Goal: Task Accomplishment & Management: Use online tool/utility

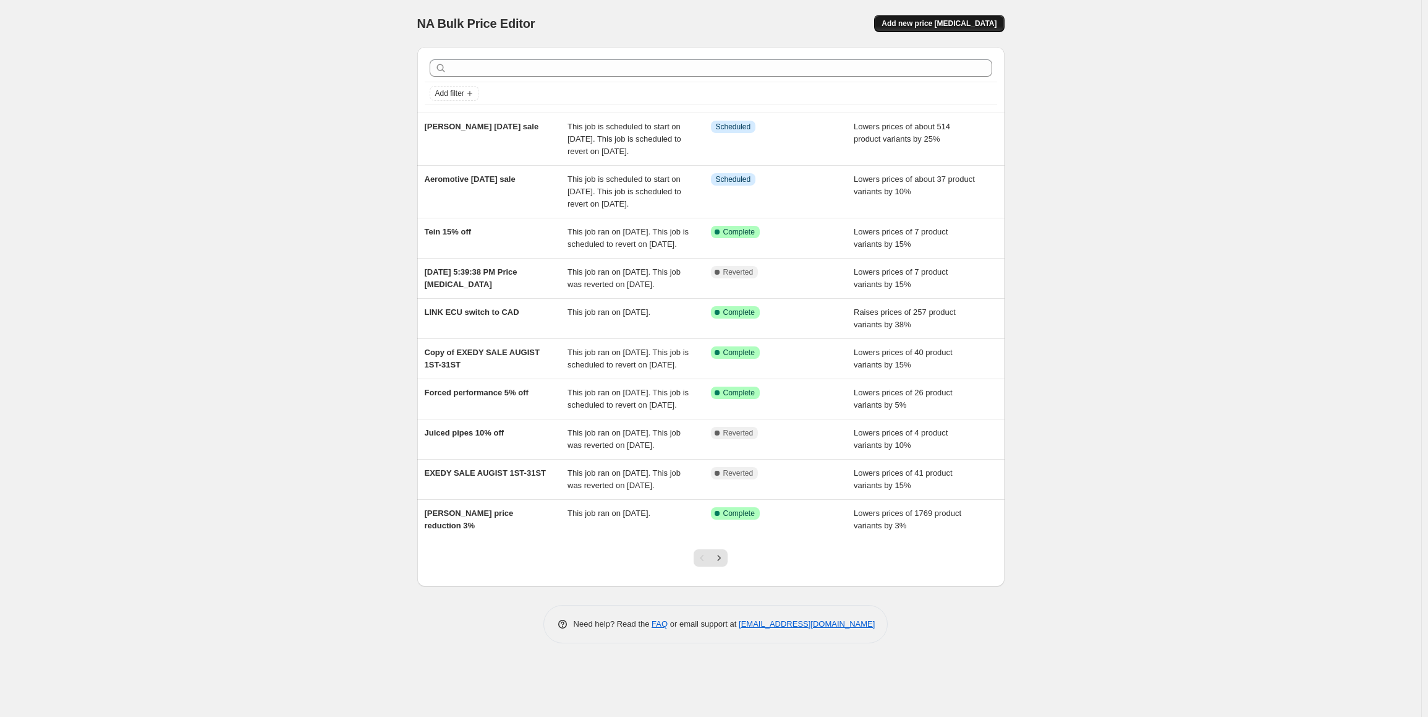
click at [953, 20] on span "Add new price [MEDICAL_DATA]" at bounding box center [939, 24] width 115 height 10
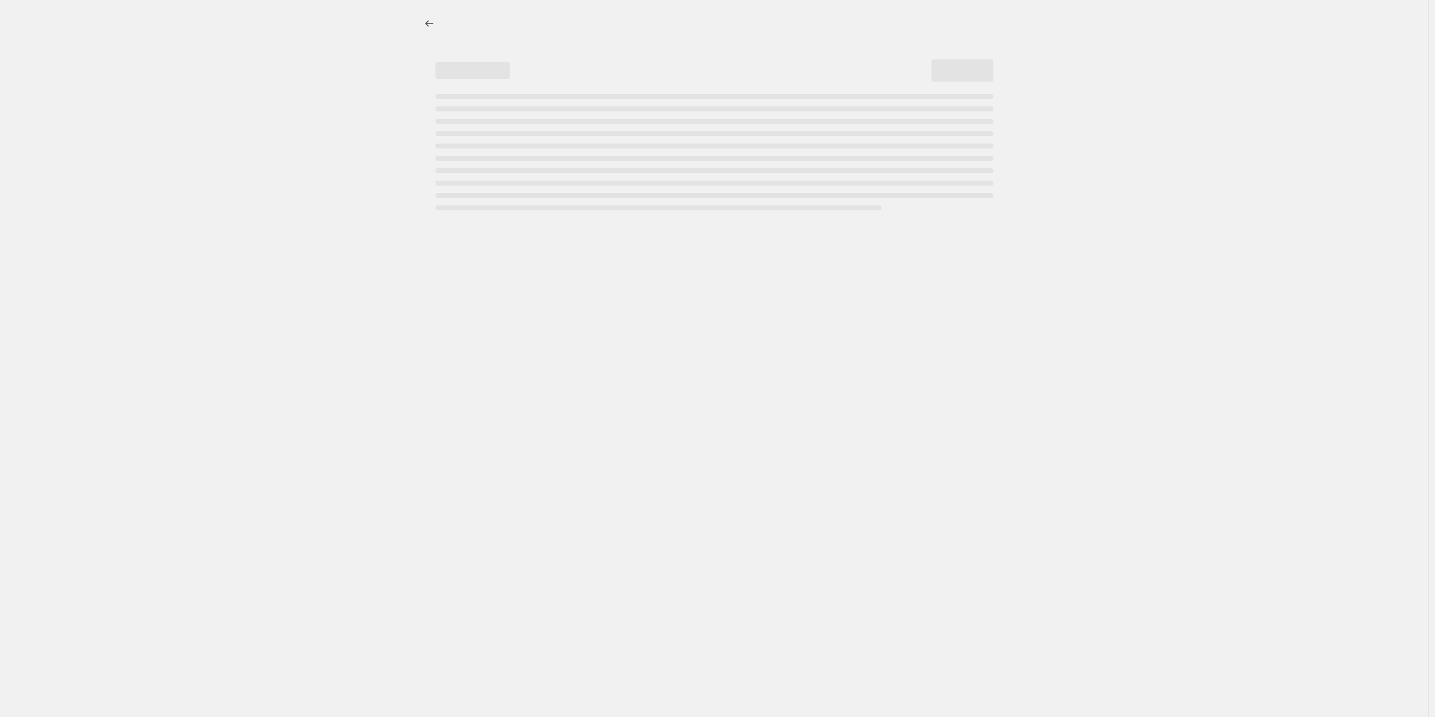
select select "percentage"
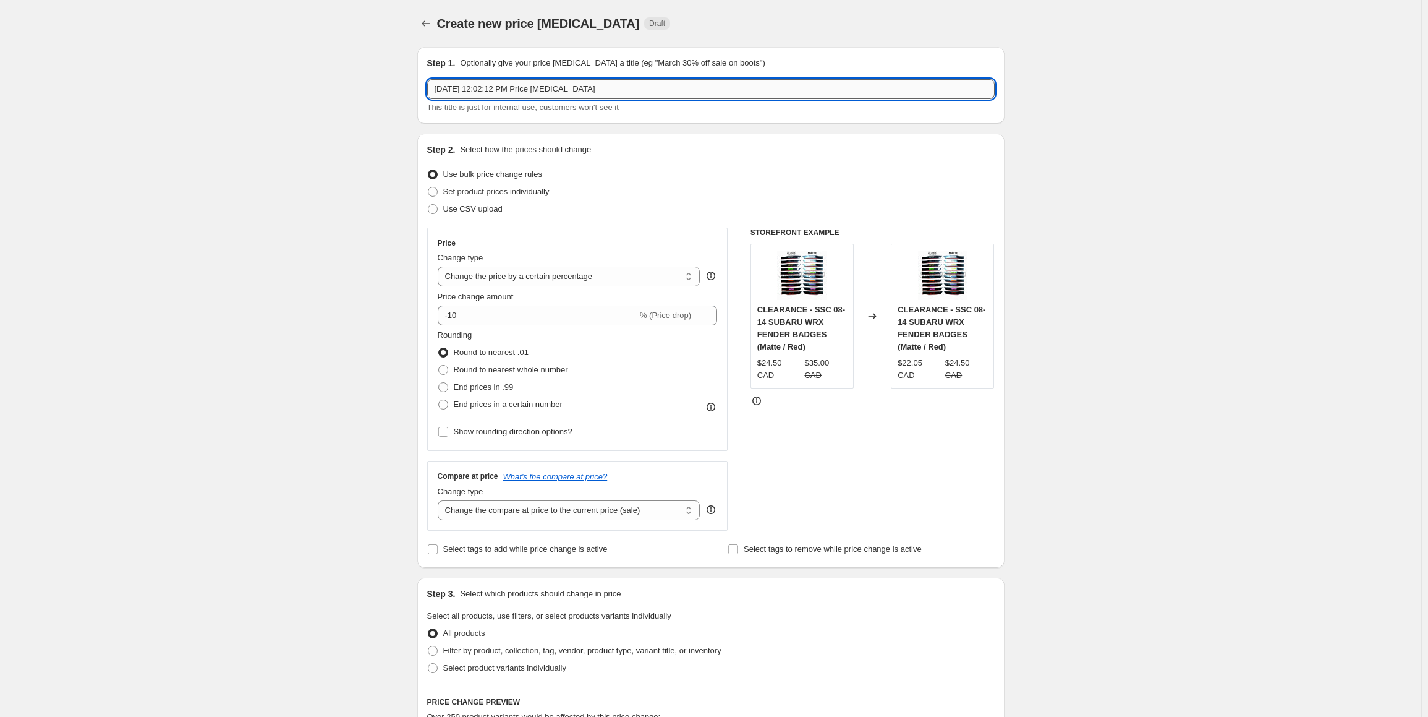
click at [631, 98] on input "Aug 26, 2025, 12:02:12 PM Price change job" at bounding box center [711, 89] width 568 height 20
drag, startPoint x: 322, startPoint y: 84, endPoint x: 265, endPoint y: 75, distance: 57.5
click at [288, 81] on div "Create new price change job. This page is ready Create new price change job Dra…" at bounding box center [711, 628] width 1422 height 1256
type input "Labour day - billetworkz"
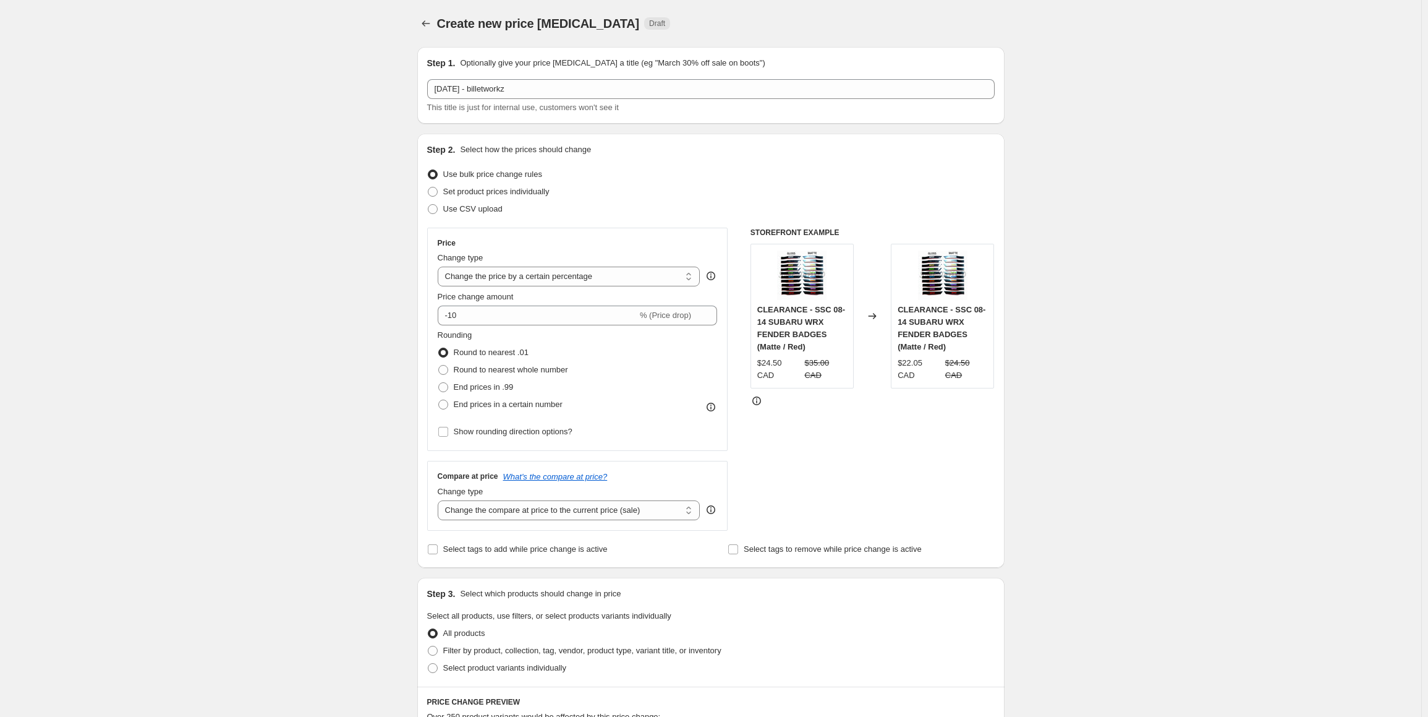
drag, startPoint x: 190, startPoint y: 318, endPoint x: 331, endPoint y: 354, distance: 145.0
click at [194, 318] on div "Create new price change job. This page is ready Create new price change job Dra…" at bounding box center [711, 628] width 1422 height 1256
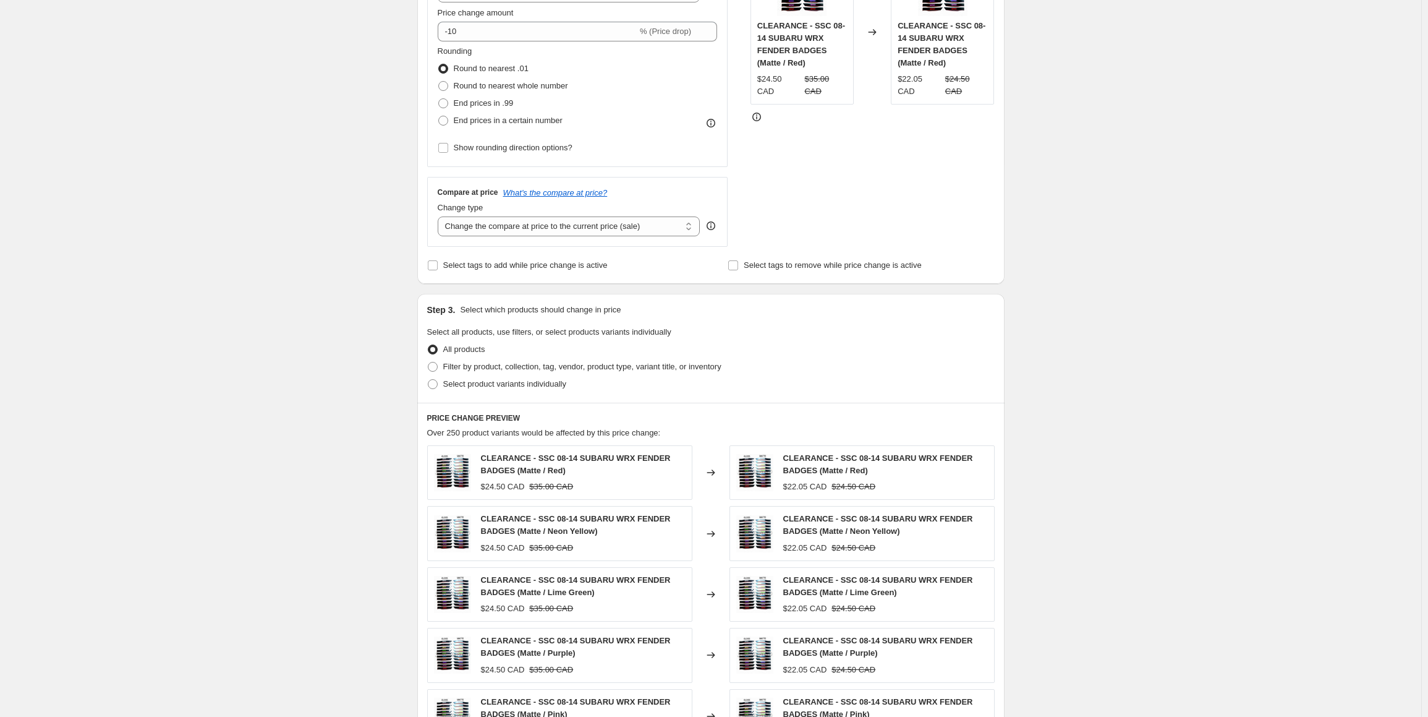
scroll to position [495, 0]
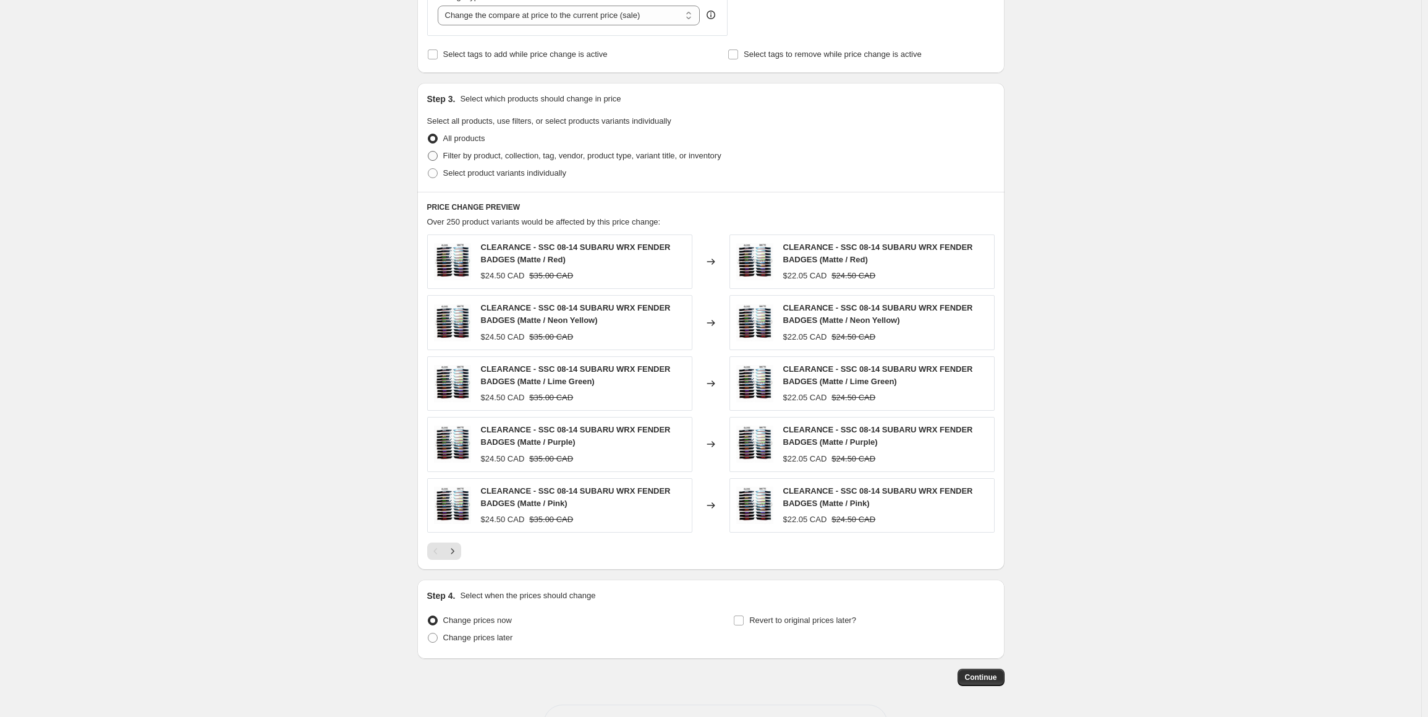
click at [492, 155] on span "Filter by product, collection, tag, vendor, product type, variant title, or inv…" at bounding box center [582, 155] width 278 height 9
click at [429, 151] on input "Filter by product, collection, tag, vendor, product type, variant title, or inv…" at bounding box center [428, 151] width 1 height 1
radio input "true"
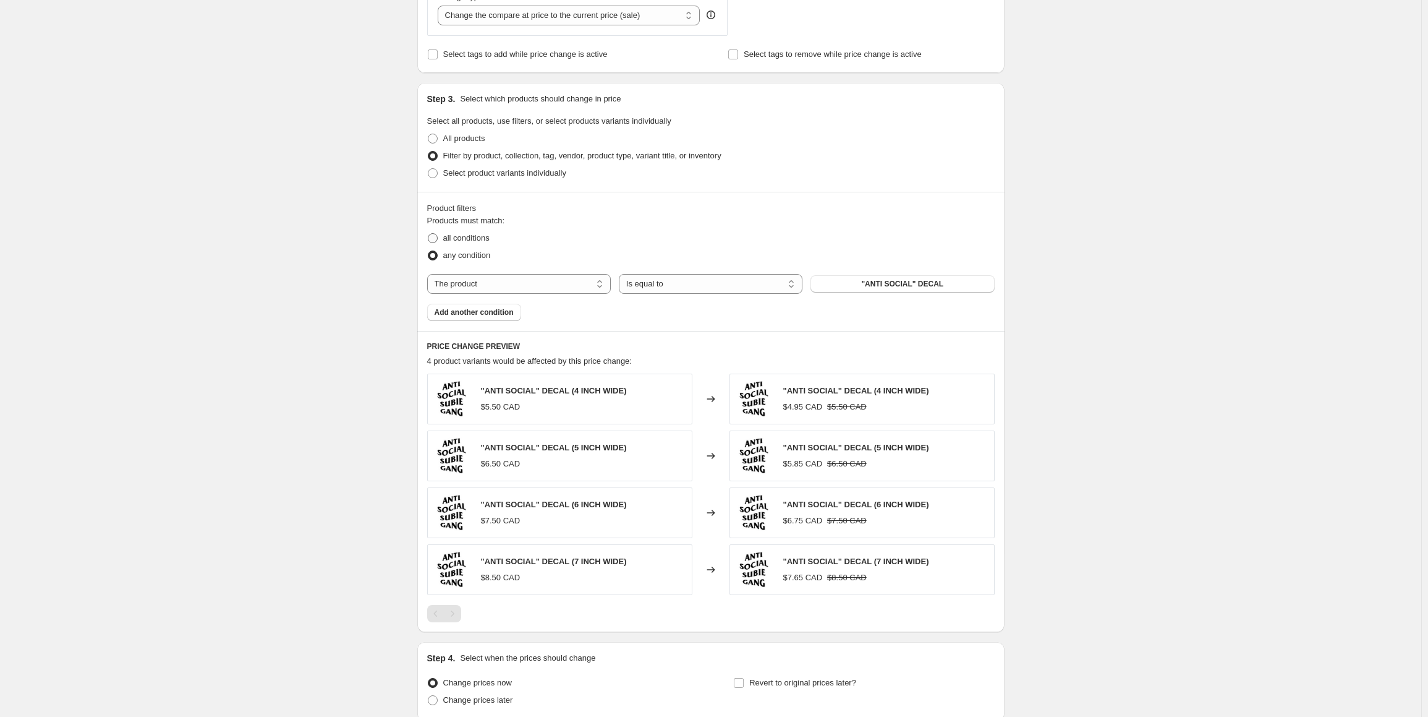
click at [474, 237] on span "all conditions" at bounding box center [466, 237] width 46 height 9
click at [429, 234] on input "all conditions" at bounding box center [428, 233] width 1 height 1
radio input "true"
click at [673, 288] on select "Is equal to Is not equal to" at bounding box center [711, 284] width 184 height 20
click at [484, 281] on select "The product The product's collection The product's tag The product's vendor The…" at bounding box center [519, 284] width 184 height 20
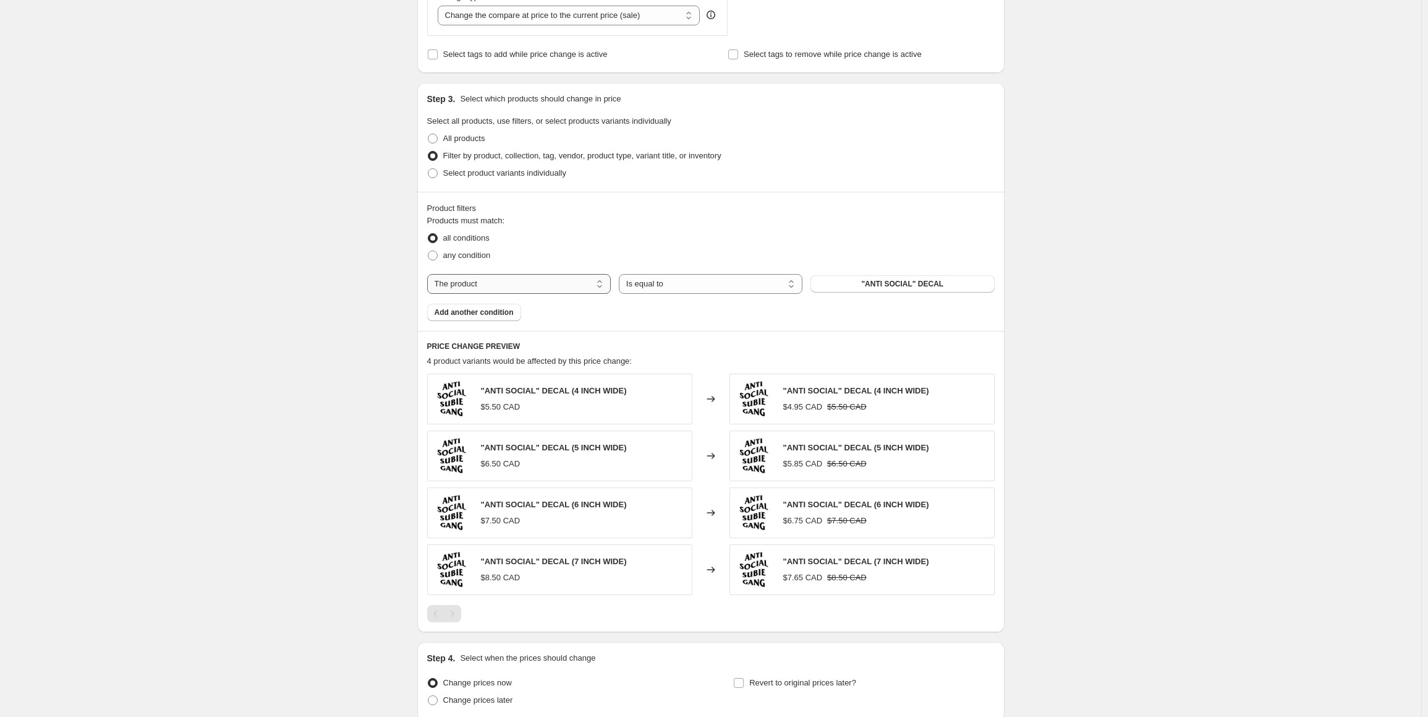
select select "tag"
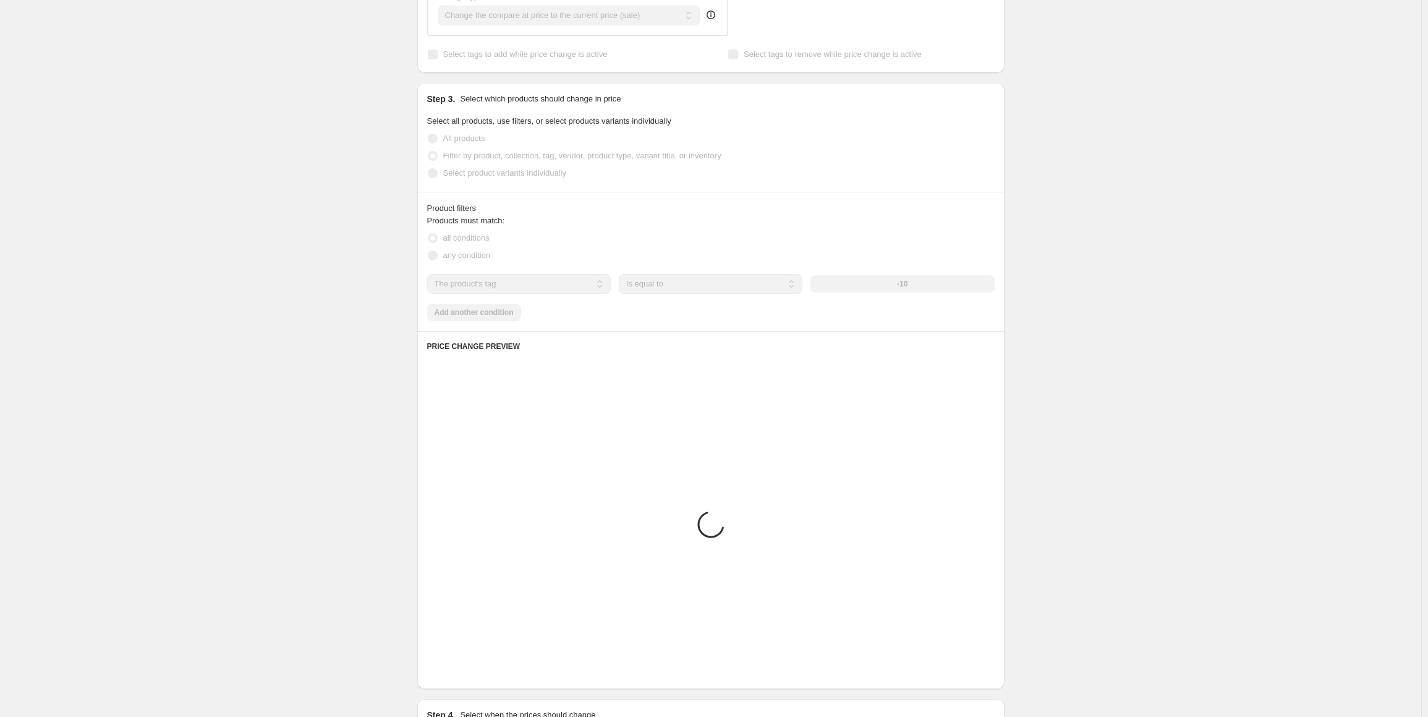
scroll to position [433, 0]
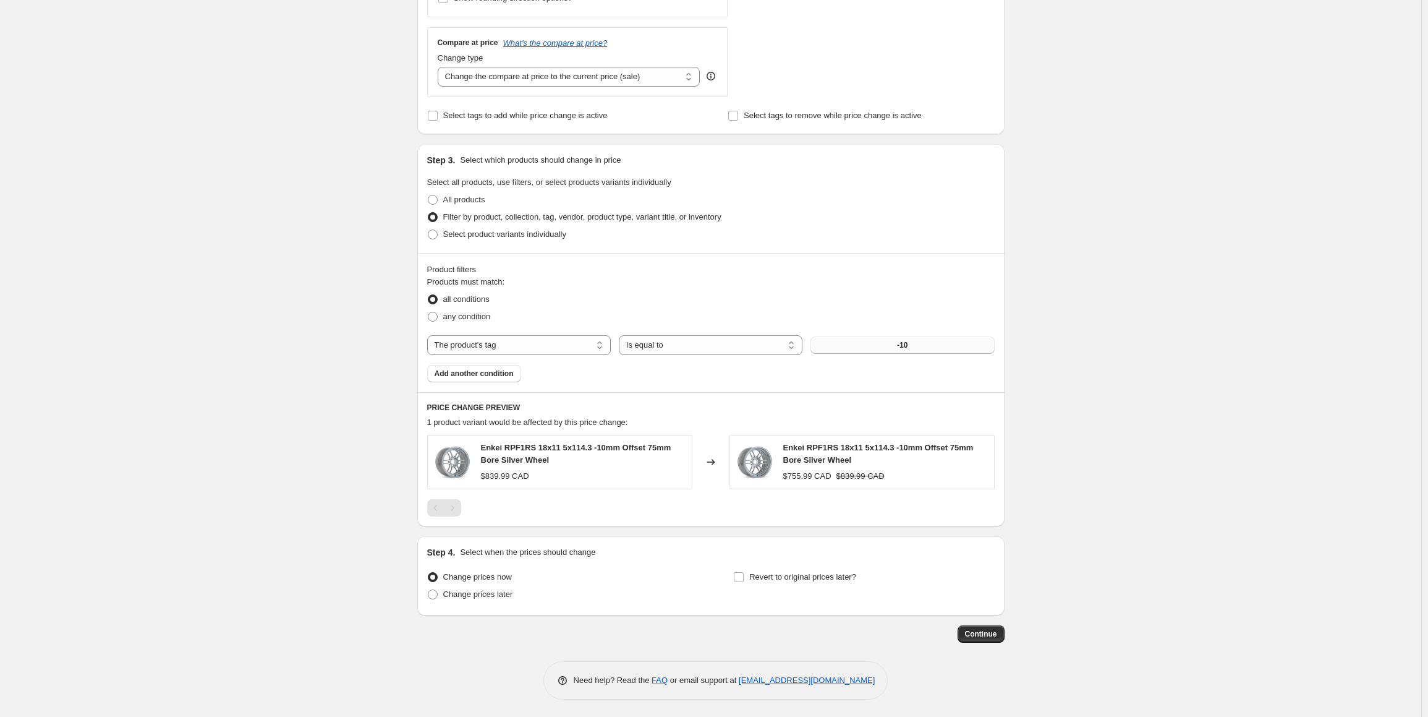
click at [886, 342] on button "-10" at bounding box center [903, 344] width 184 height 17
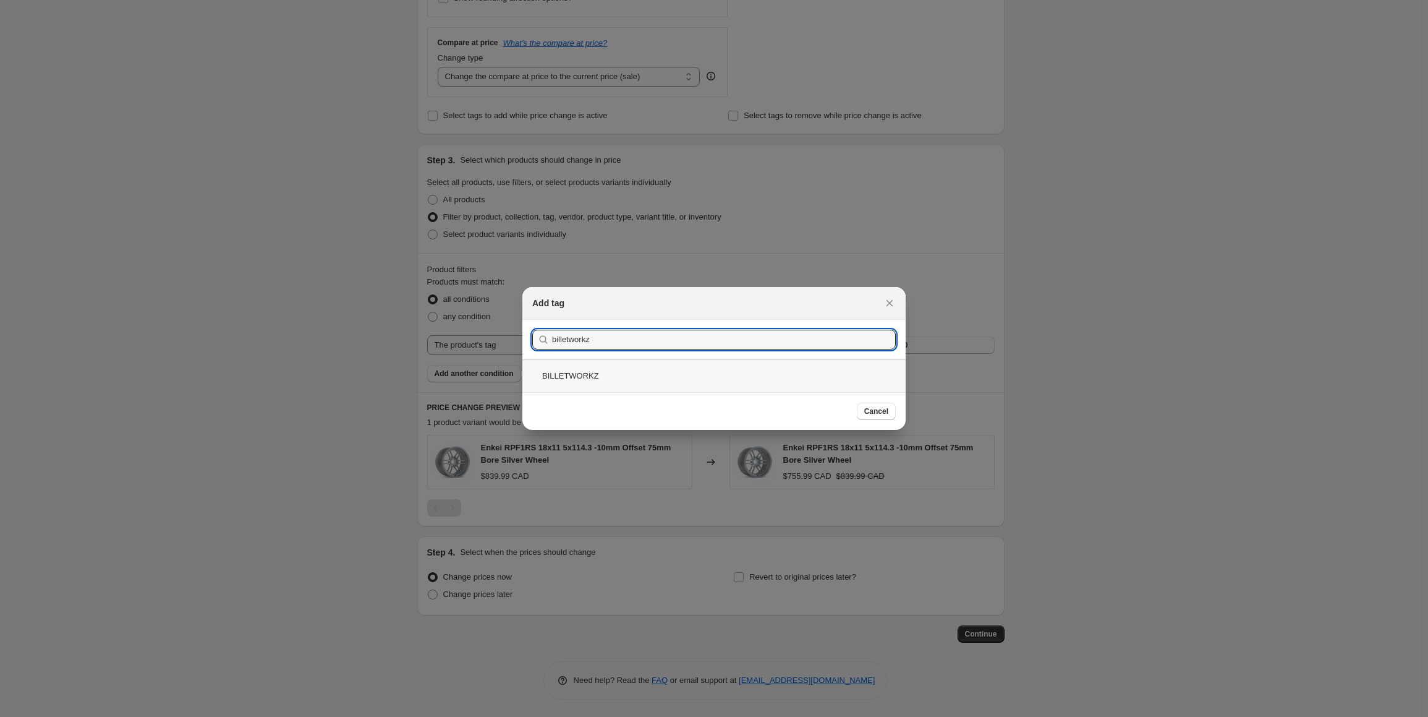
type input "billetworkz"
click at [636, 370] on div "BILLETWORKZ" at bounding box center [713, 375] width 383 height 33
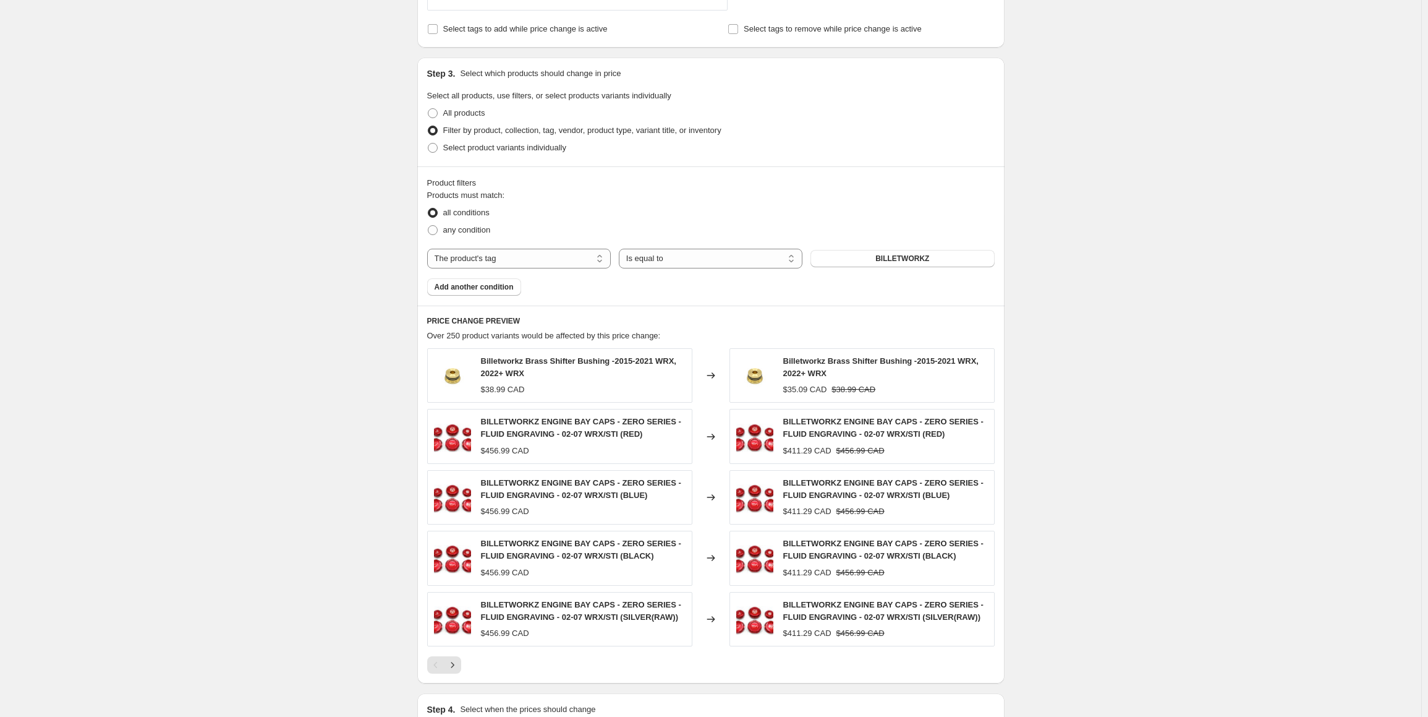
scroll to position [675, 0]
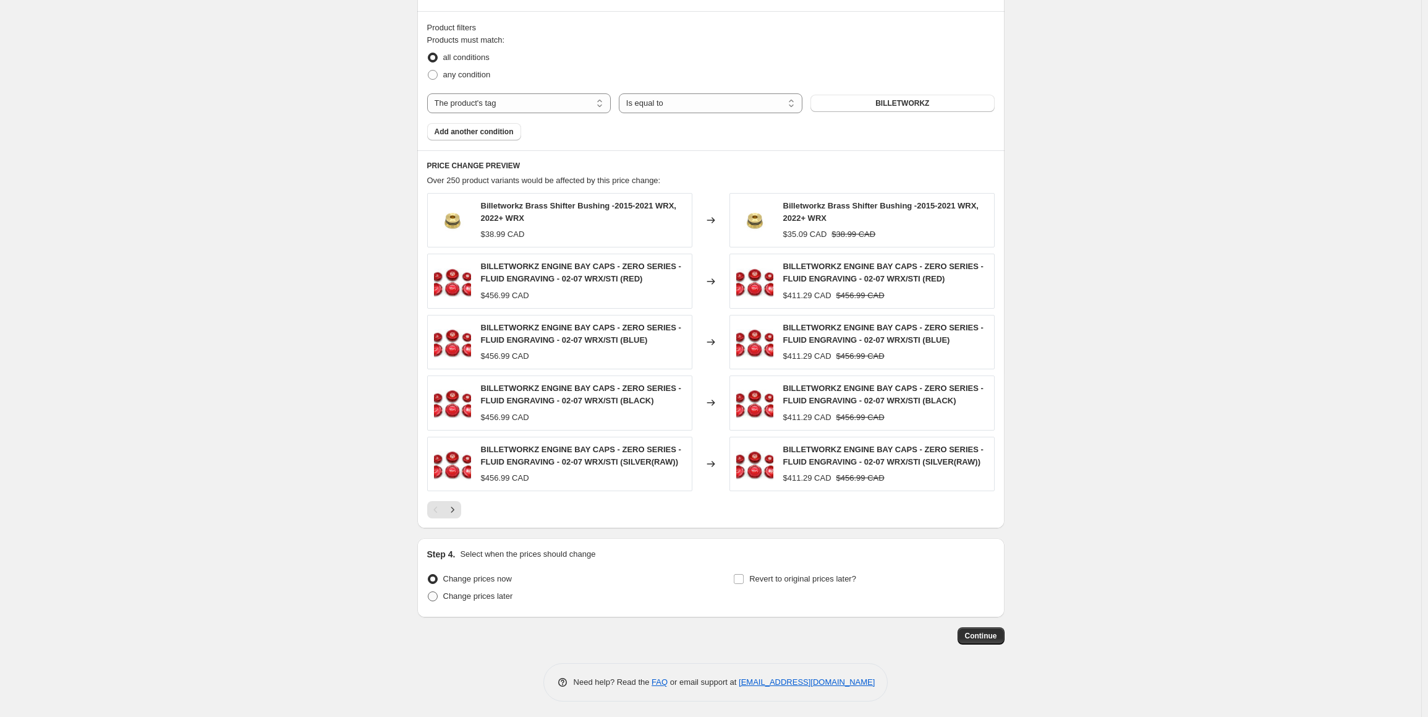
click at [488, 595] on span "Change prices later" at bounding box center [478, 595] width 70 height 9
click at [429, 592] on input "Change prices later" at bounding box center [428, 591] width 1 height 1
radio input "true"
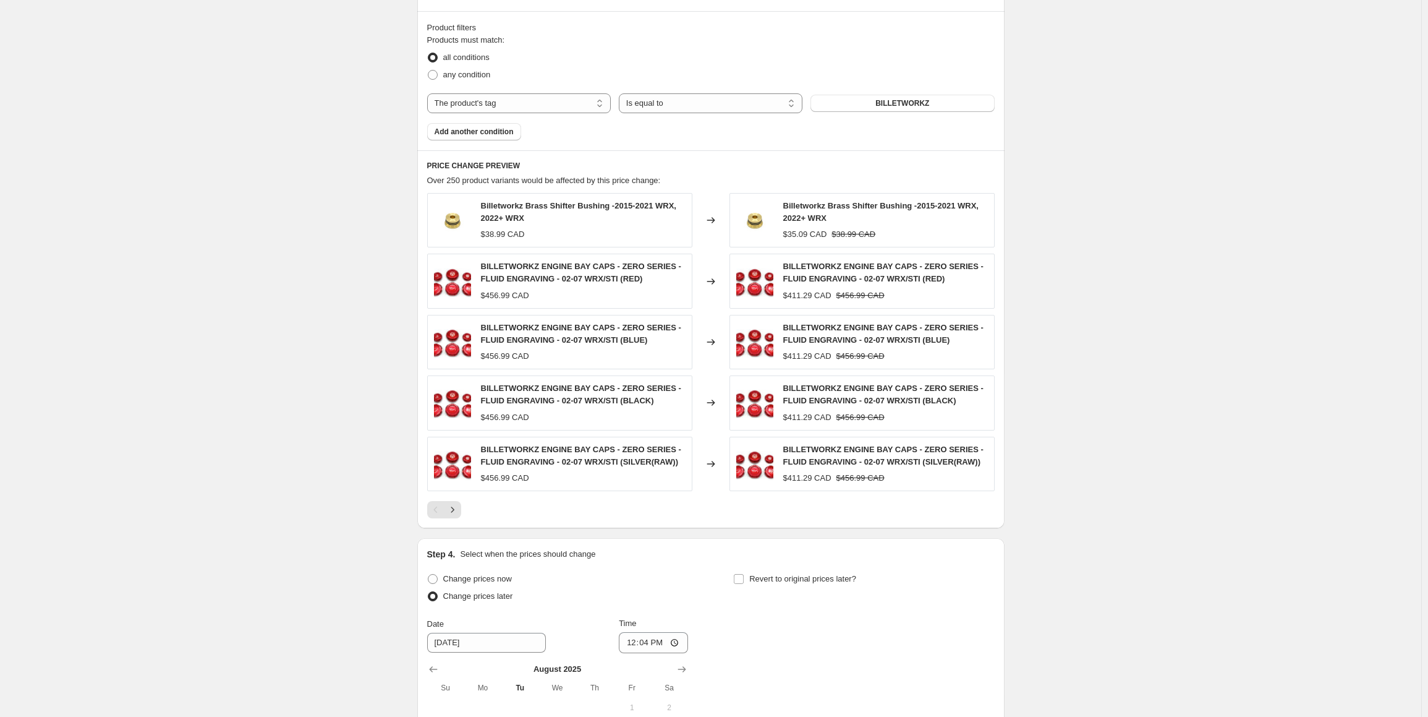
scroll to position [861, 0]
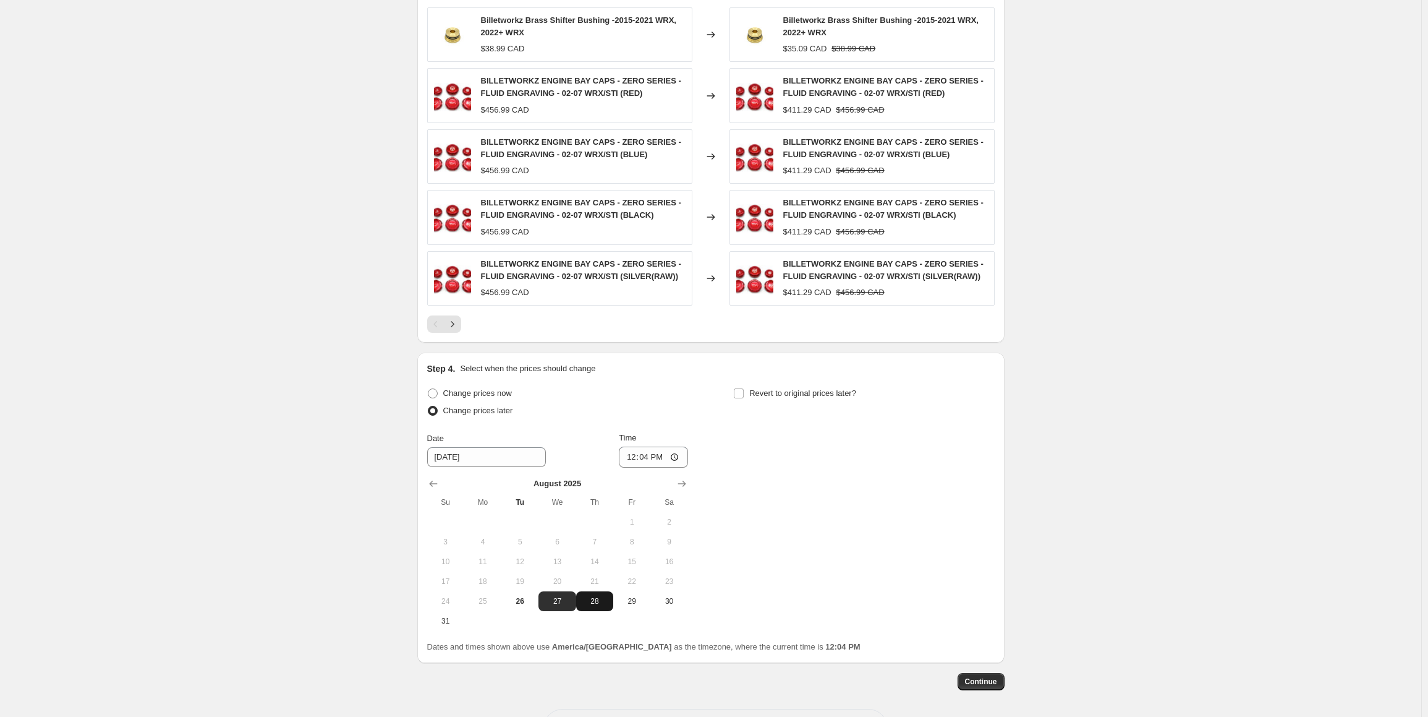
click at [591, 598] on span "28" at bounding box center [594, 601] width 27 height 10
drag, startPoint x: 561, startPoint y: 594, endPoint x: 654, endPoint y: 468, distance: 156.2
click at [561, 596] on span "27" at bounding box center [557, 601] width 27 height 10
type input "8/27/2025"
click at [628, 460] on input "12:04" at bounding box center [653, 456] width 69 height 21
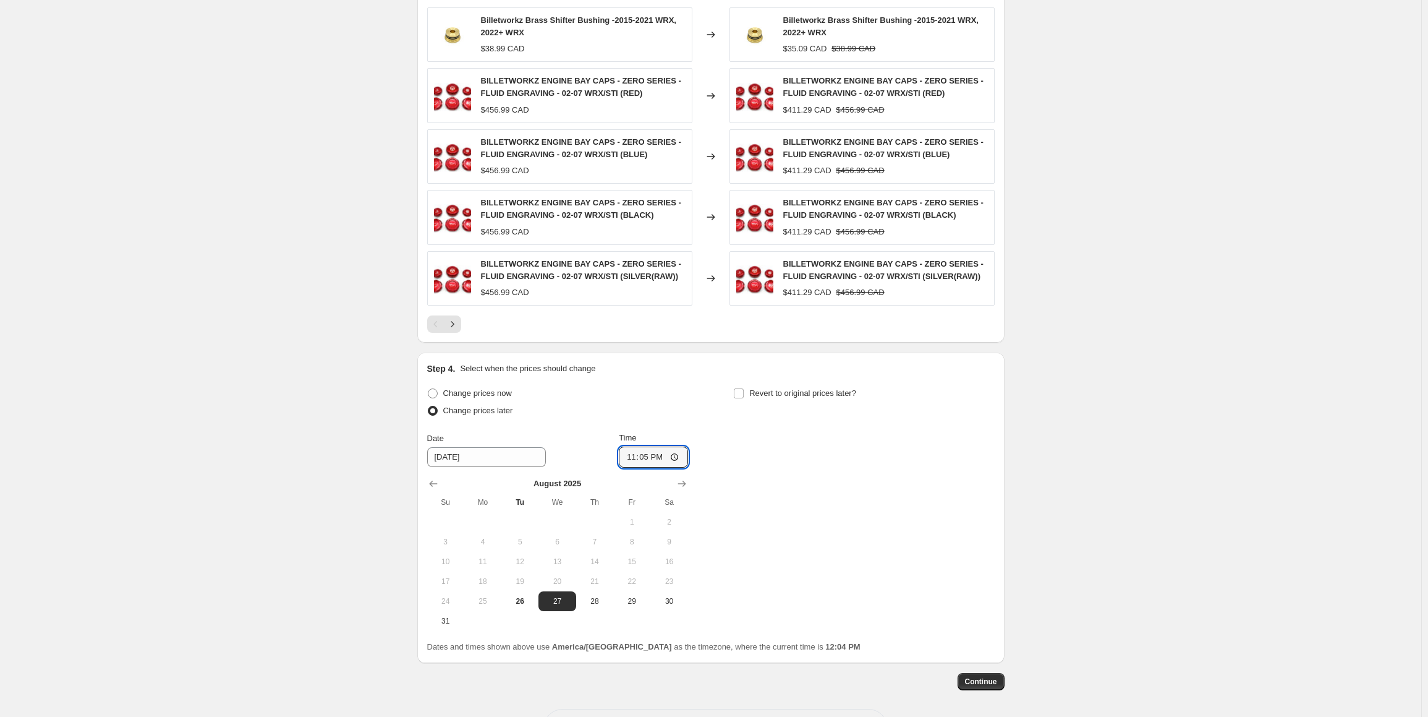
type input "23:55"
click at [838, 449] on div "Change prices now Change prices later Date 8/27/2025 Time 23:55 August 2025 Su …" at bounding box center [711, 508] width 568 height 246
click at [741, 394] on input "Revert to original prices later?" at bounding box center [739, 393] width 10 height 10
checkbox input "true"
click at [944, 458] on input "12:04" at bounding box center [960, 456] width 69 height 21
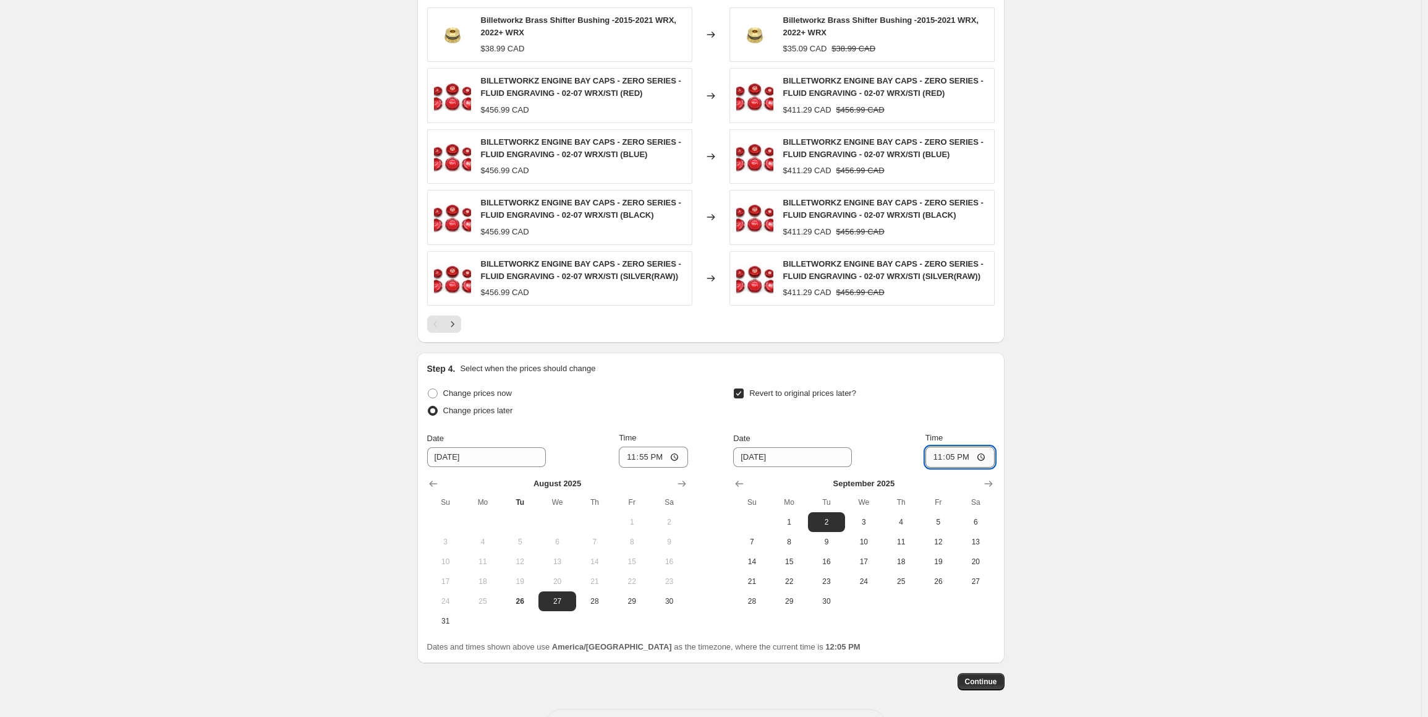
type input "23:59"
click at [986, 682] on span "Continue" at bounding box center [981, 681] width 32 height 10
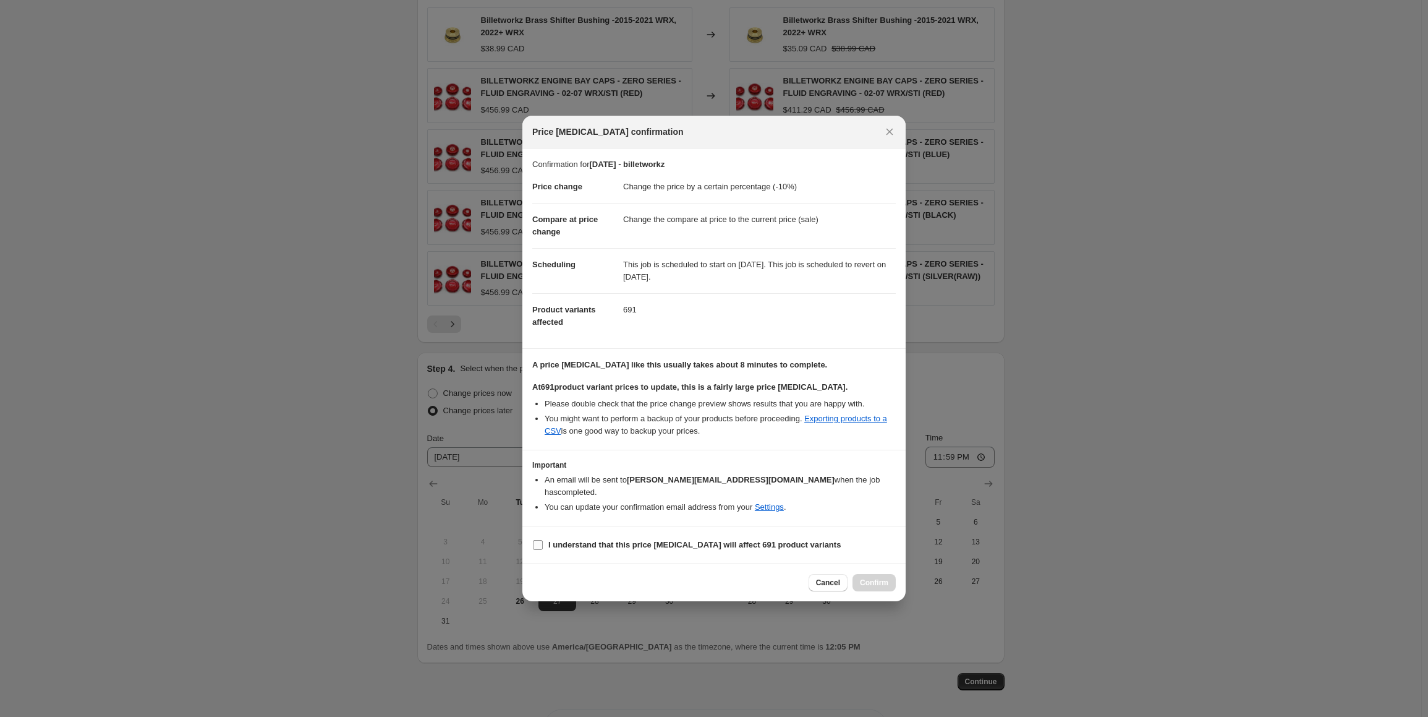
click at [542, 540] on input "I understand that this price change job will affect 691 product variants" at bounding box center [538, 545] width 10 height 10
checkbox input "true"
click at [876, 578] on span "Confirm" at bounding box center [874, 583] width 28 height 10
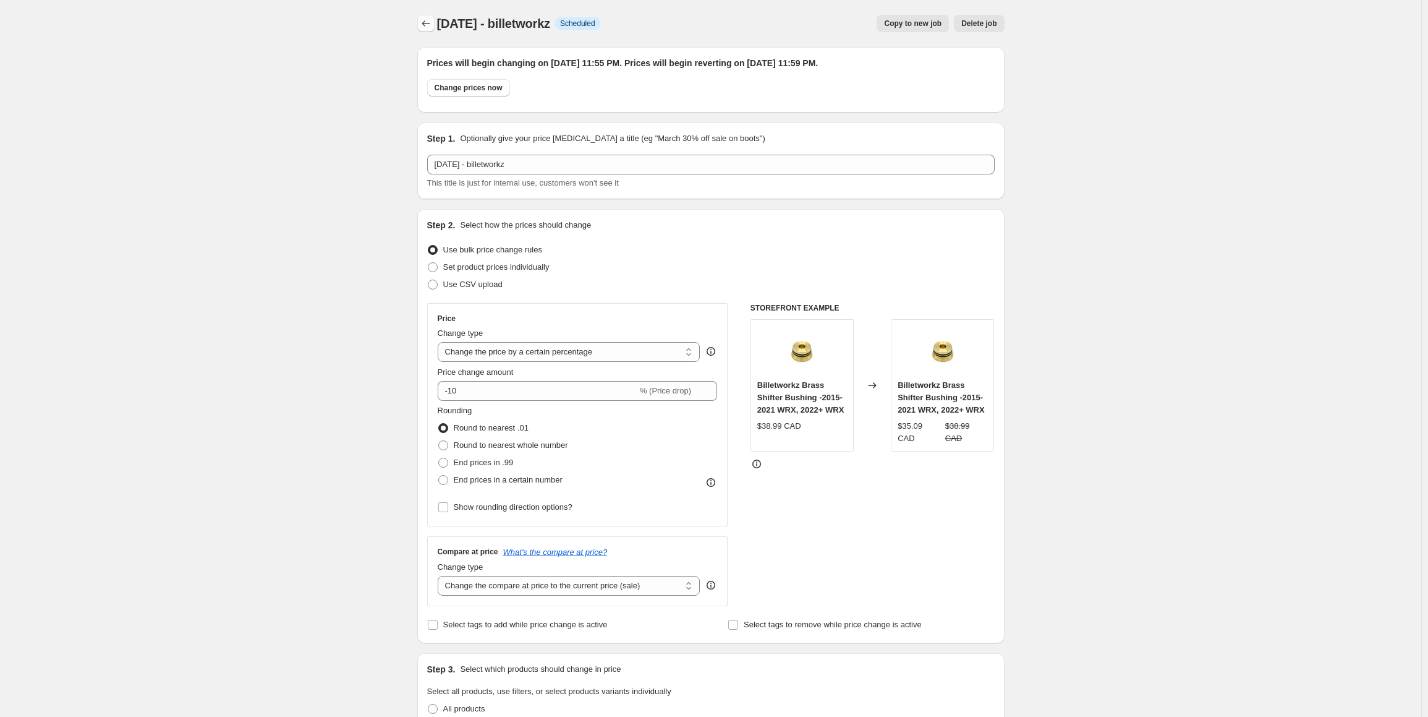
click at [423, 21] on icon "Price change jobs" at bounding box center [426, 23] width 12 height 12
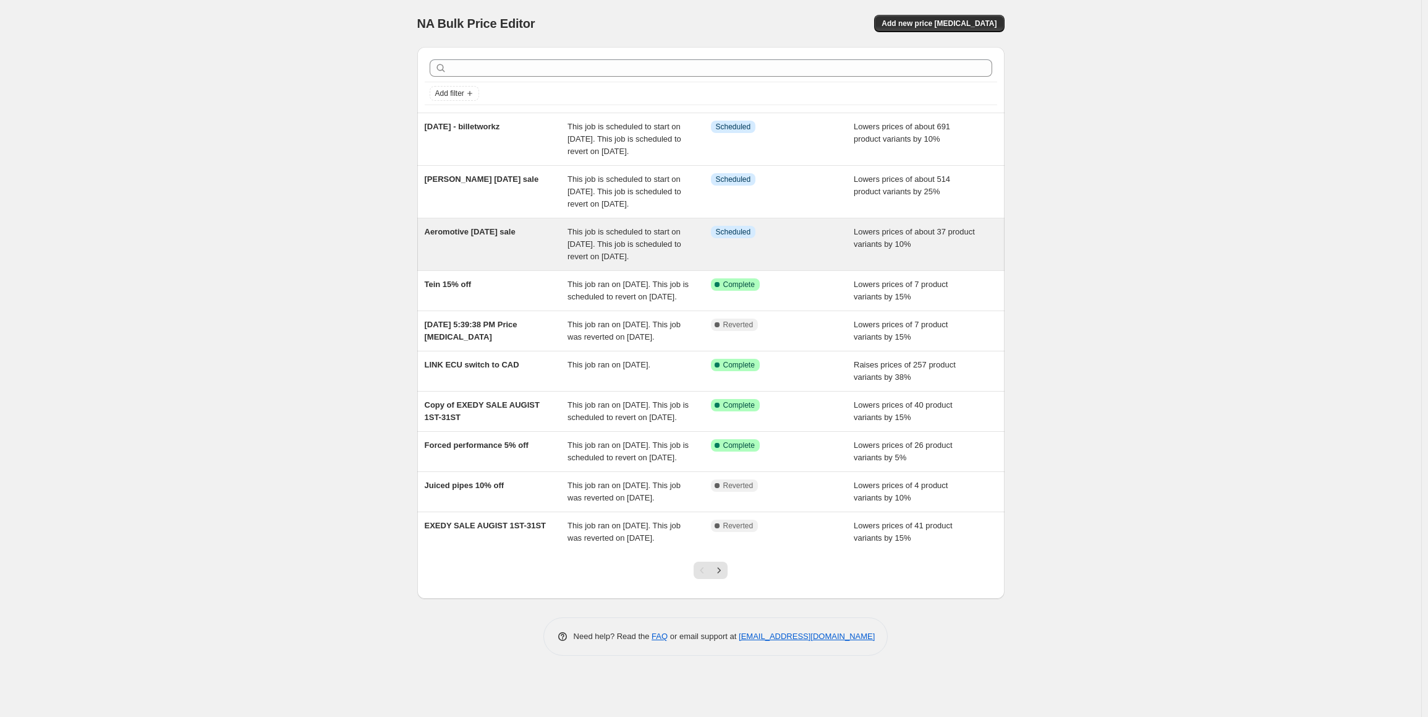
click at [490, 263] on div "Aeromotive labour day sale" at bounding box center [496, 244] width 143 height 37
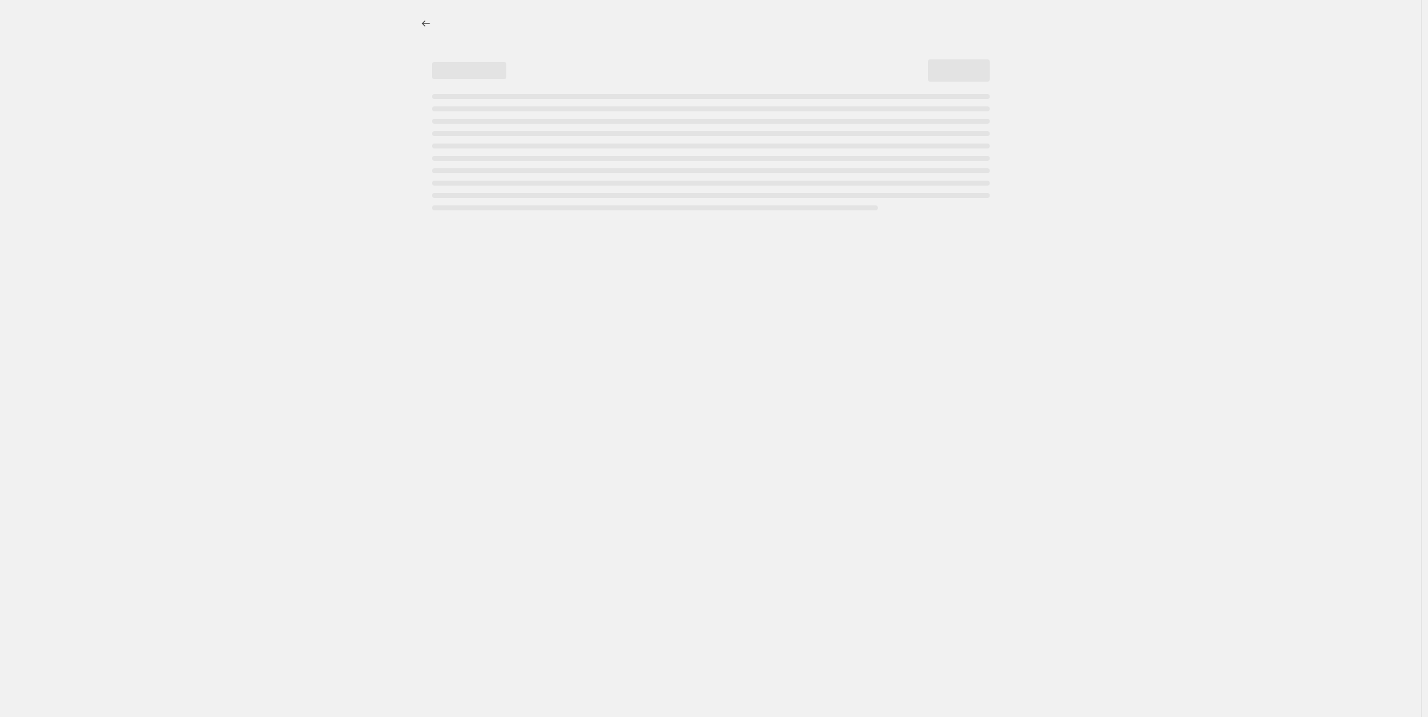
select select "percentage"
select select "tag"
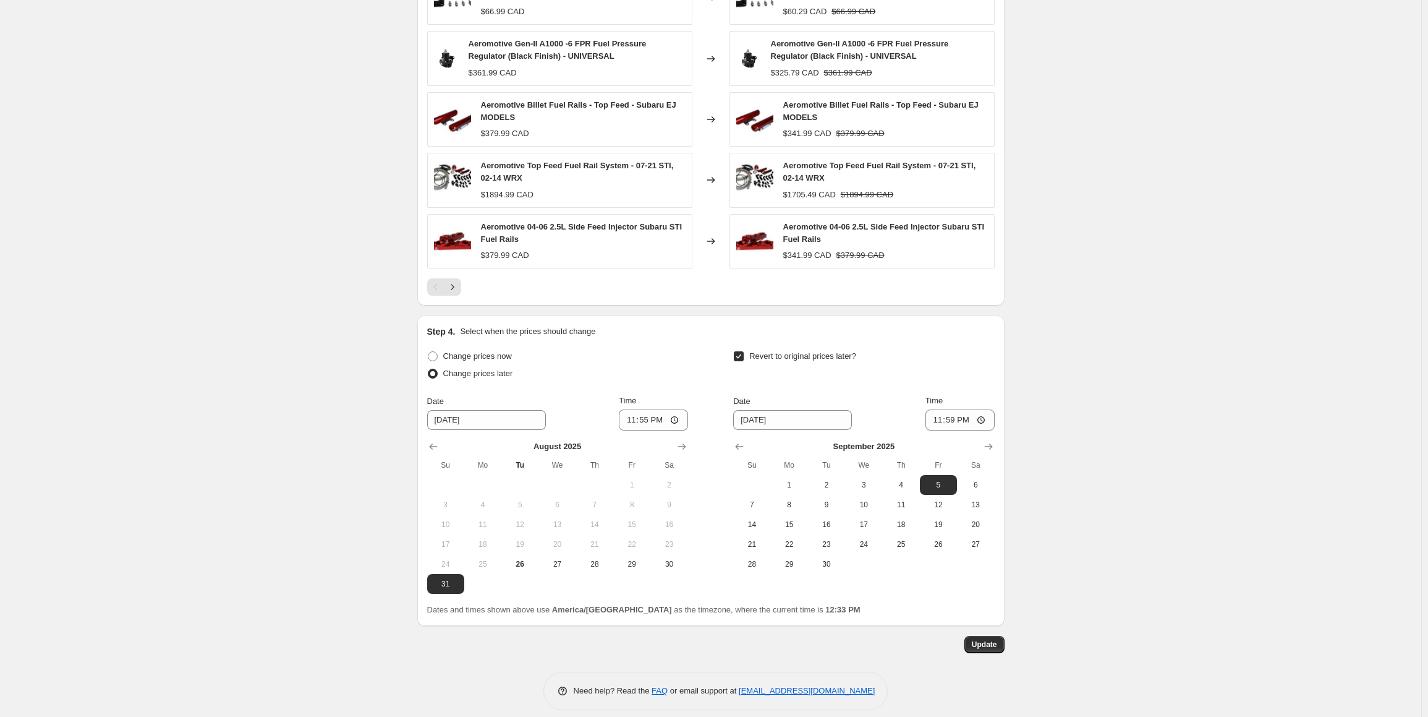
scroll to position [982, 0]
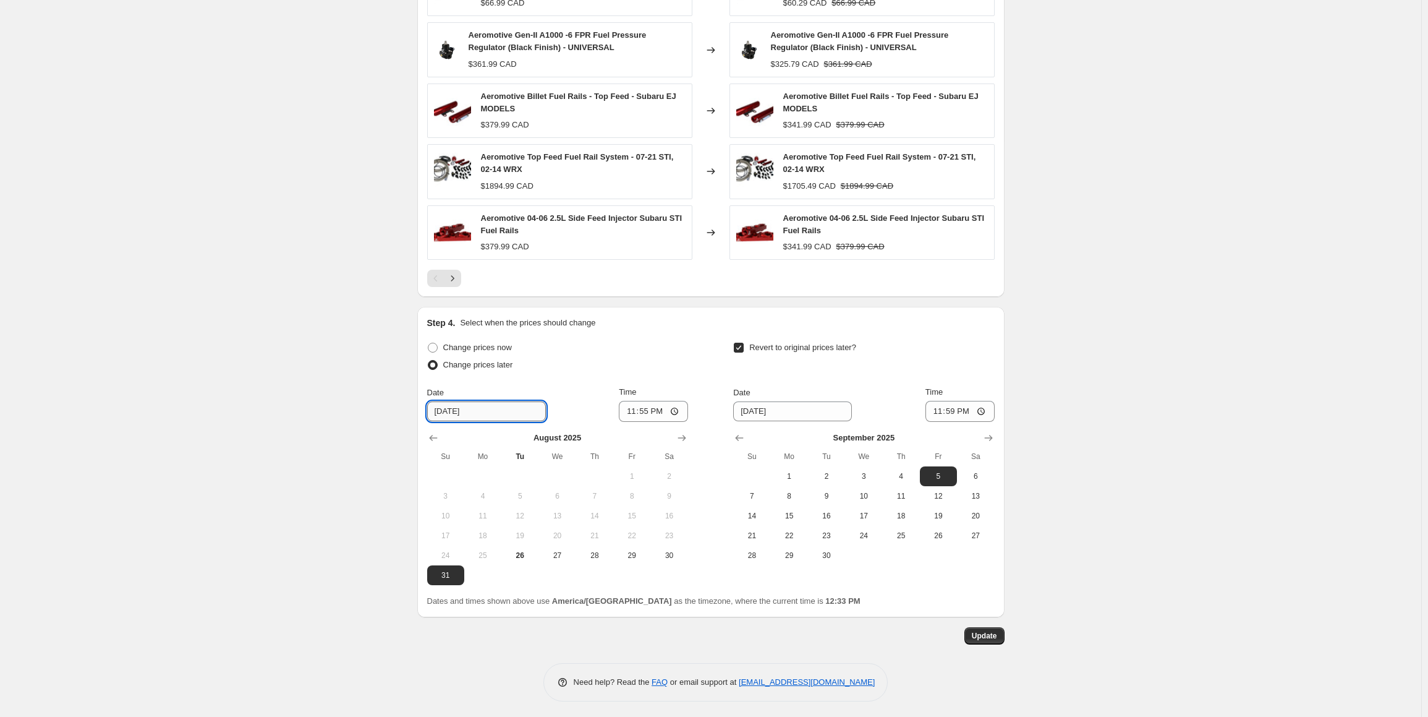
click at [445, 406] on input "8/31/2025" at bounding box center [486, 411] width 119 height 20
click at [528, 551] on span "26" at bounding box center [519, 555] width 27 height 10
type input "8/26/2025"
click at [488, 348] on span "Change prices now" at bounding box center [477, 347] width 69 height 9
click at [429, 343] on input "Change prices now" at bounding box center [428, 343] width 1 height 1
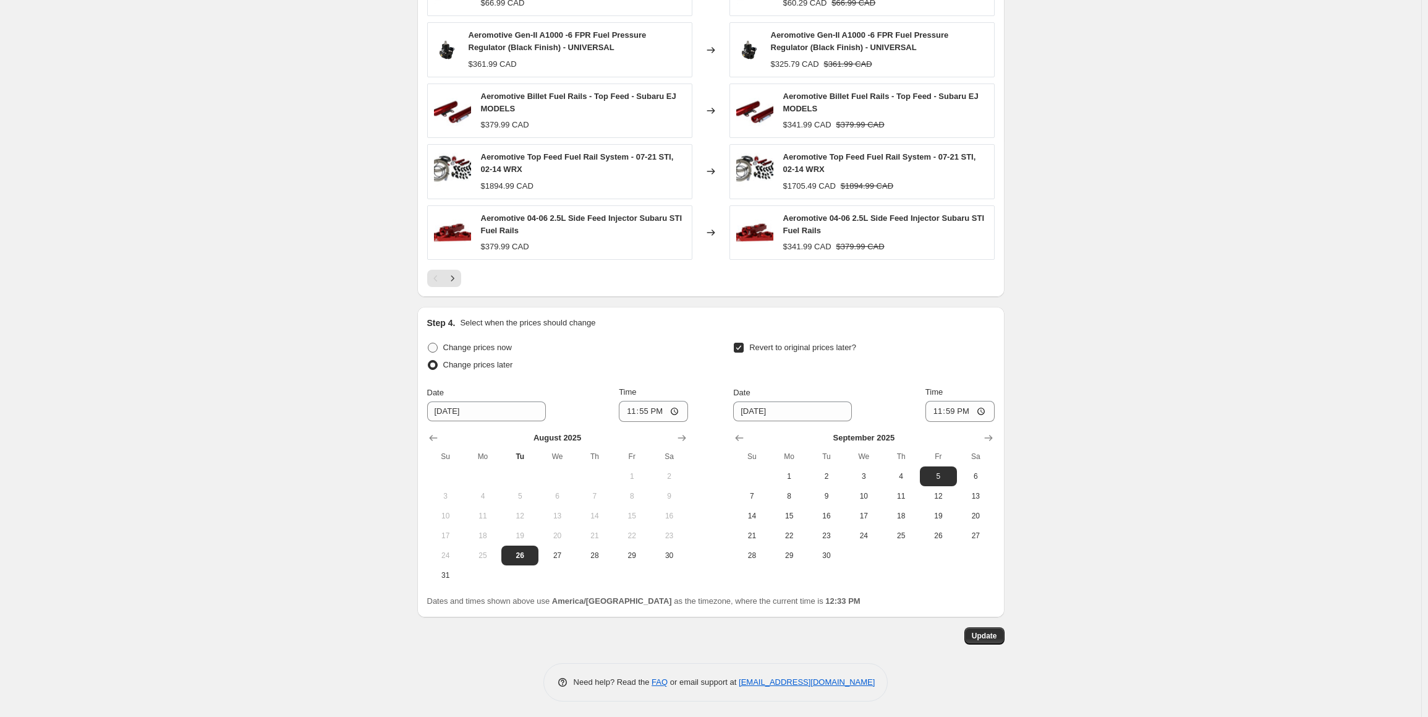
radio input "true"
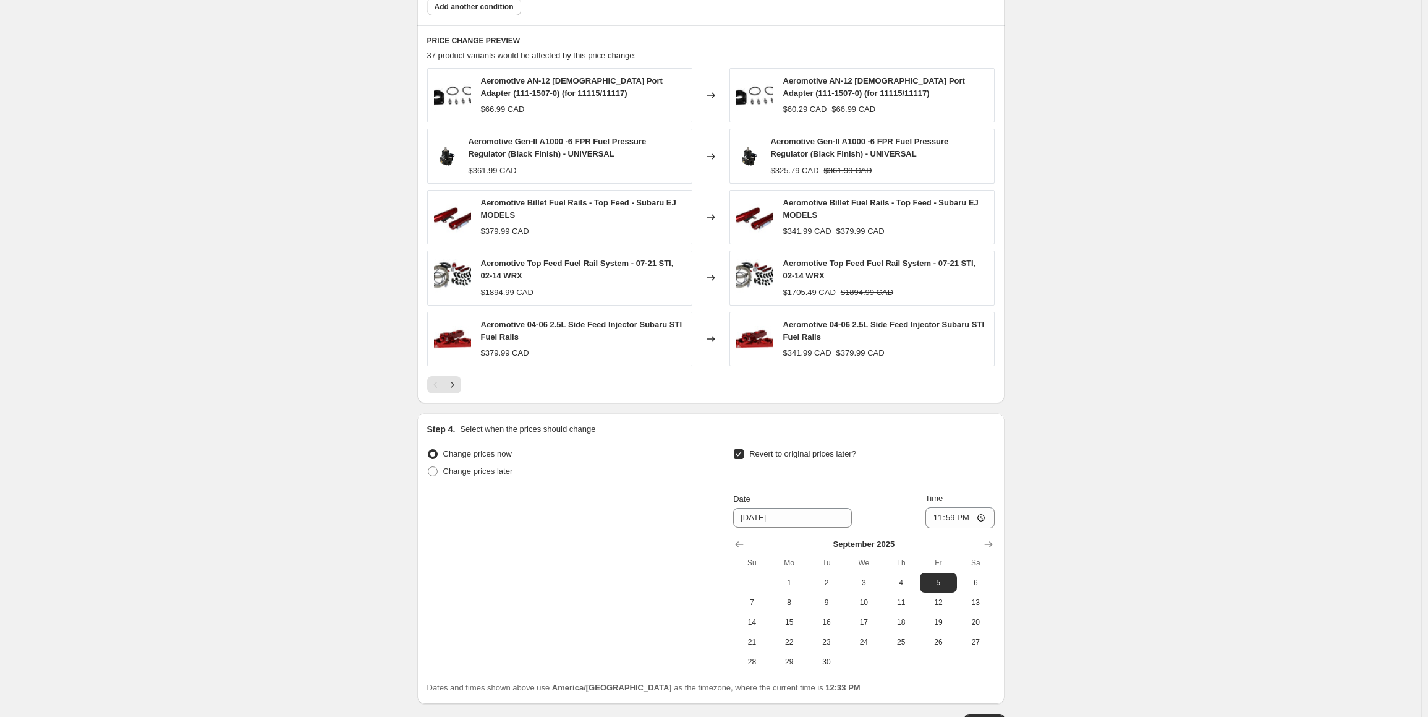
scroll to position [900, 0]
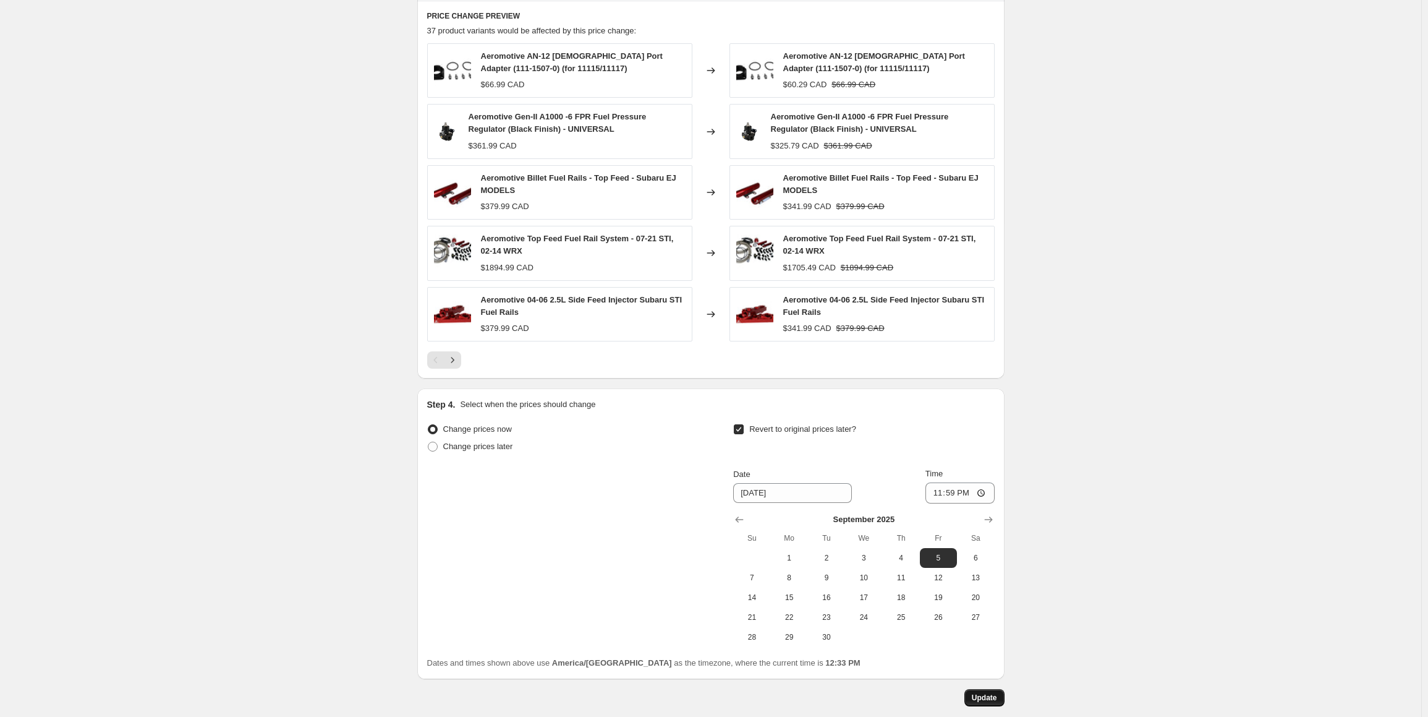
click at [991, 694] on span "Update" at bounding box center [984, 698] width 25 height 10
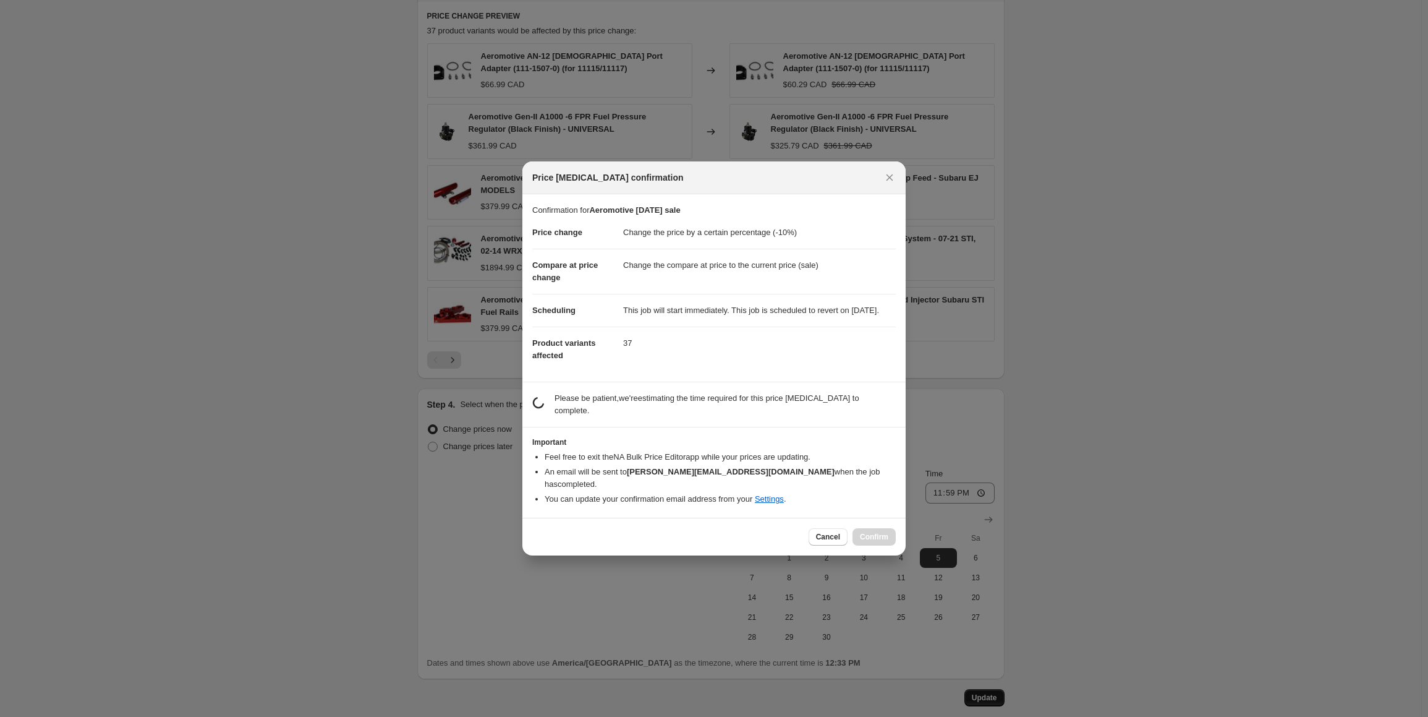
scroll to position [0, 0]
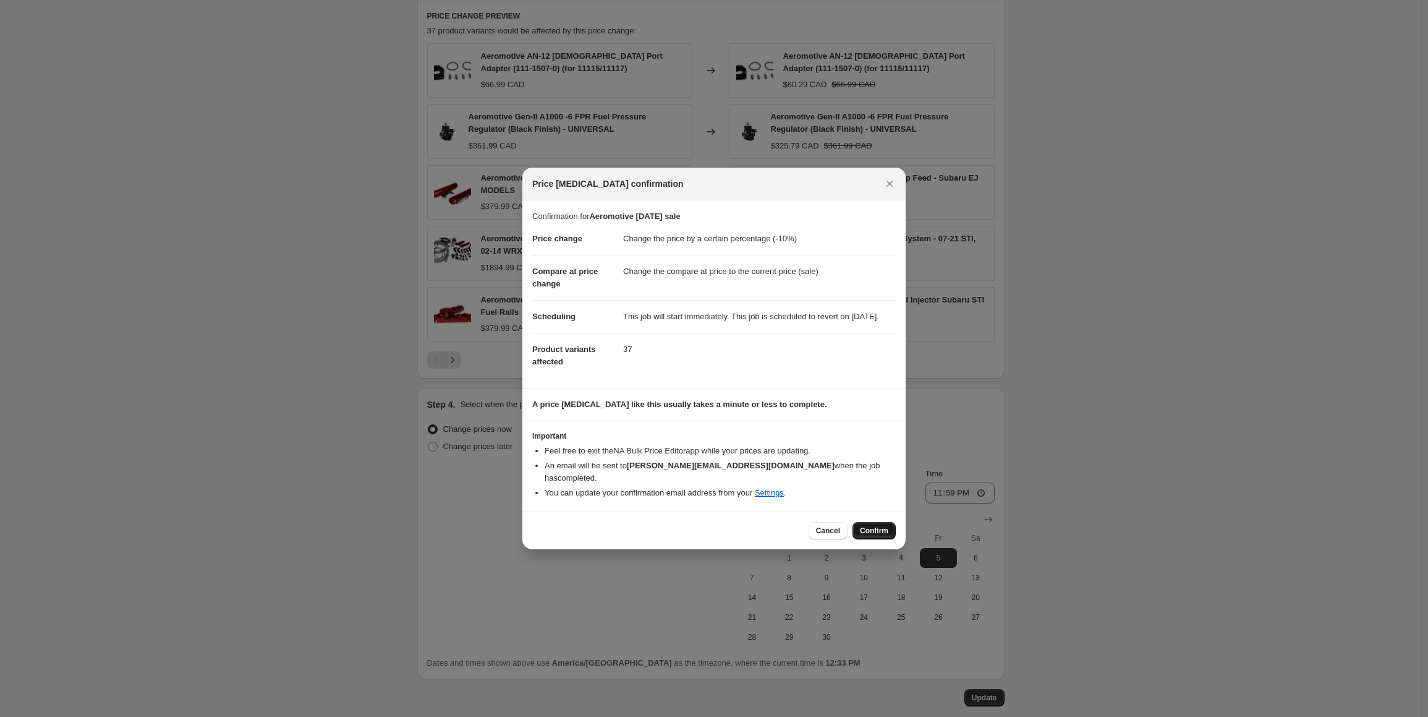
click at [879, 528] on span "Confirm" at bounding box center [874, 531] width 28 height 10
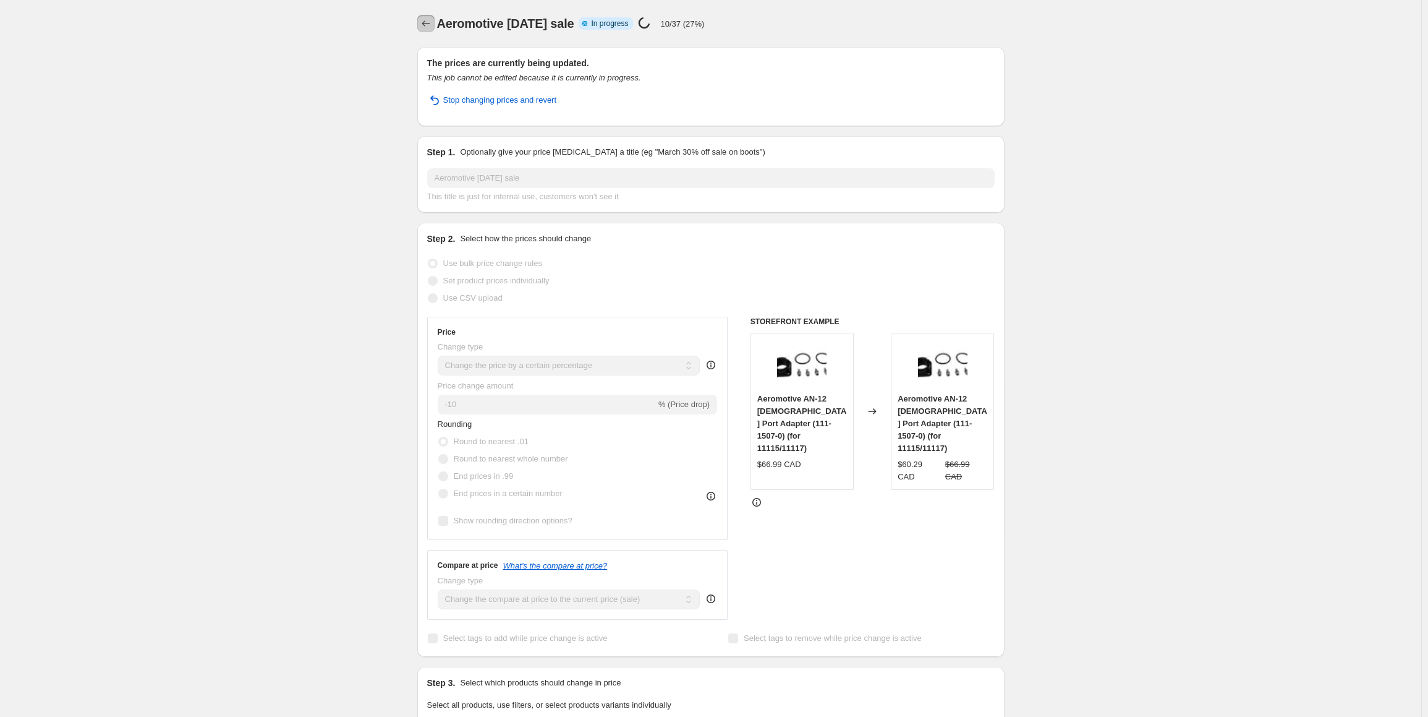
click at [425, 20] on icon "Price change jobs" at bounding box center [426, 23] width 12 height 12
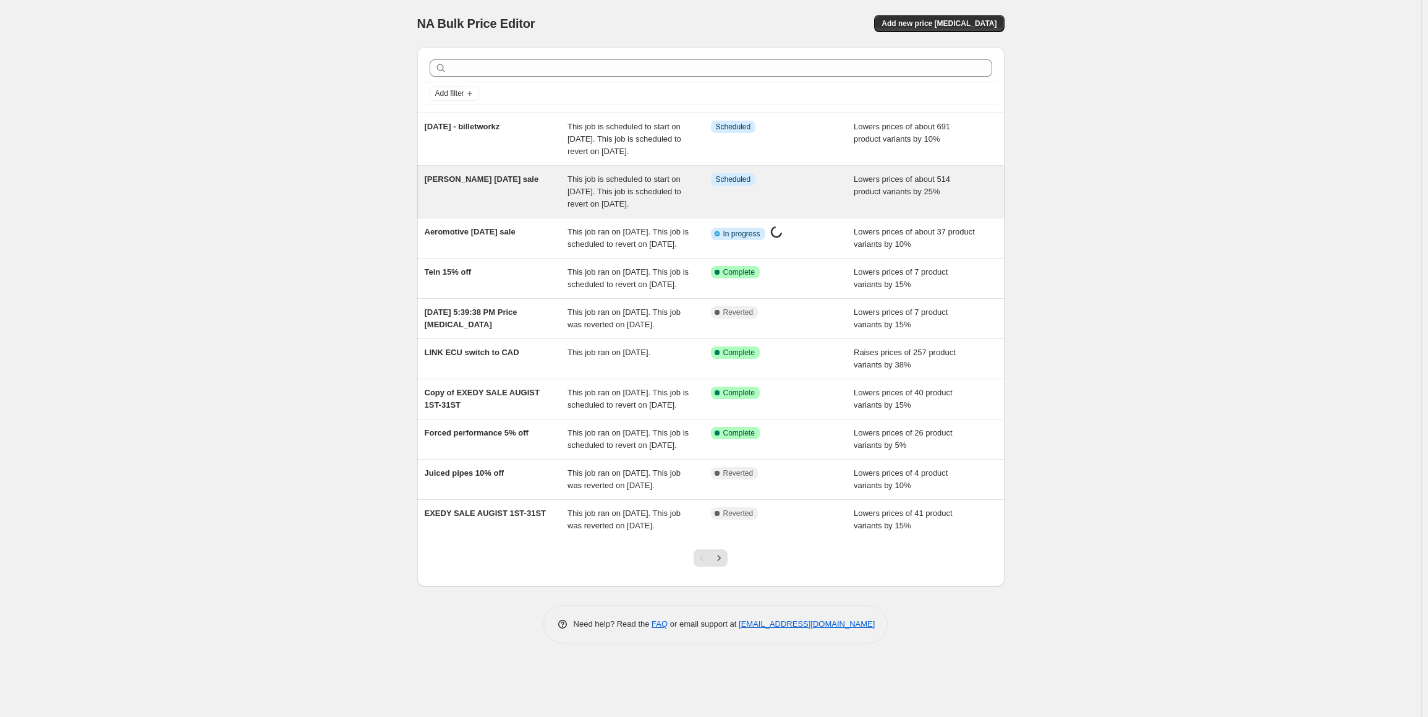
click at [464, 205] on div "Perrin labour day sale" at bounding box center [496, 191] width 143 height 37
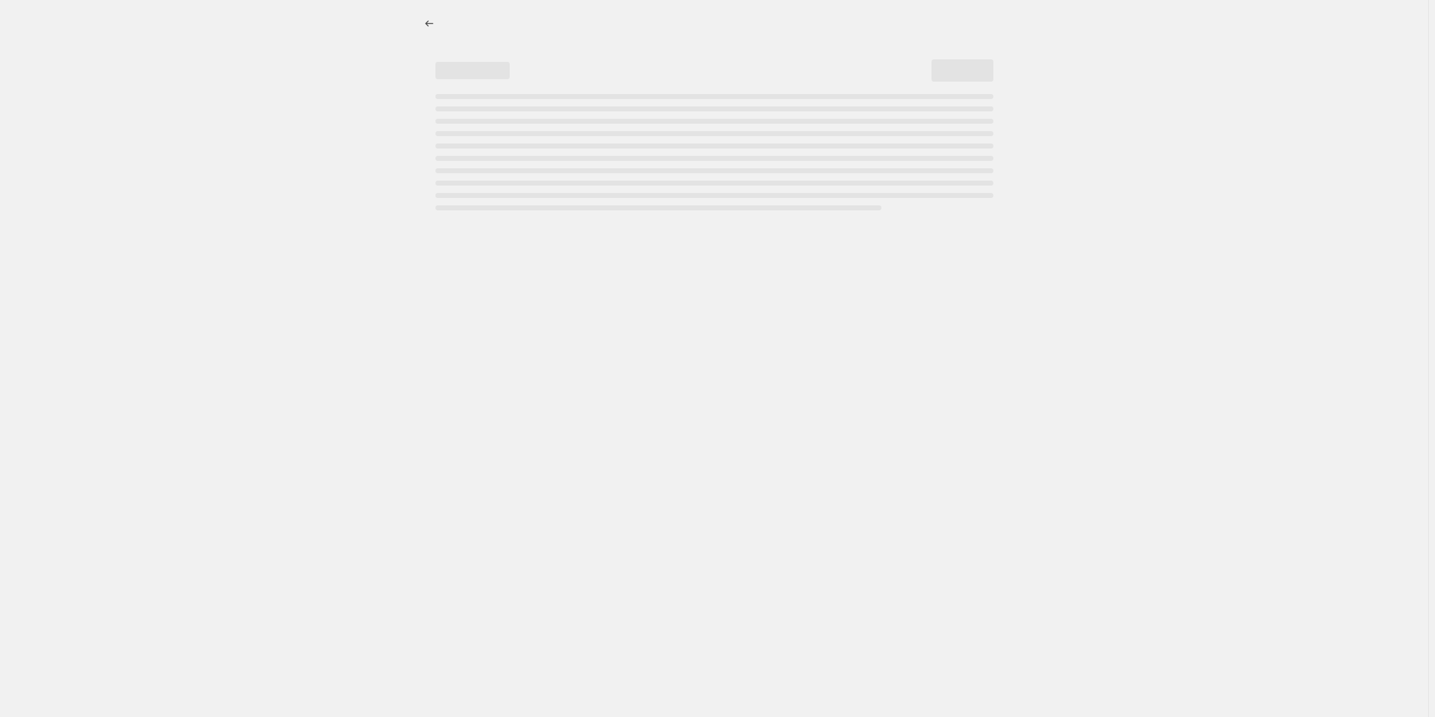
select select "percentage"
select select "tag"
select select "not_equal"
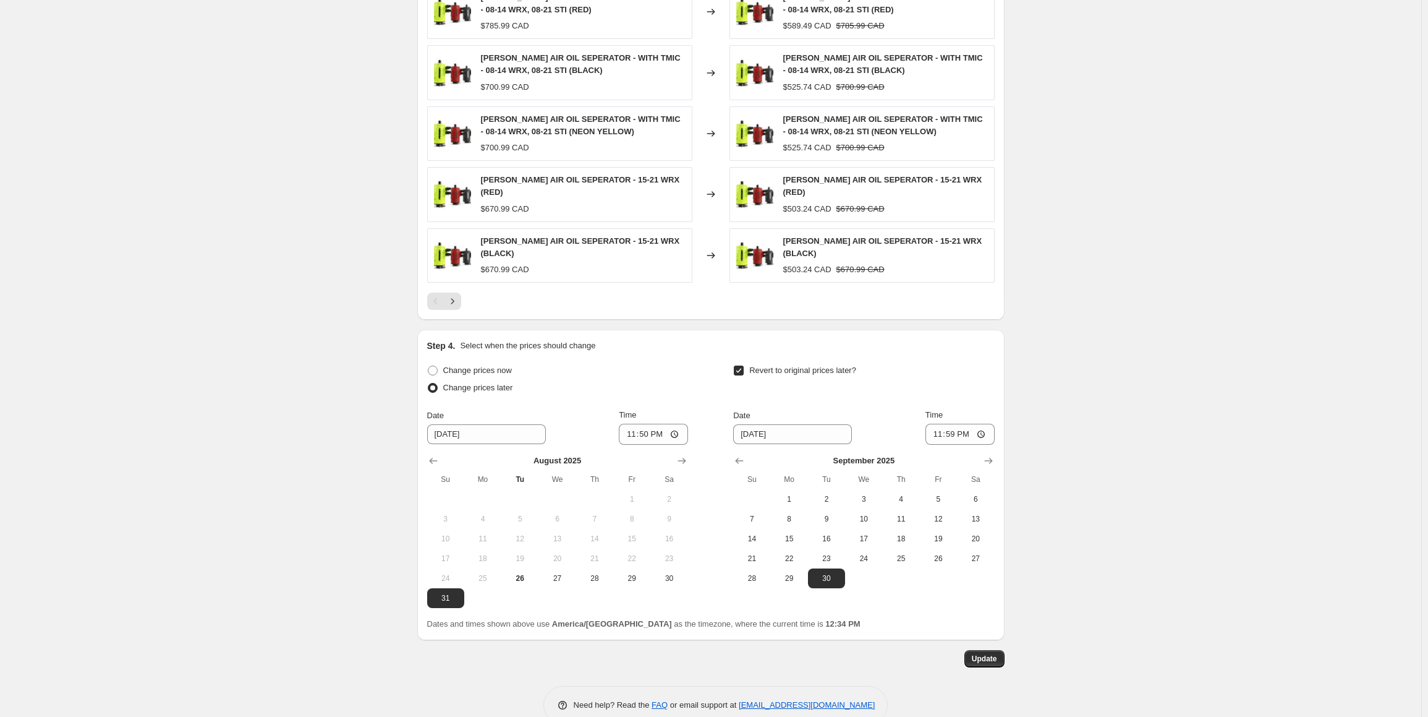
scroll to position [1001, 0]
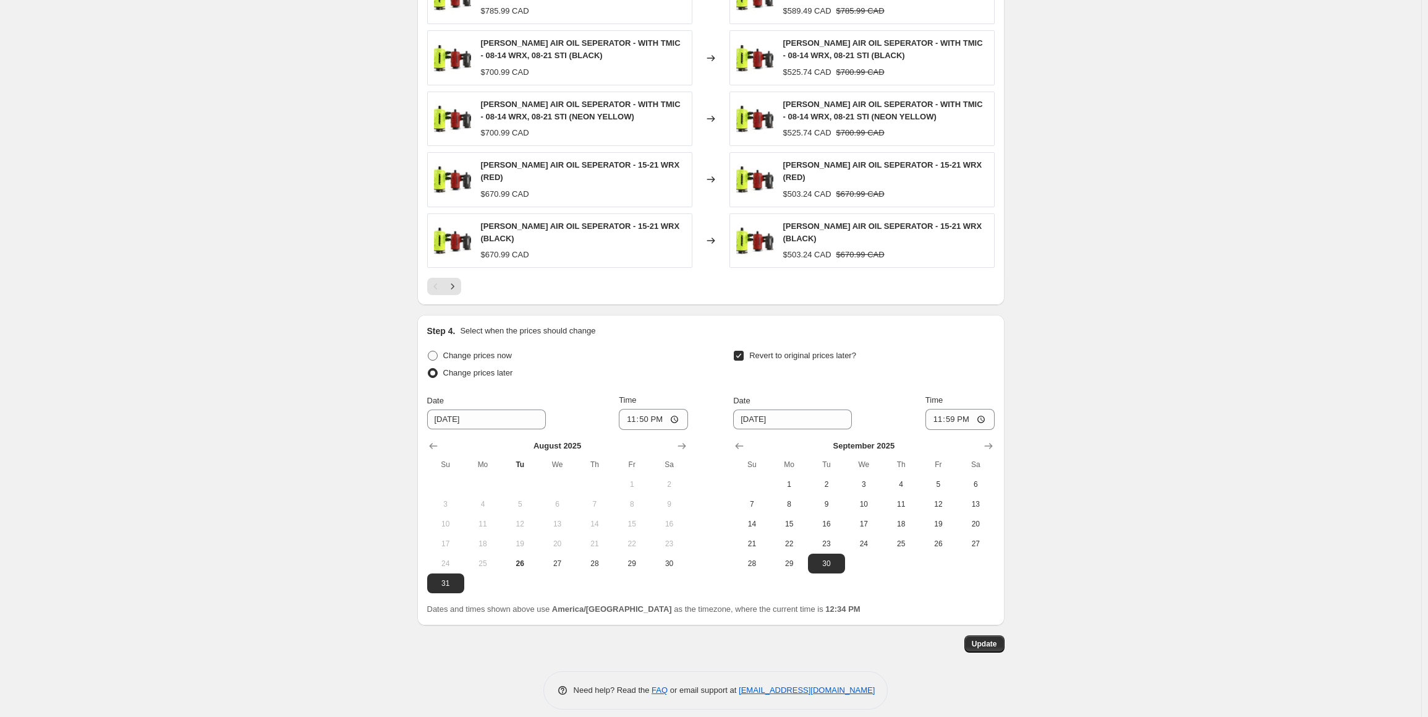
click at [454, 351] on span "Change prices now" at bounding box center [477, 355] width 69 height 9
click at [429, 351] on input "Change prices now" at bounding box center [428, 351] width 1 height 1
radio input "true"
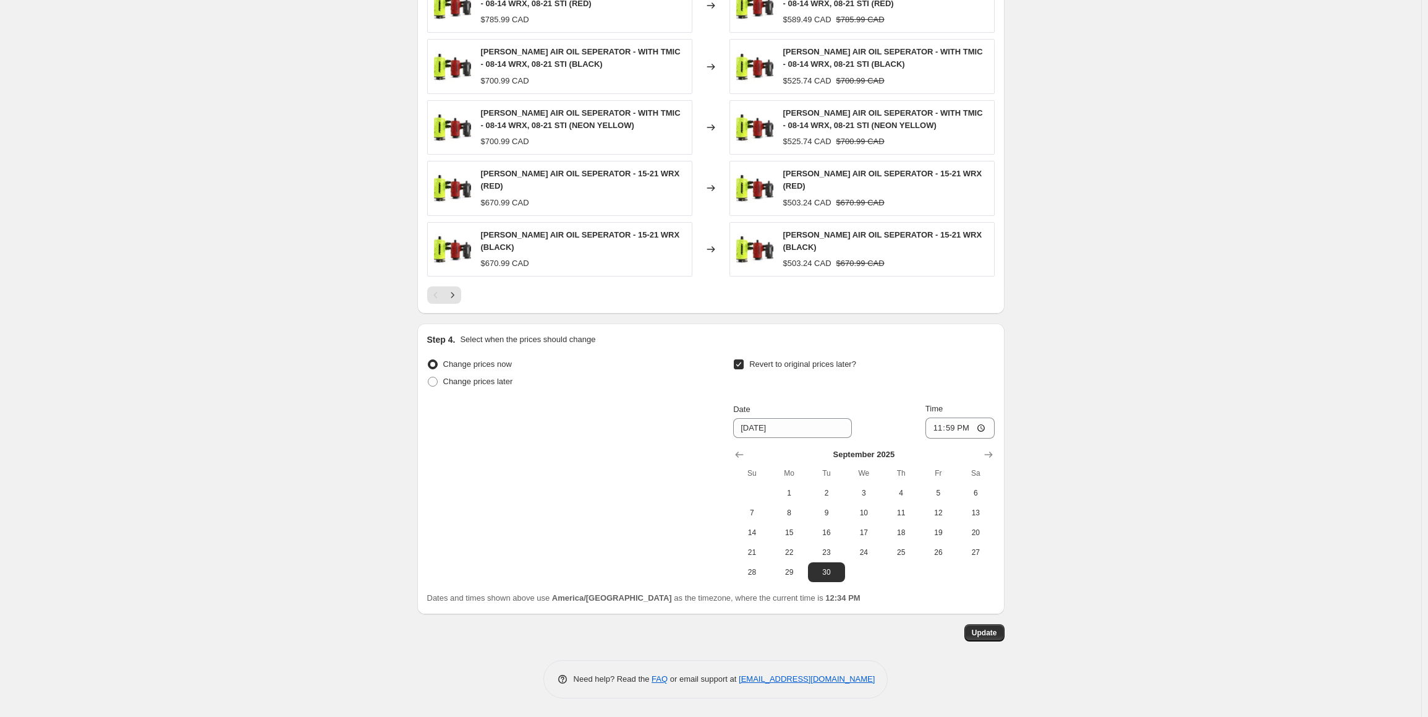
scroll to position [981, 0]
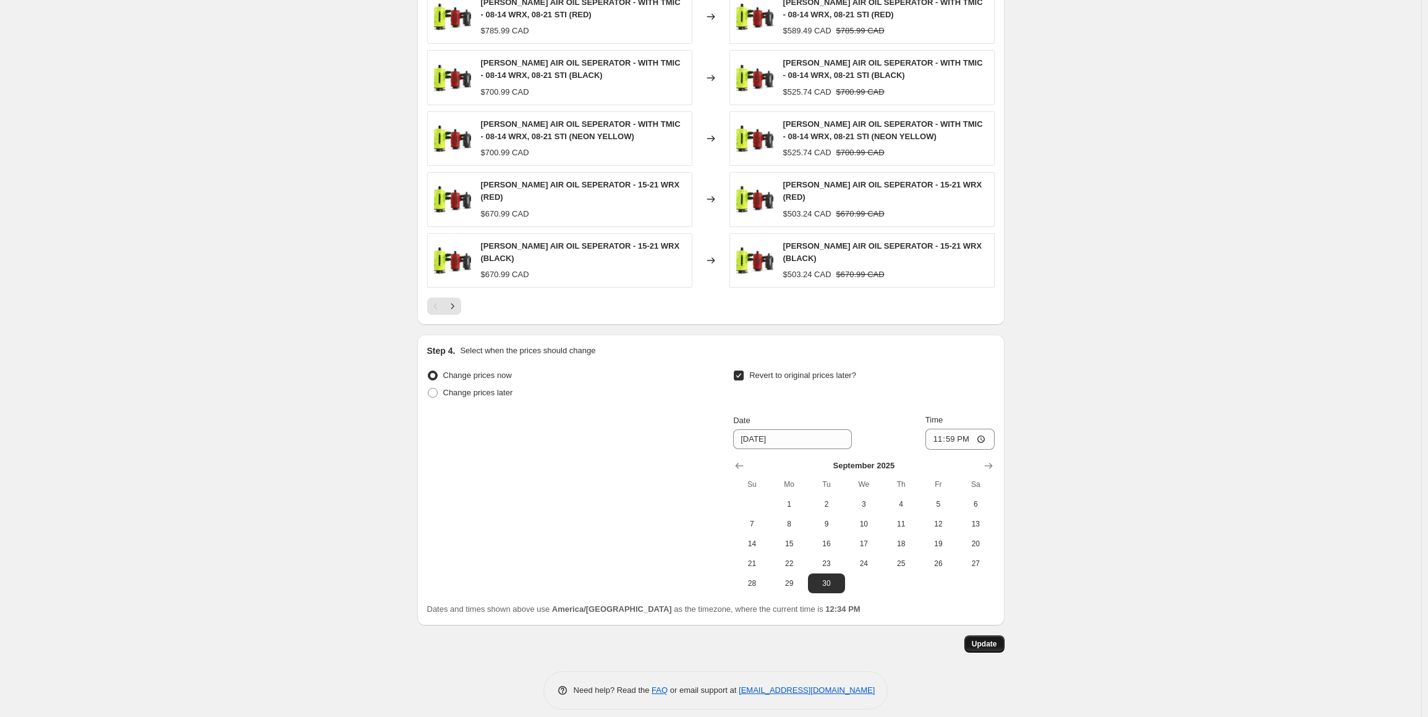
click at [993, 639] on span "Update" at bounding box center [984, 644] width 25 height 10
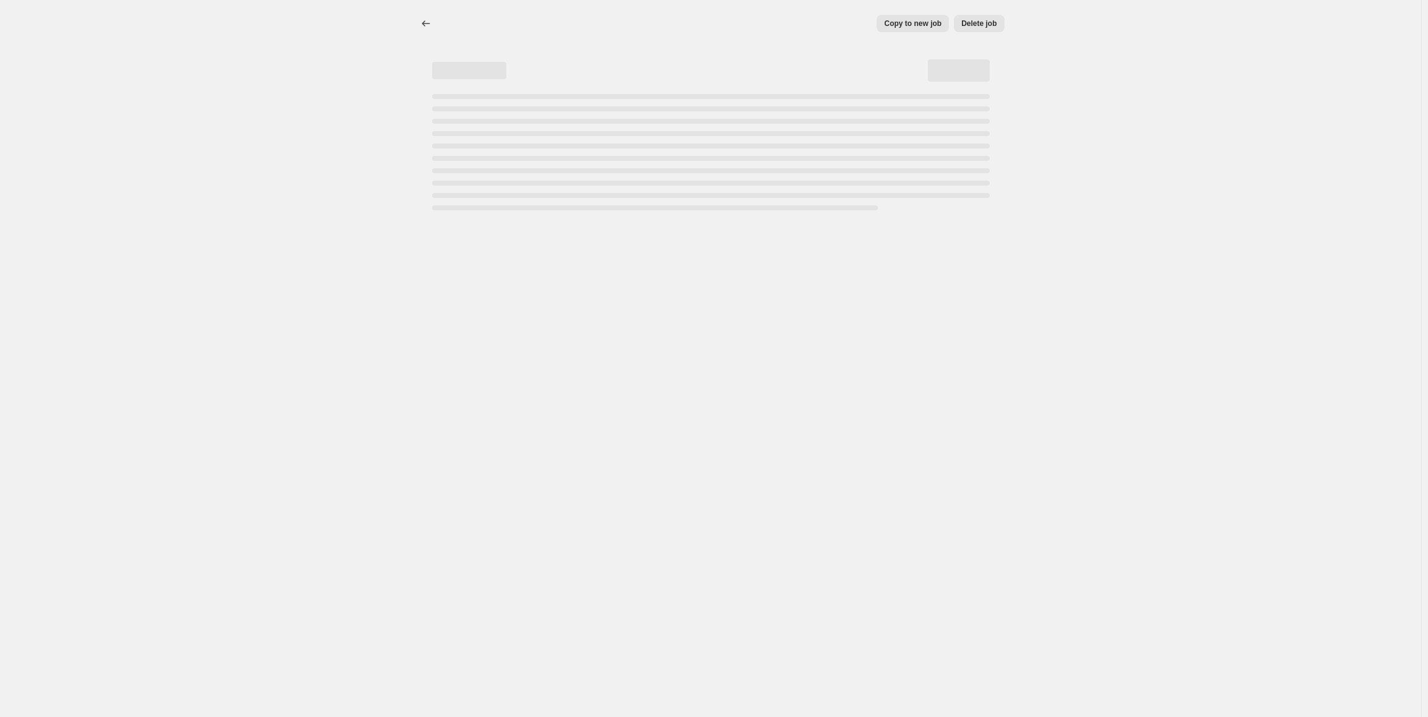
scroll to position [0, 0]
select select "percentage"
select select "tag"
select select "not_equal"
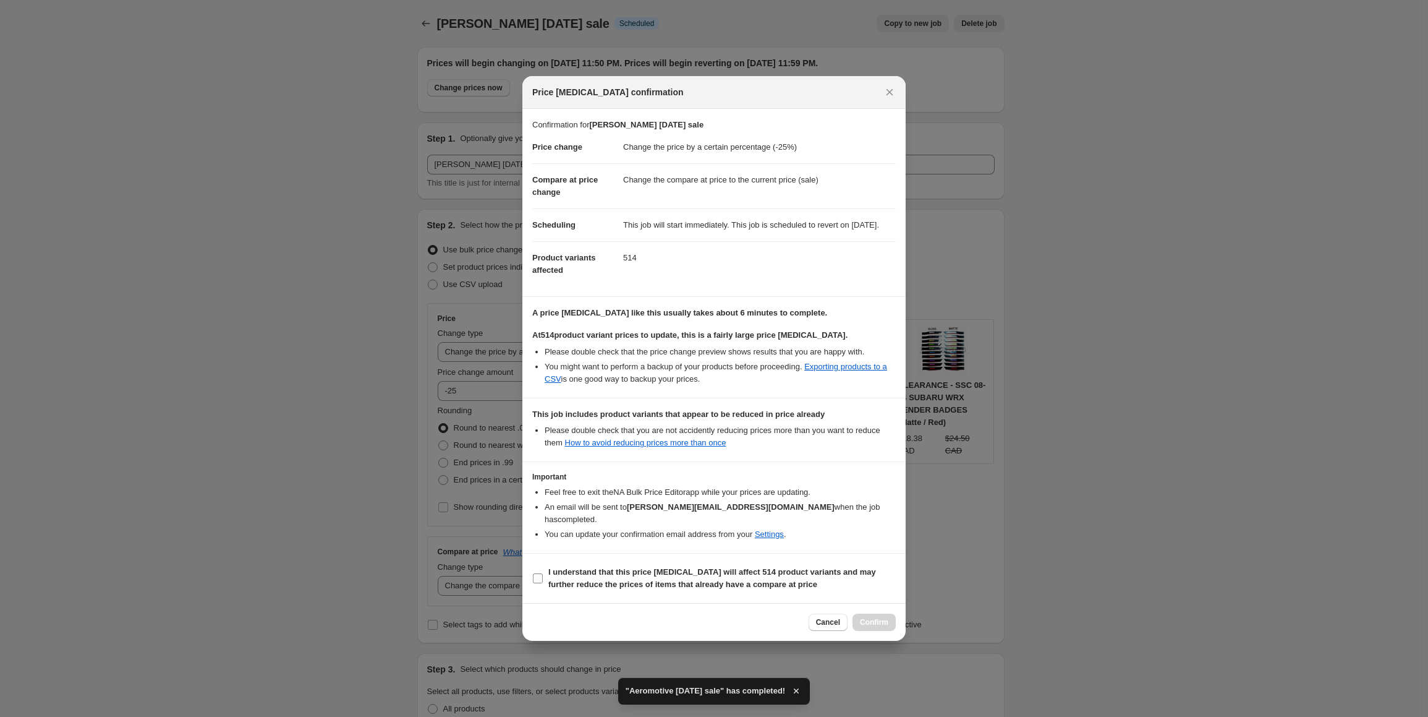
click at [539, 578] on input "I understand that this price change job will affect 514 product variants and ma…" at bounding box center [538, 578] width 10 height 10
checkbox input "true"
click at [876, 618] on span "Confirm" at bounding box center [874, 622] width 28 height 10
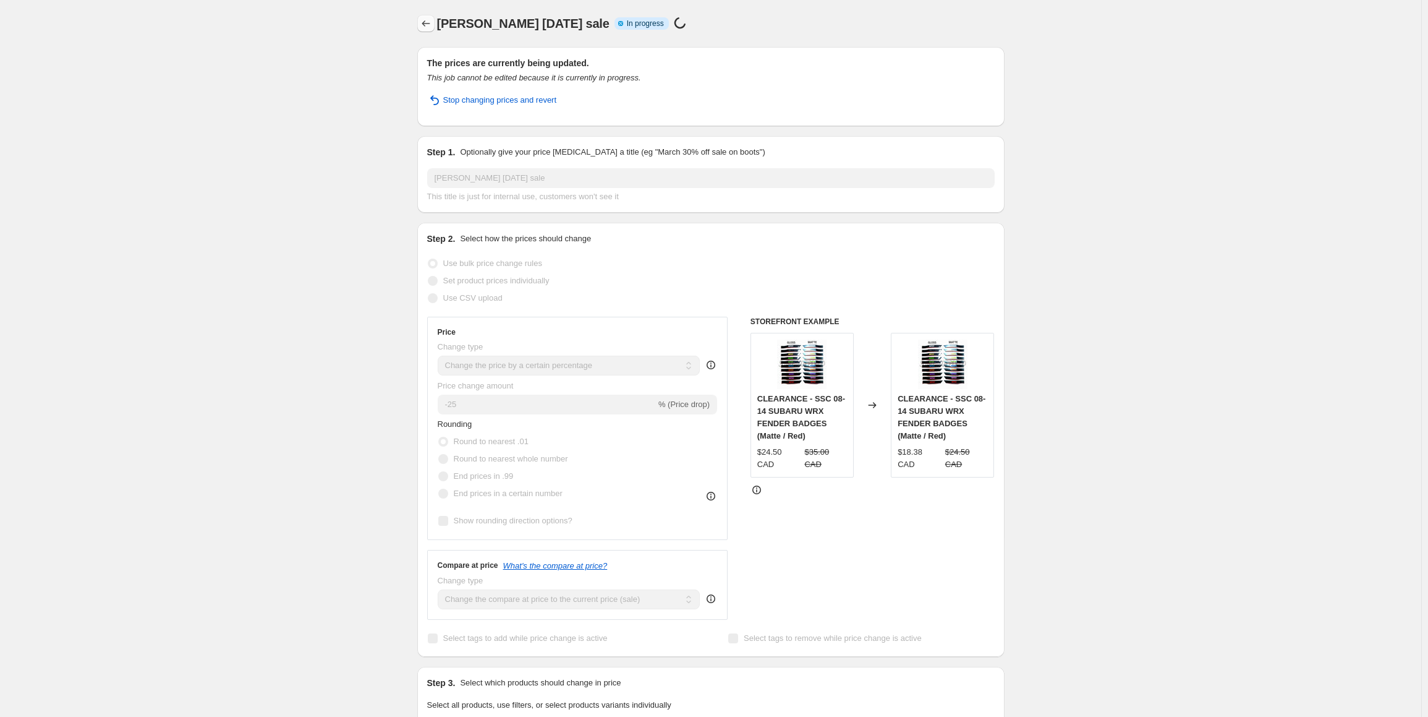
click at [433, 17] on button "Price change jobs" at bounding box center [425, 23] width 17 height 17
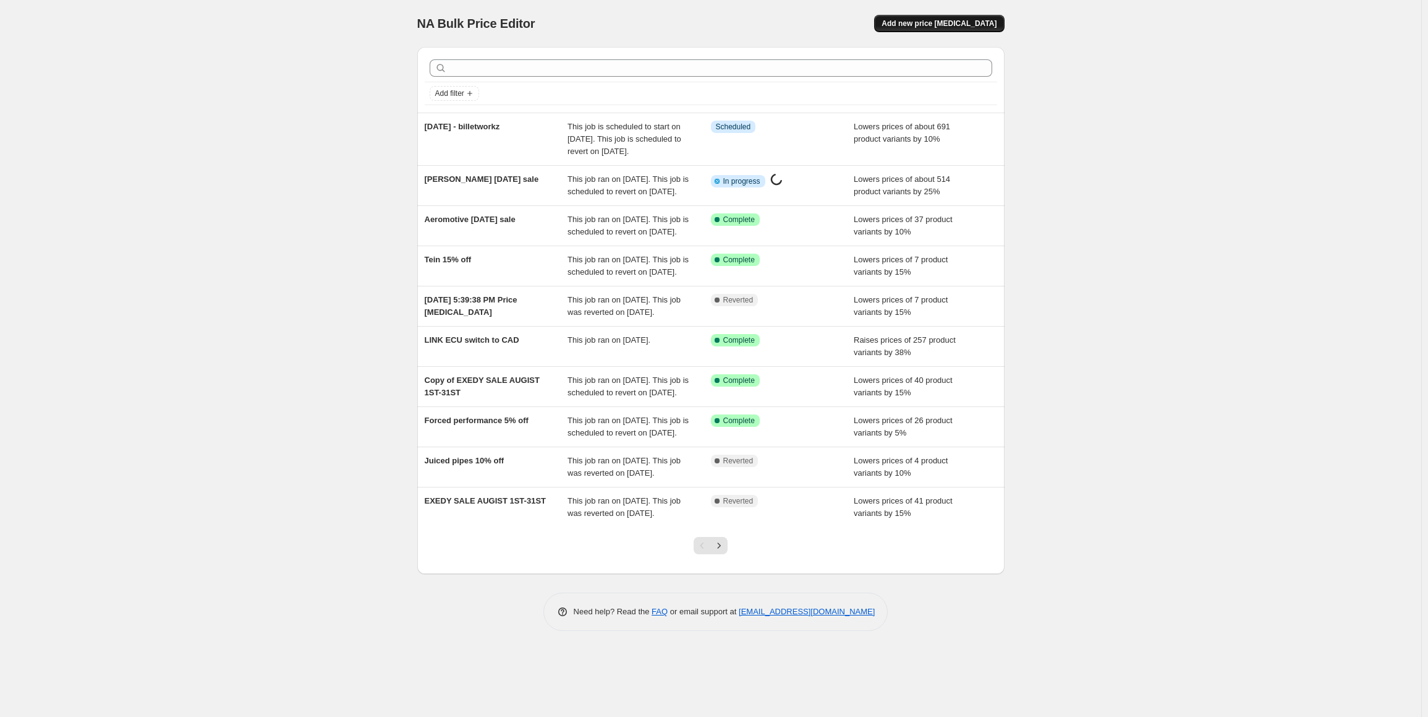
click at [952, 20] on span "Add new price change job" at bounding box center [939, 24] width 115 height 10
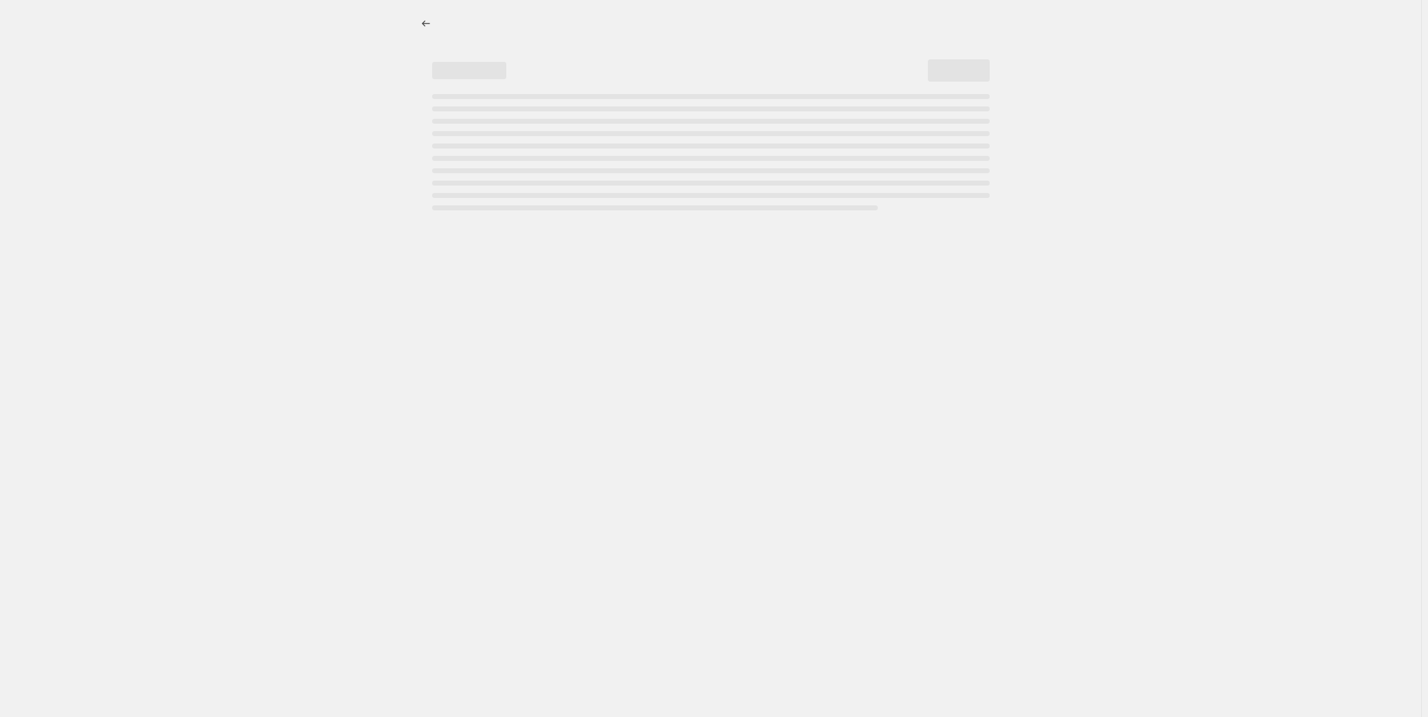
select select "percentage"
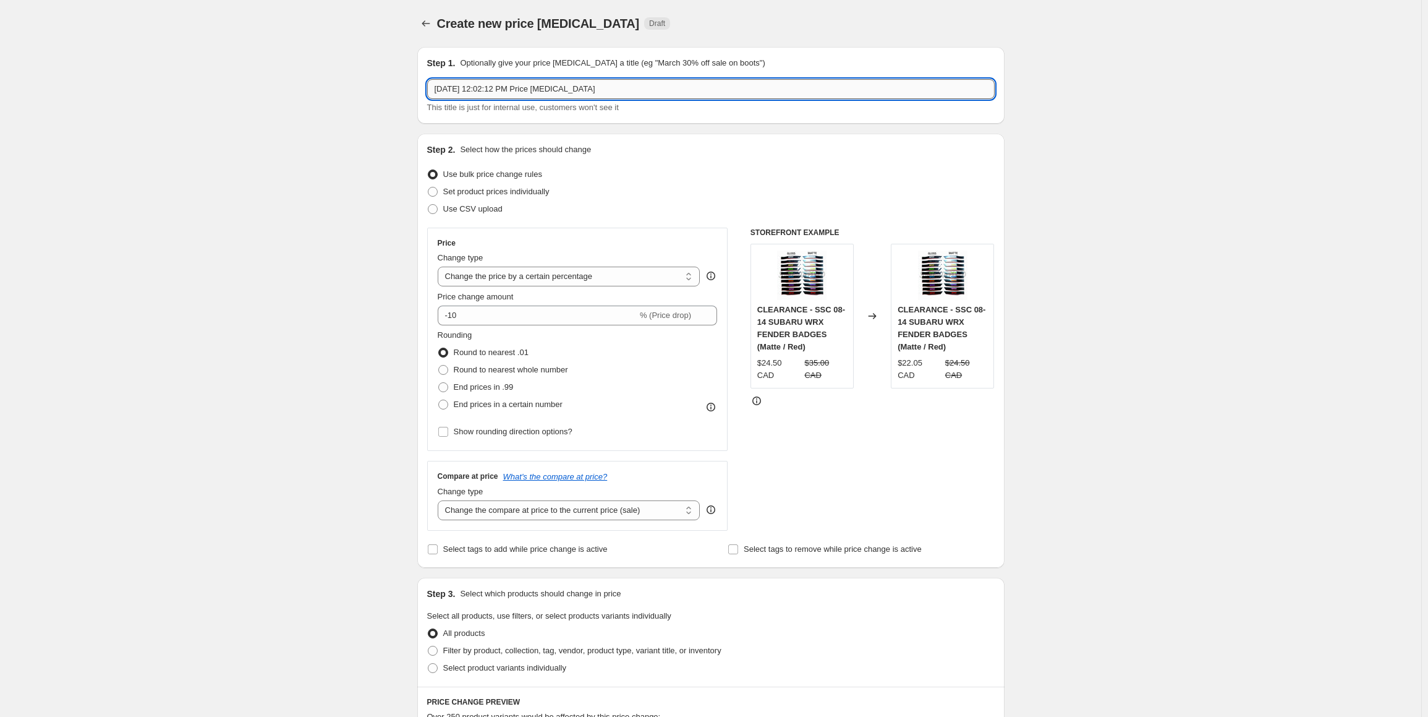
click at [610, 93] on input "Aug 26, 2025, 12:02:12 PM Price change job" at bounding box center [711, 89] width 568 height 20
drag, startPoint x: 611, startPoint y: 92, endPoint x: 280, endPoint y: 95, distance: 330.8
click at [270, 101] on div "Create new price change job. This page is ready Create new price change job Dra…" at bounding box center [711, 628] width 1422 height 1256
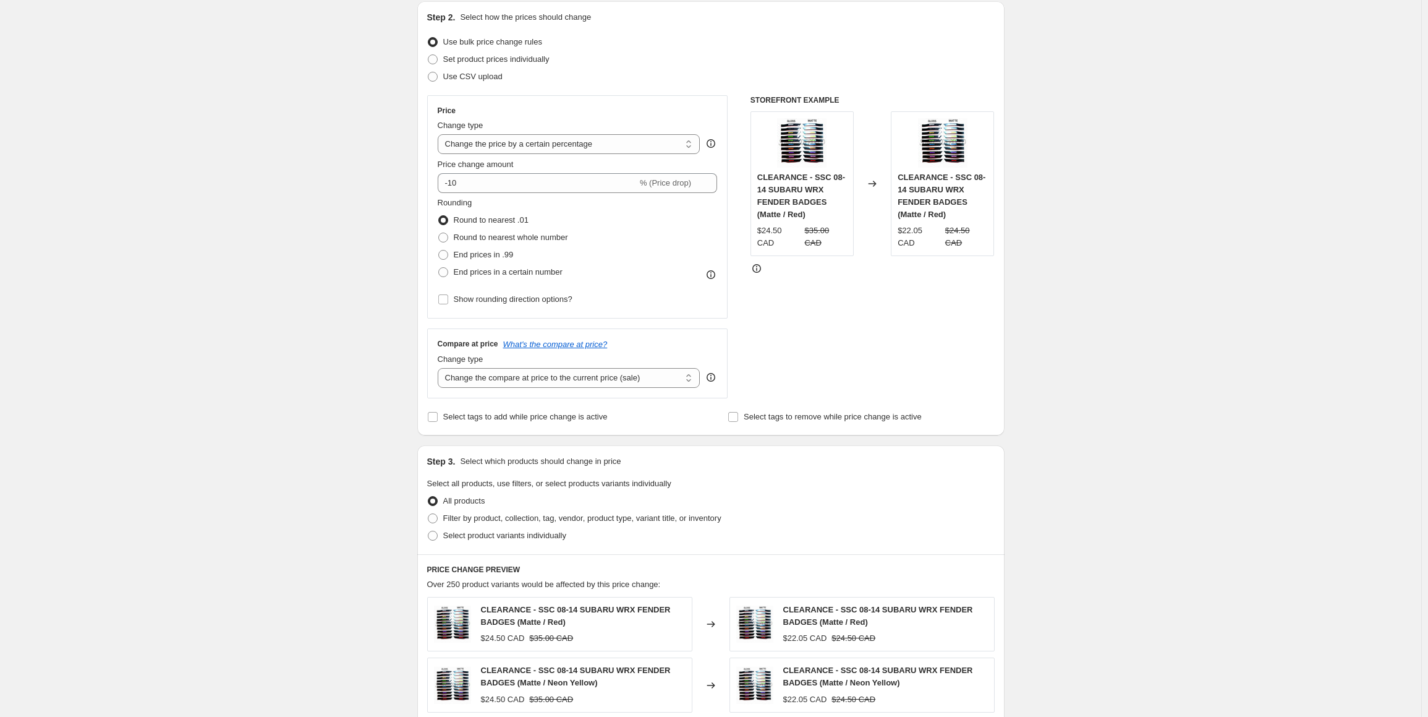
scroll to position [309, 0]
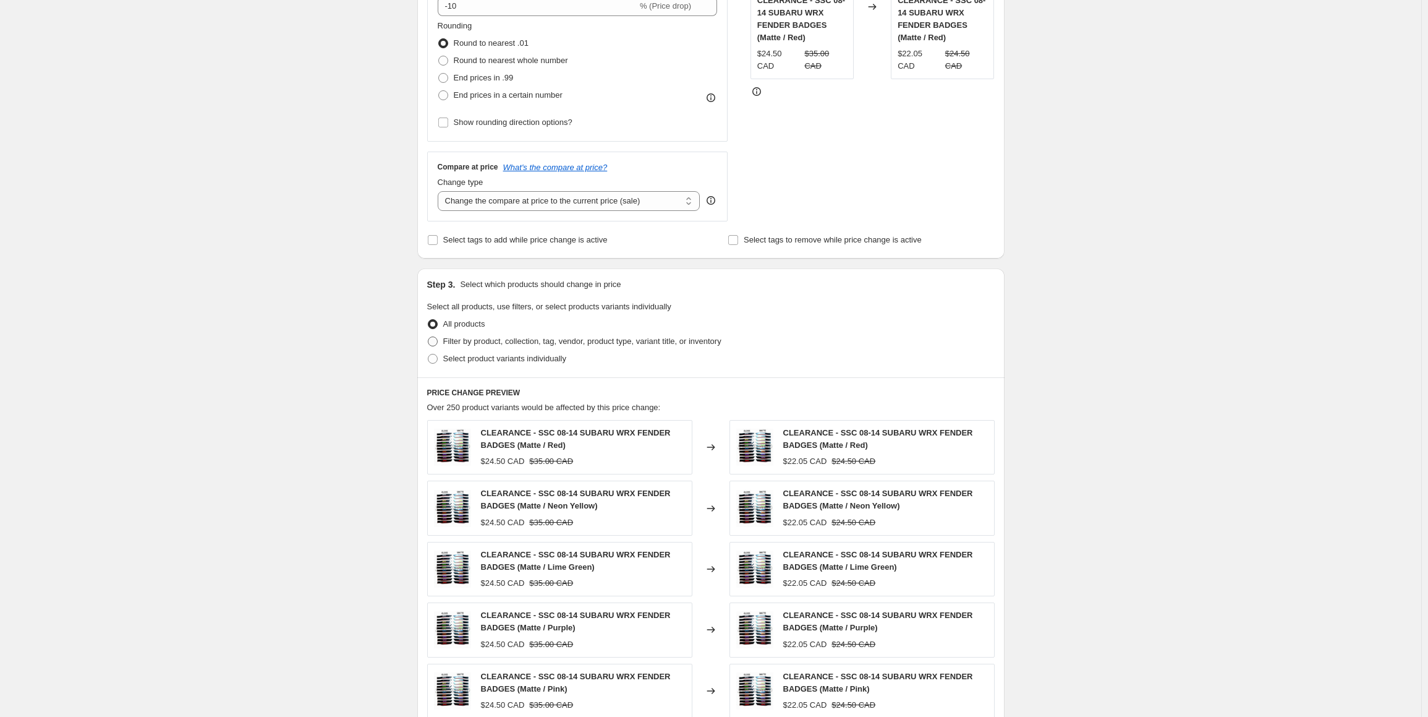
type input "Labour day - blox racing"
click at [496, 338] on span "Filter by product, collection, tag, vendor, product type, variant title, or inv…" at bounding box center [582, 340] width 278 height 9
click at [429, 337] on input "Filter by product, collection, tag, vendor, product type, variant title, or inv…" at bounding box center [428, 336] width 1 height 1
radio input "true"
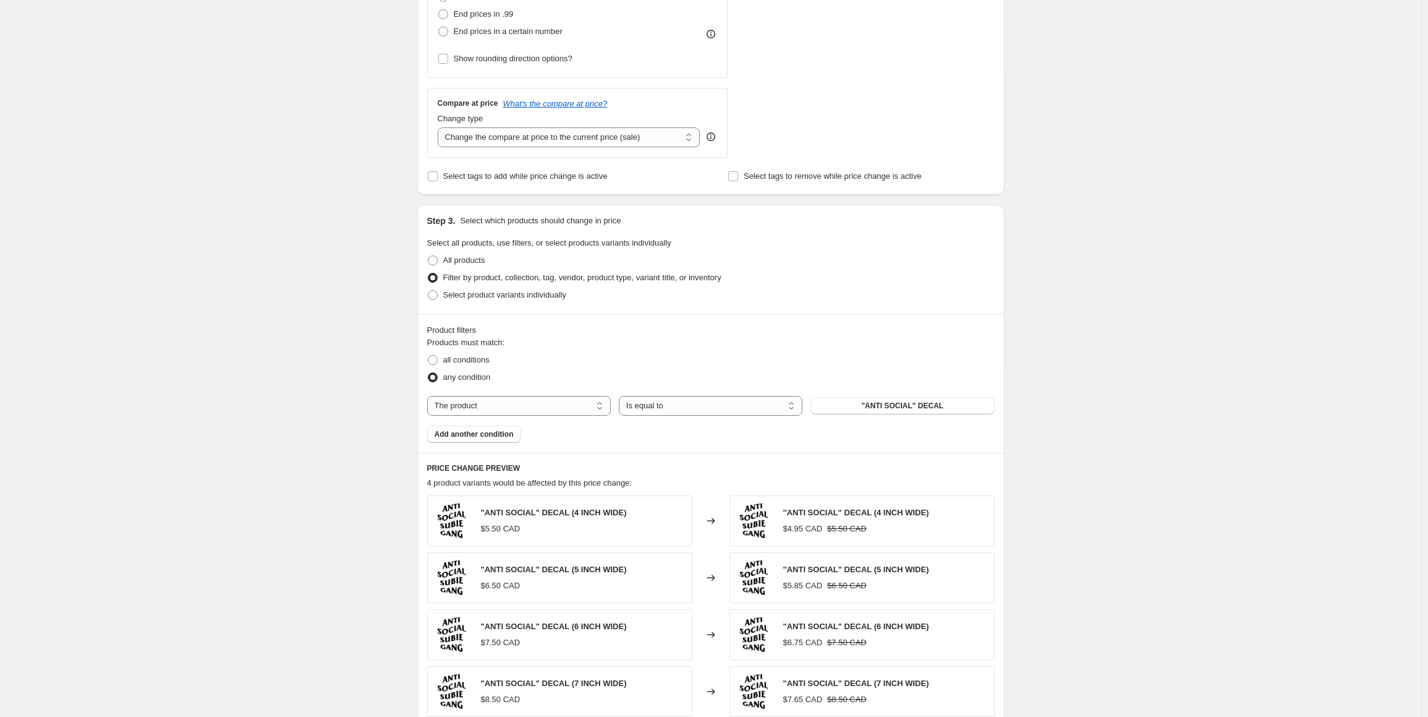
scroll to position [495, 0]
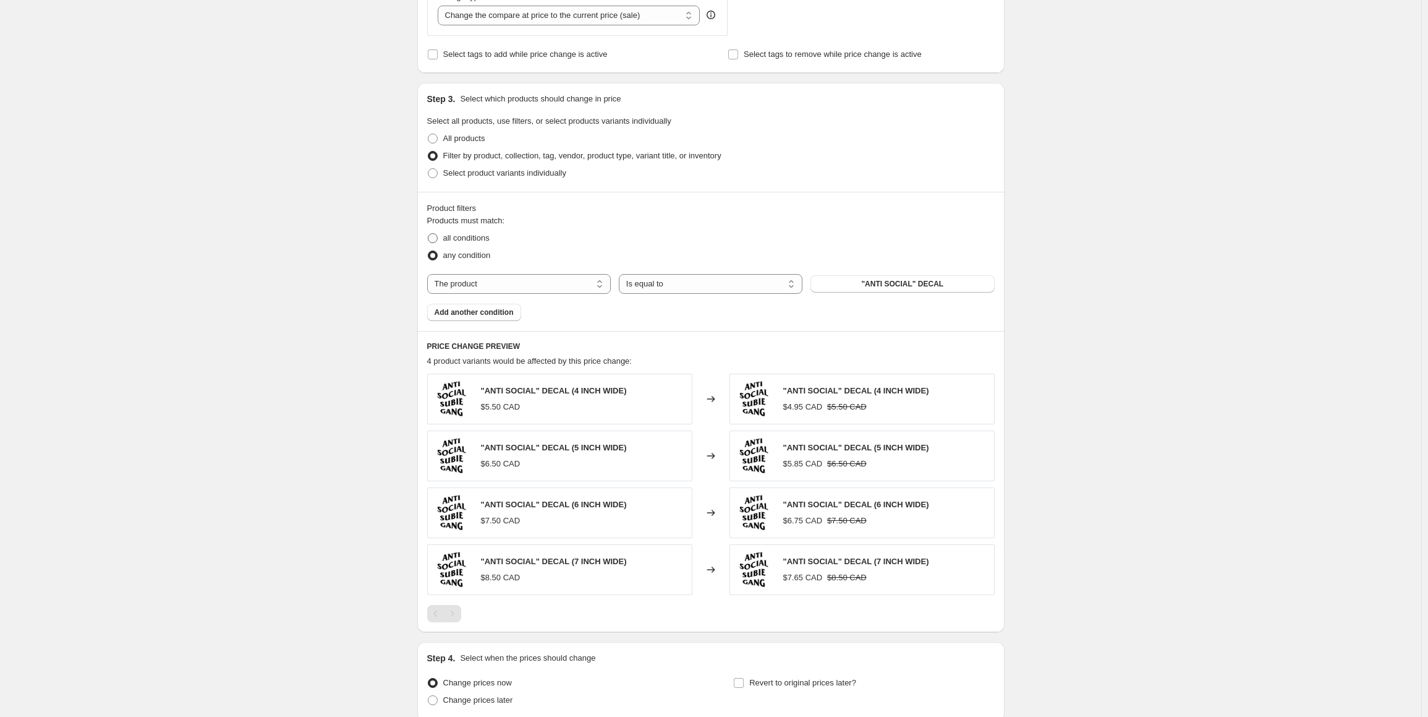
click at [471, 234] on span "all conditions" at bounding box center [466, 237] width 46 height 9
click at [429, 234] on input "all conditions" at bounding box center [428, 233] width 1 height 1
radio input "true"
click at [687, 275] on select "Is equal to Is not equal to" at bounding box center [711, 284] width 184 height 20
click at [515, 283] on select "The product The product's collection The product's tag The product's vendor The…" at bounding box center [519, 284] width 184 height 20
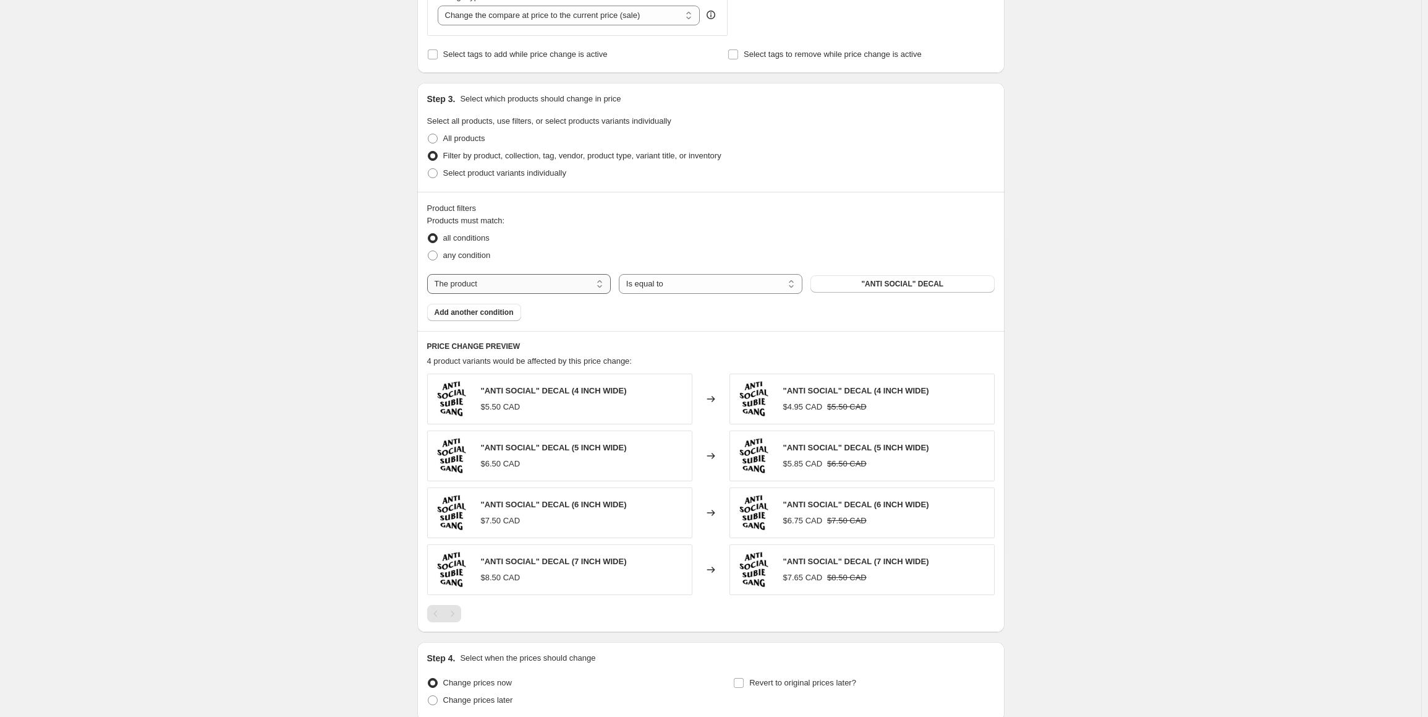
select select "tag"
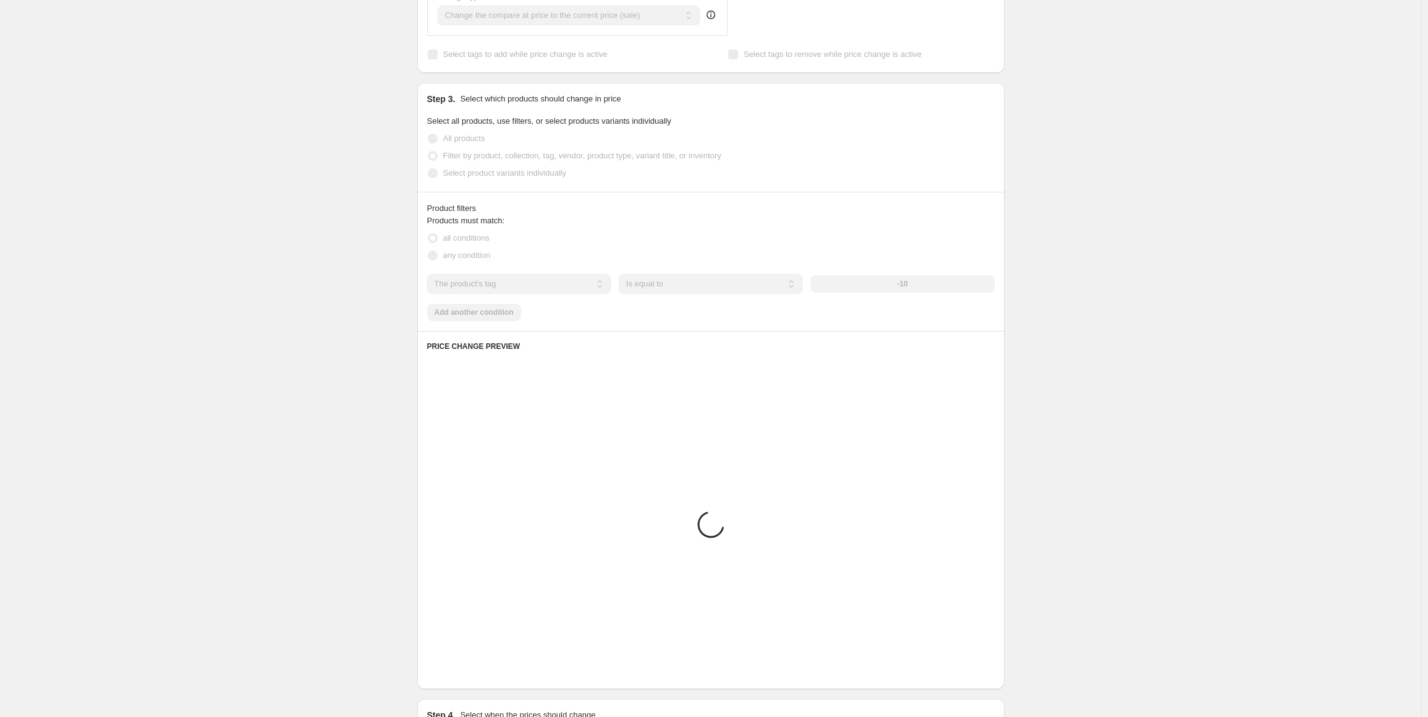
scroll to position [433, 0]
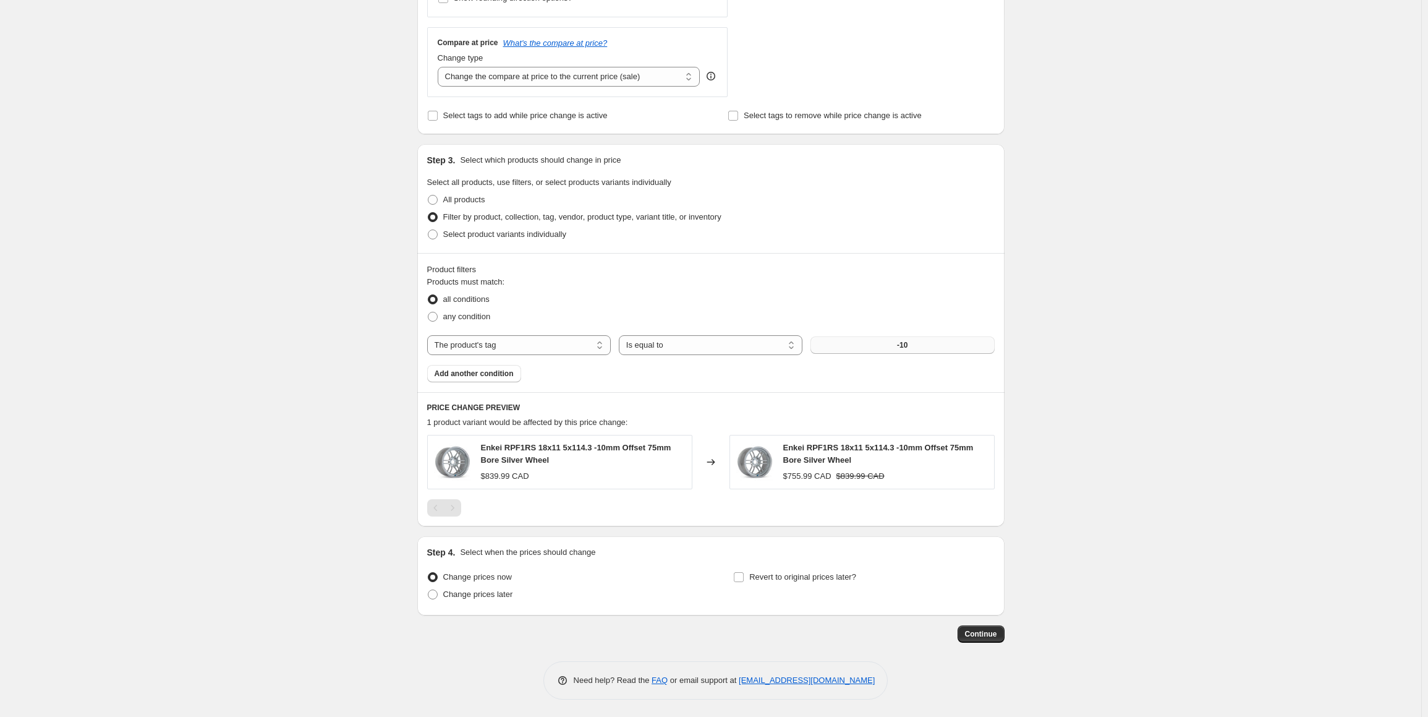
click at [897, 337] on button "-10" at bounding box center [903, 344] width 184 height 17
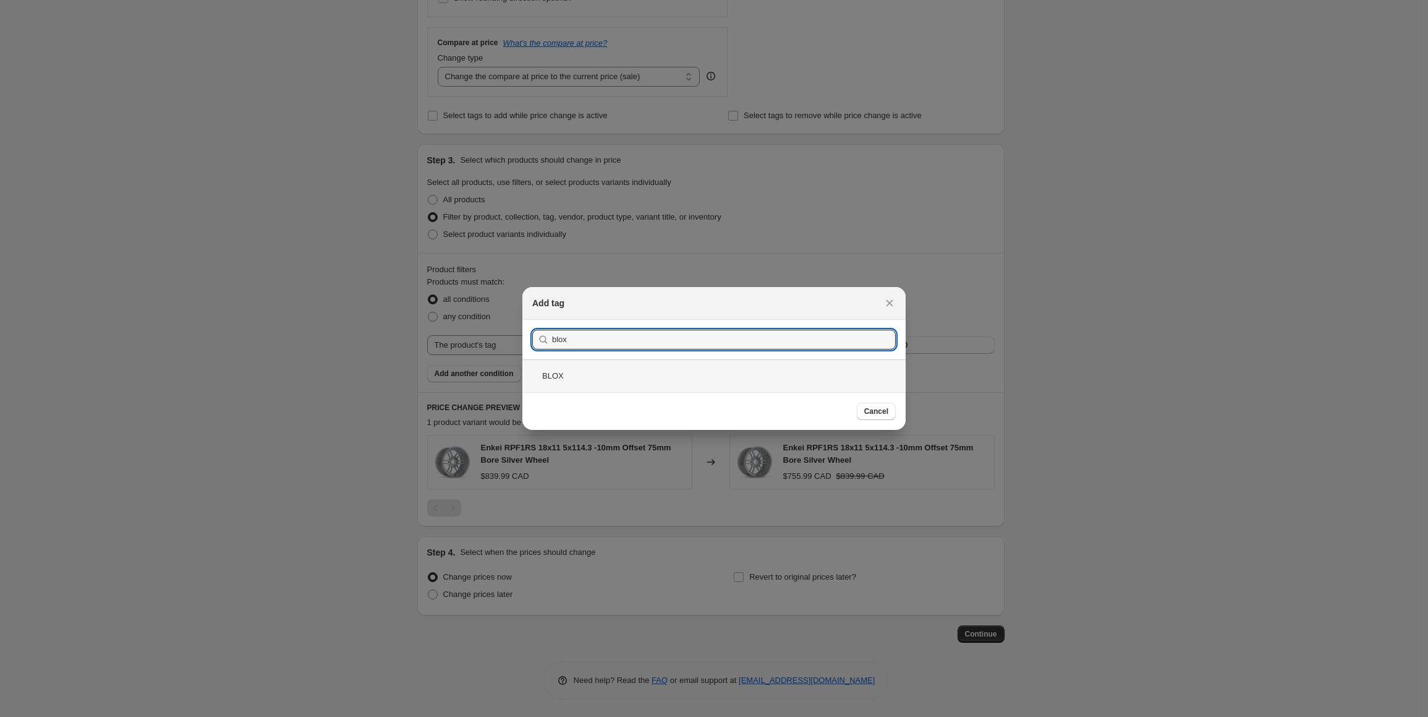
type input "blox"
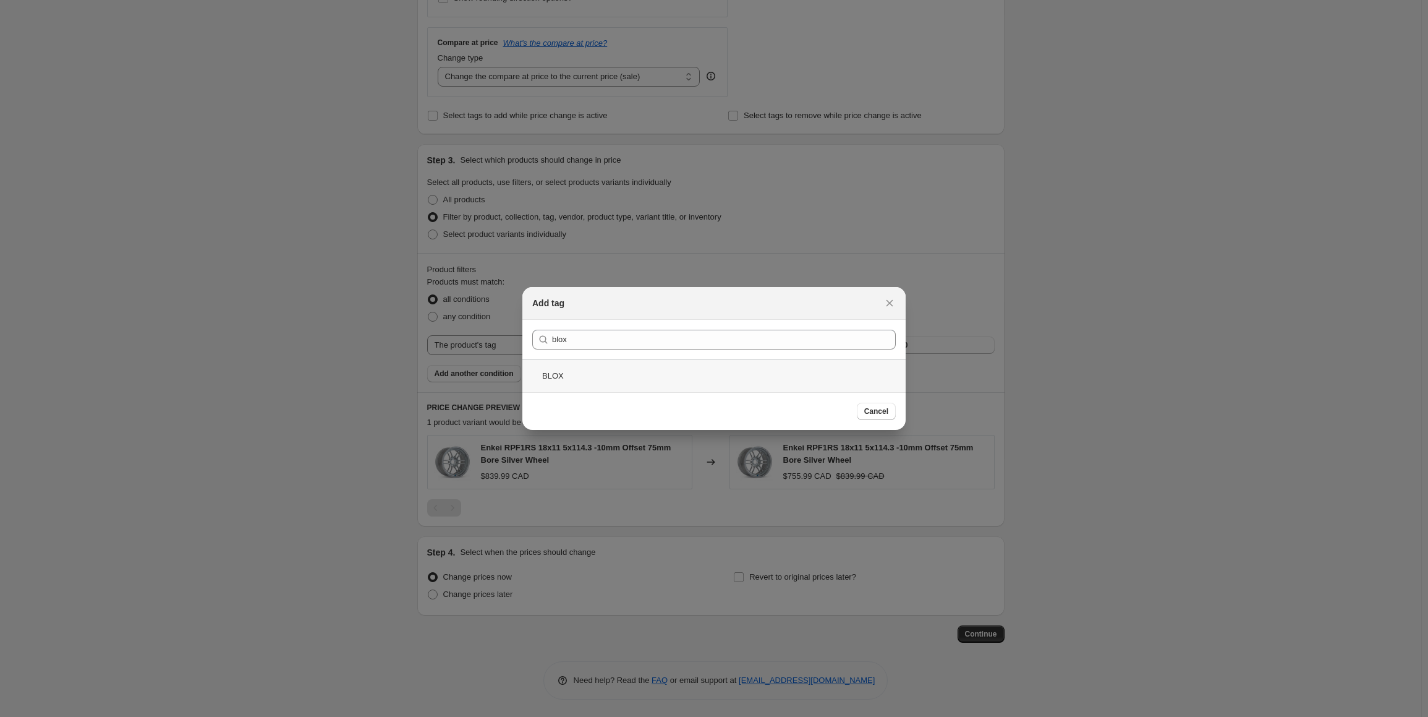
click at [590, 378] on div "BLOX" at bounding box center [713, 375] width 383 height 33
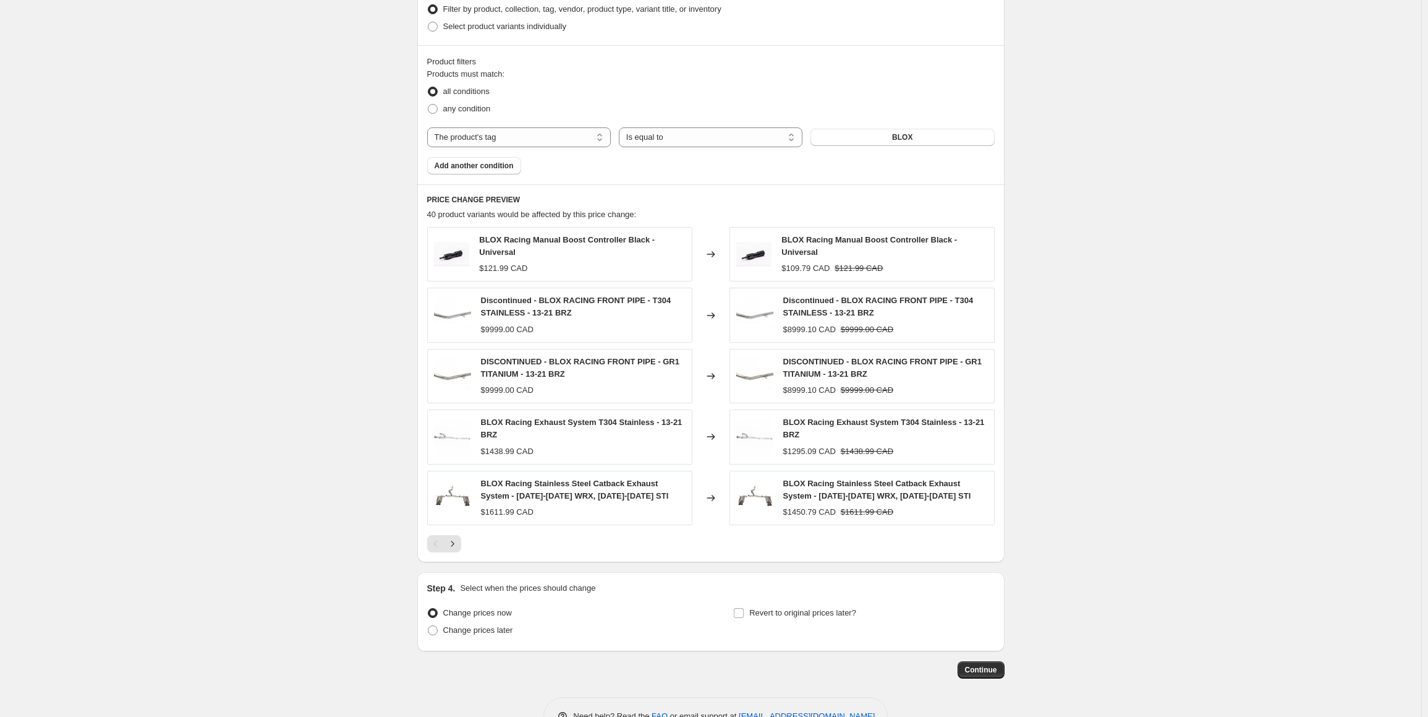
scroll to position [675, 0]
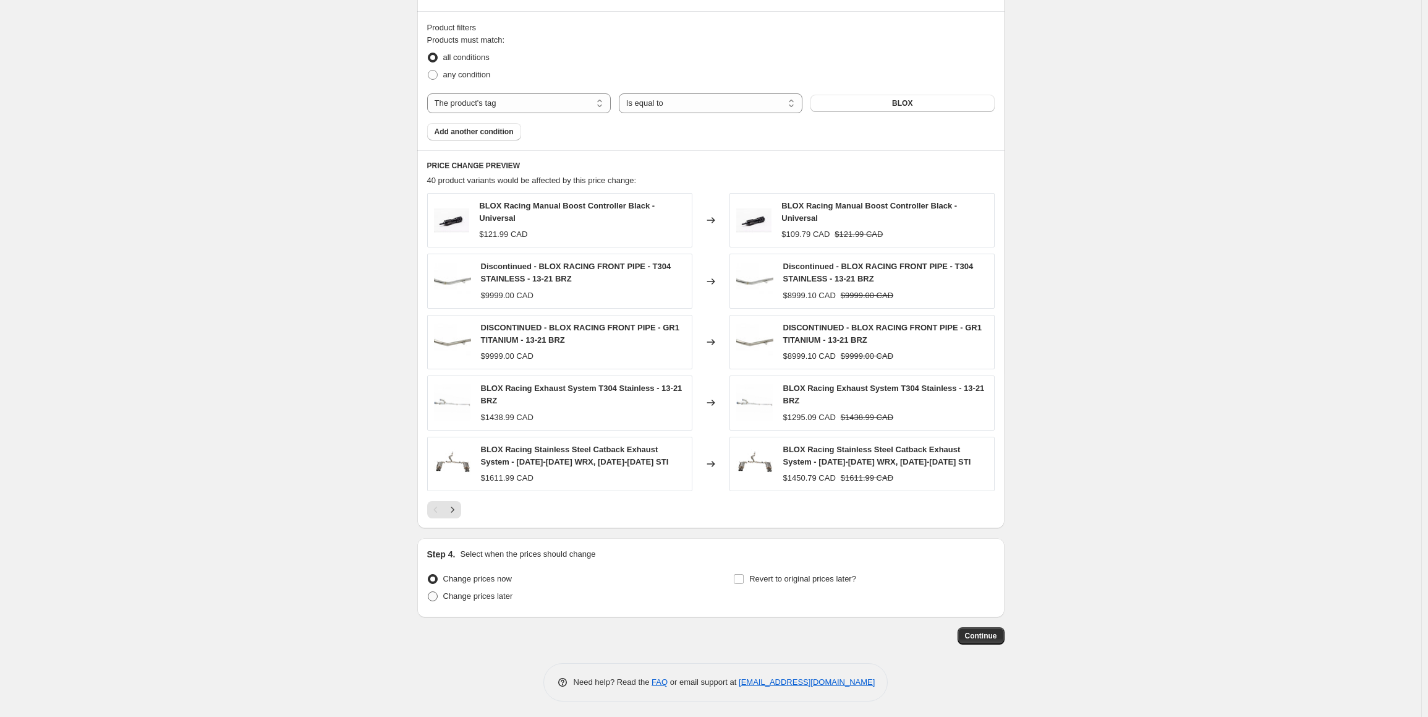
click at [482, 591] on span "Change prices later" at bounding box center [478, 595] width 70 height 9
click at [429, 591] on input "Change prices later" at bounding box center [428, 591] width 1 height 1
radio input "true"
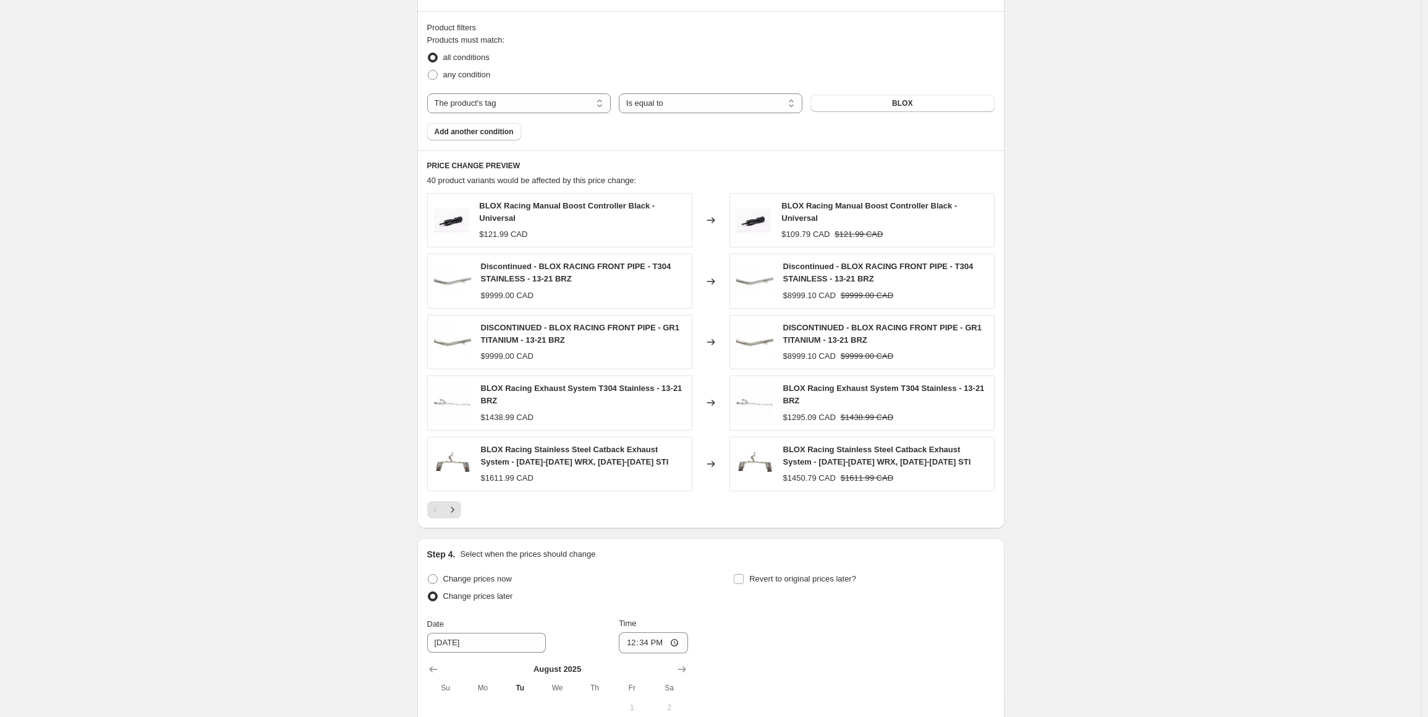
scroll to position [906, 0]
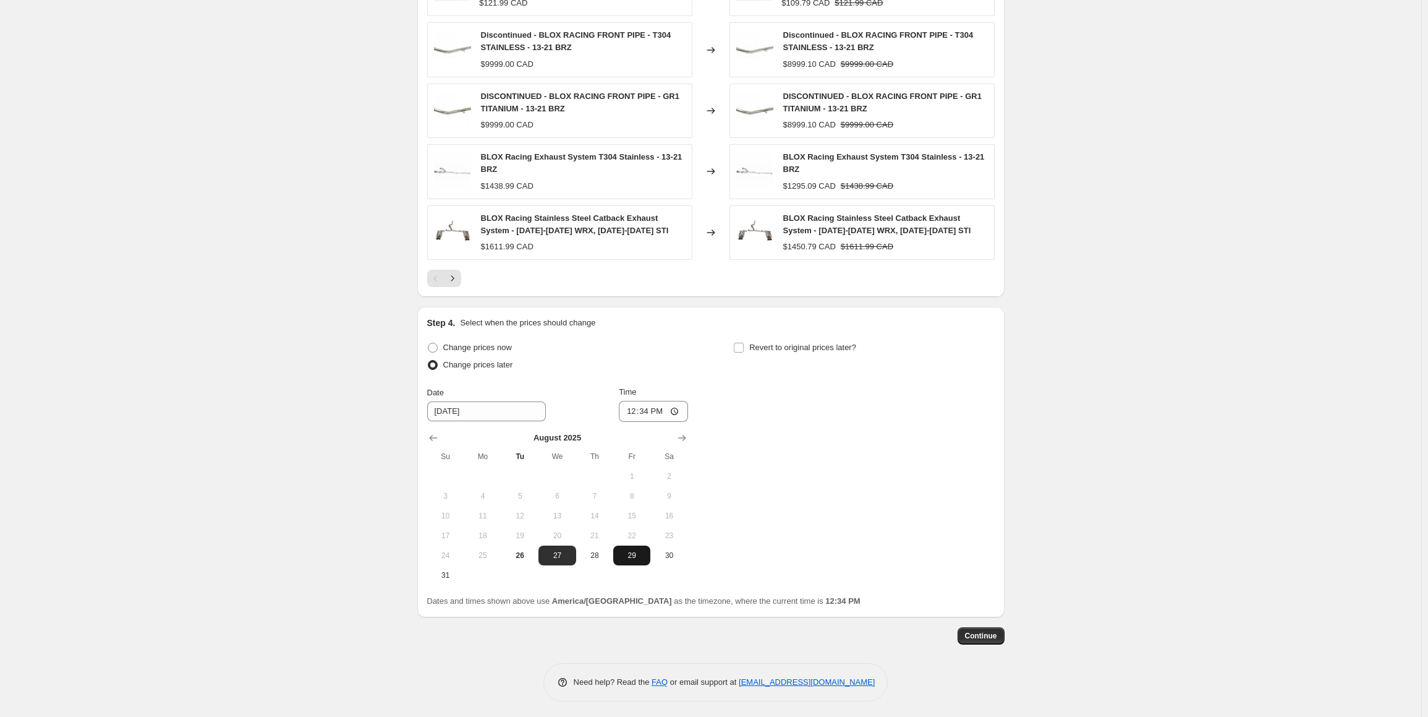
click at [637, 552] on span "29" at bounding box center [631, 555] width 27 height 10
click at [601, 550] on span "28" at bounding box center [594, 555] width 27 height 10
type input "8/28/2025"
click at [634, 412] on input "12:34" at bounding box center [653, 411] width 69 height 21
type input "23:55"
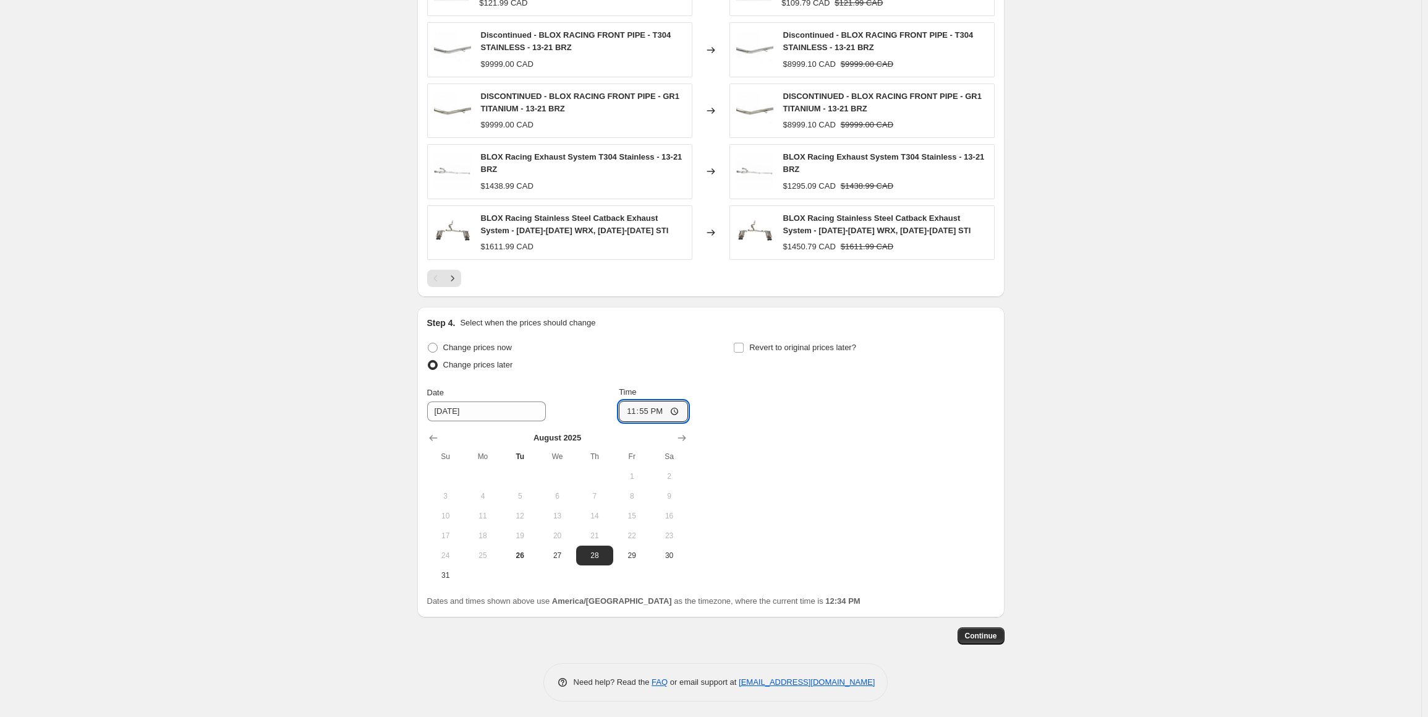
click at [798, 451] on div "Change prices now Change prices later Date 8/28/2025 Time 23:55 August 2025 Su …" at bounding box center [711, 462] width 568 height 246
click at [744, 342] on span at bounding box center [738, 347] width 11 height 11
click at [744, 343] on input "Revert to original prices later?" at bounding box center [739, 348] width 10 height 10
checkbox input "true"
click at [799, 471] on span "1" at bounding box center [789, 476] width 27 height 10
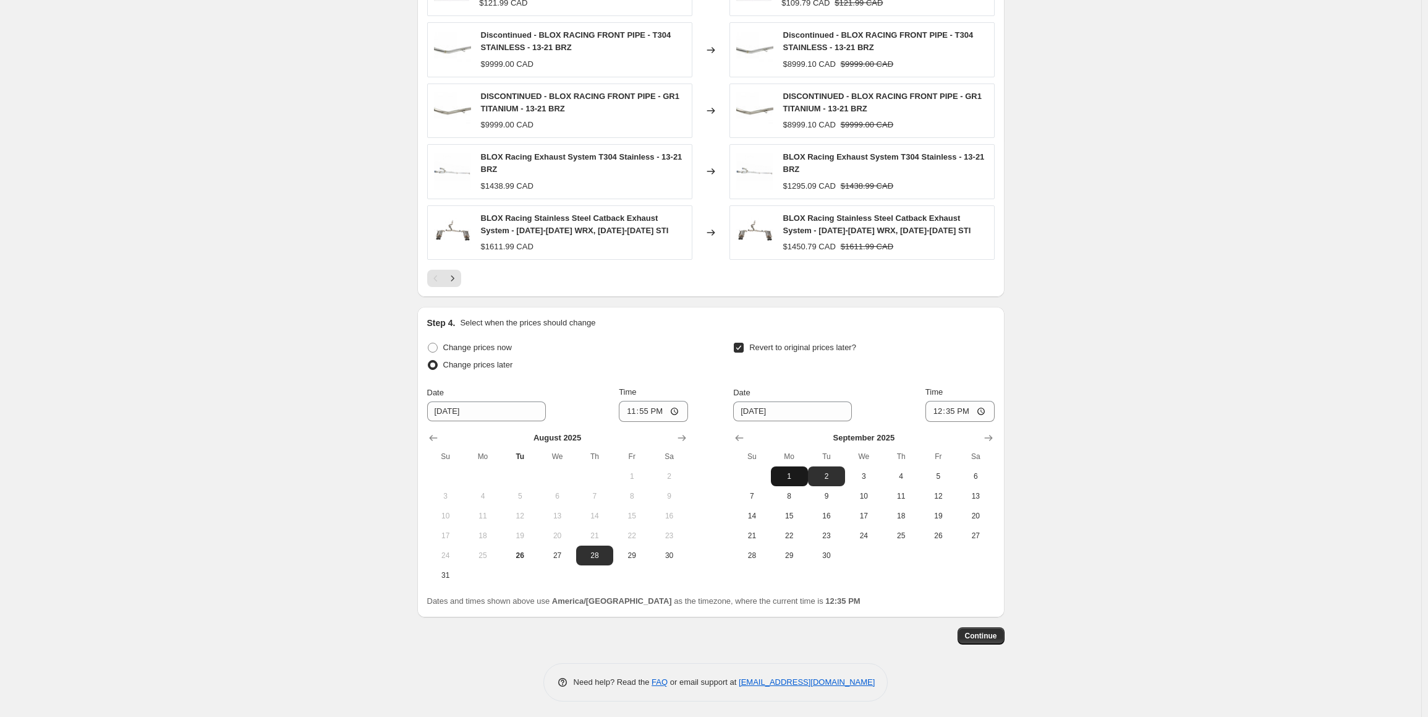
type input "9/1/2025"
click at [936, 409] on input "12:35" at bounding box center [960, 411] width 69 height 21
type input "23:02"
type input "23:05"
type input "23:50"
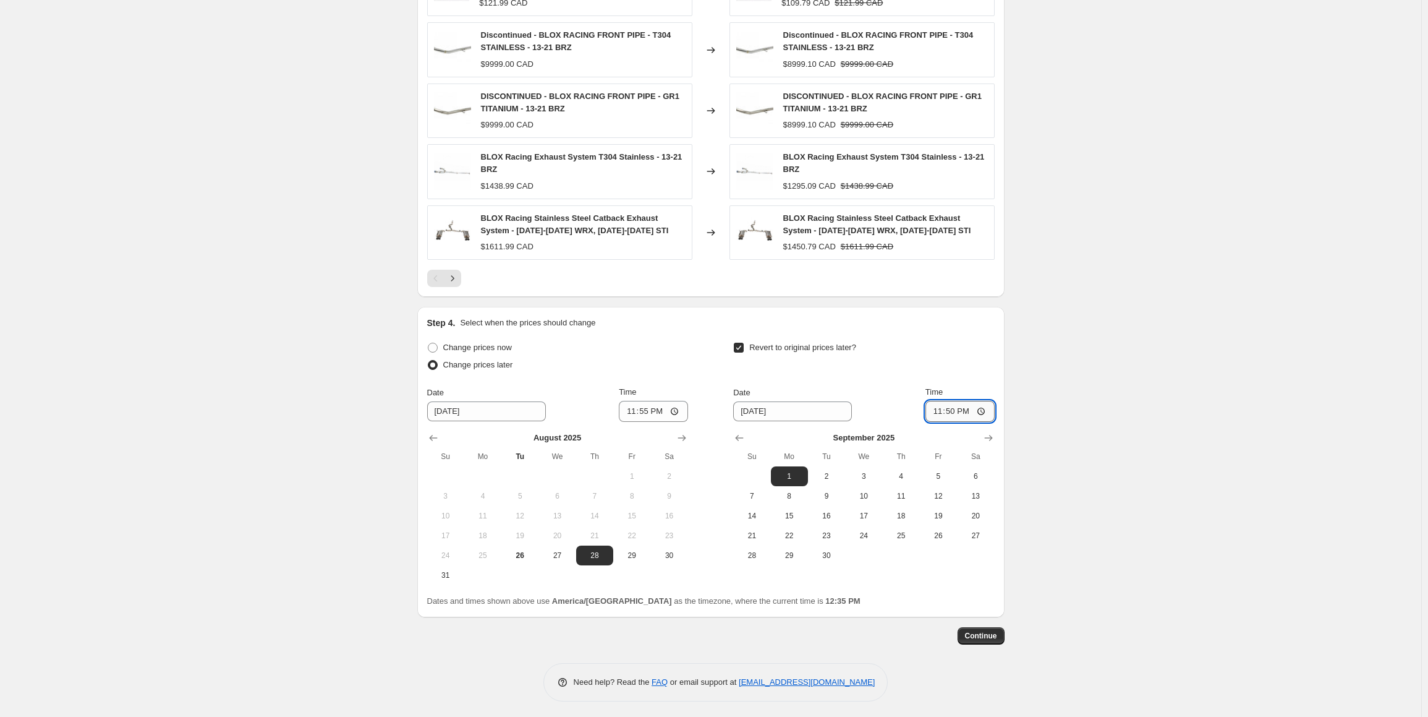
click at [955, 404] on input "23:50" at bounding box center [960, 411] width 69 height 21
type input "23:59"
drag, startPoint x: 1133, startPoint y: 438, endPoint x: 1007, endPoint y: 566, distance: 179.7
click at [975, 628] on button "Continue" at bounding box center [981, 635] width 47 height 17
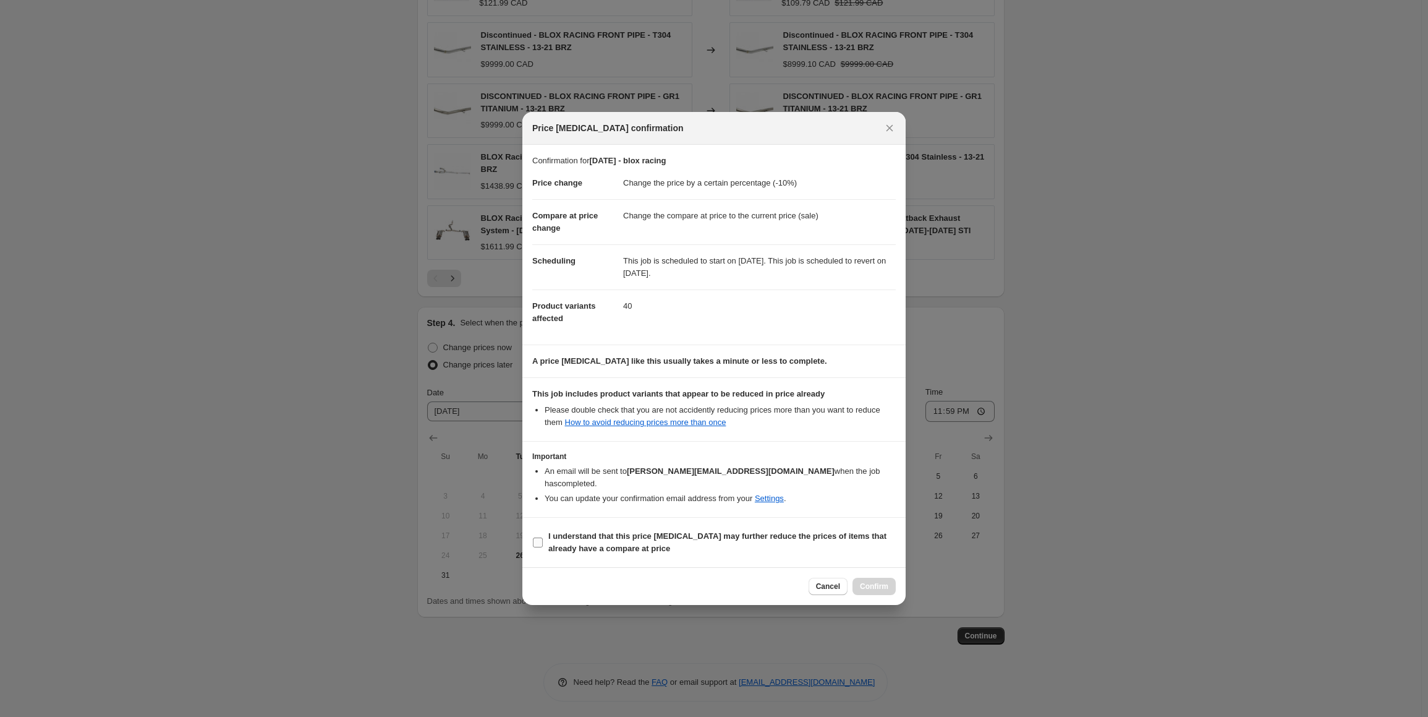
click at [537, 537] on input "I understand that this price change job may further reduce the prices of items …" at bounding box center [538, 542] width 10 height 10
checkbox input "true"
click at [876, 581] on span "Confirm" at bounding box center [874, 586] width 28 height 10
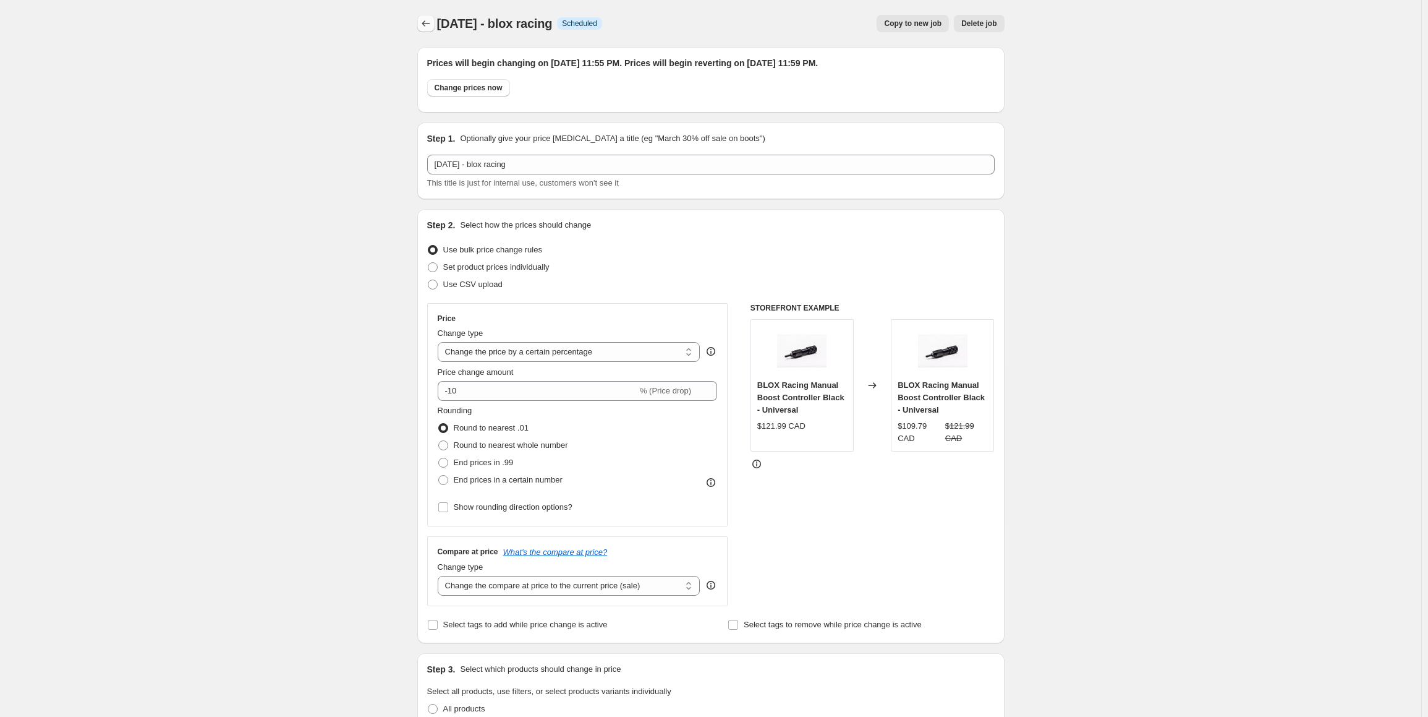
click at [424, 23] on icon "Price change jobs" at bounding box center [426, 23] width 12 height 12
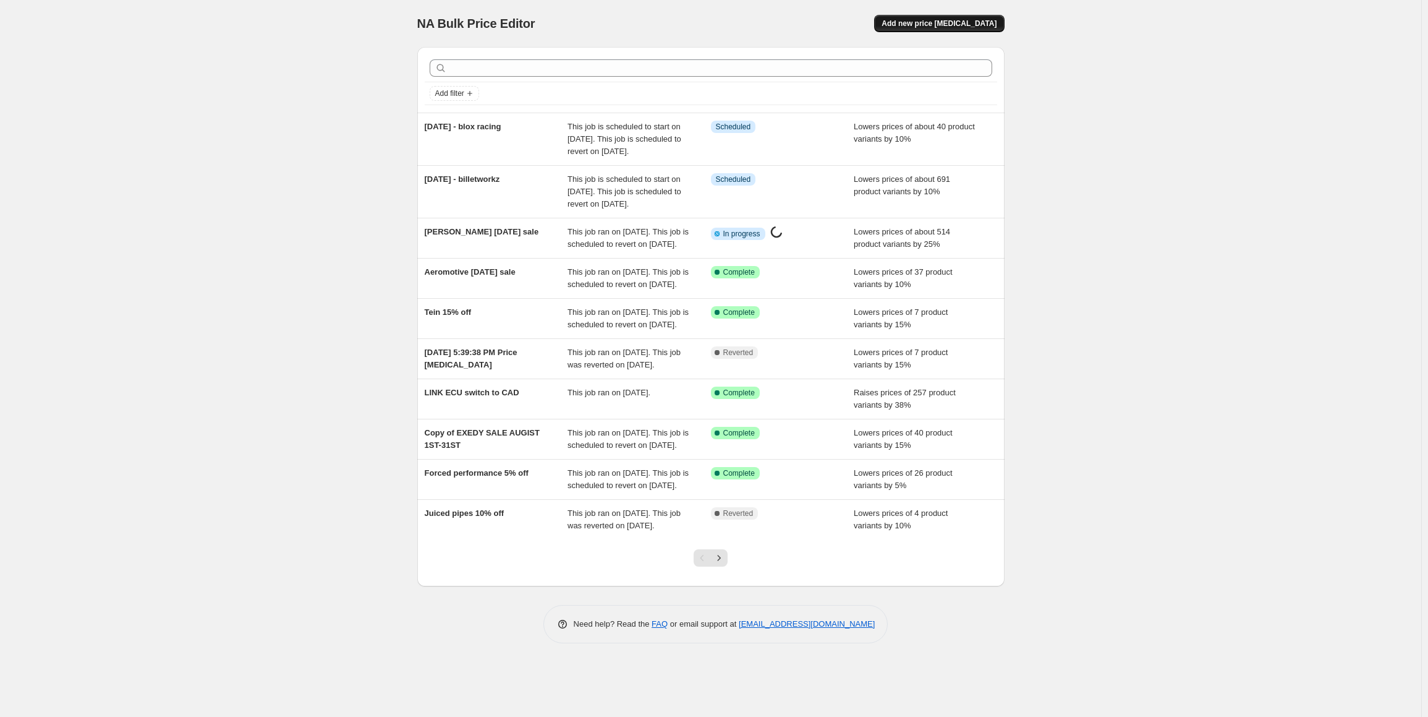
click at [934, 25] on span "Add new price change job" at bounding box center [939, 24] width 115 height 10
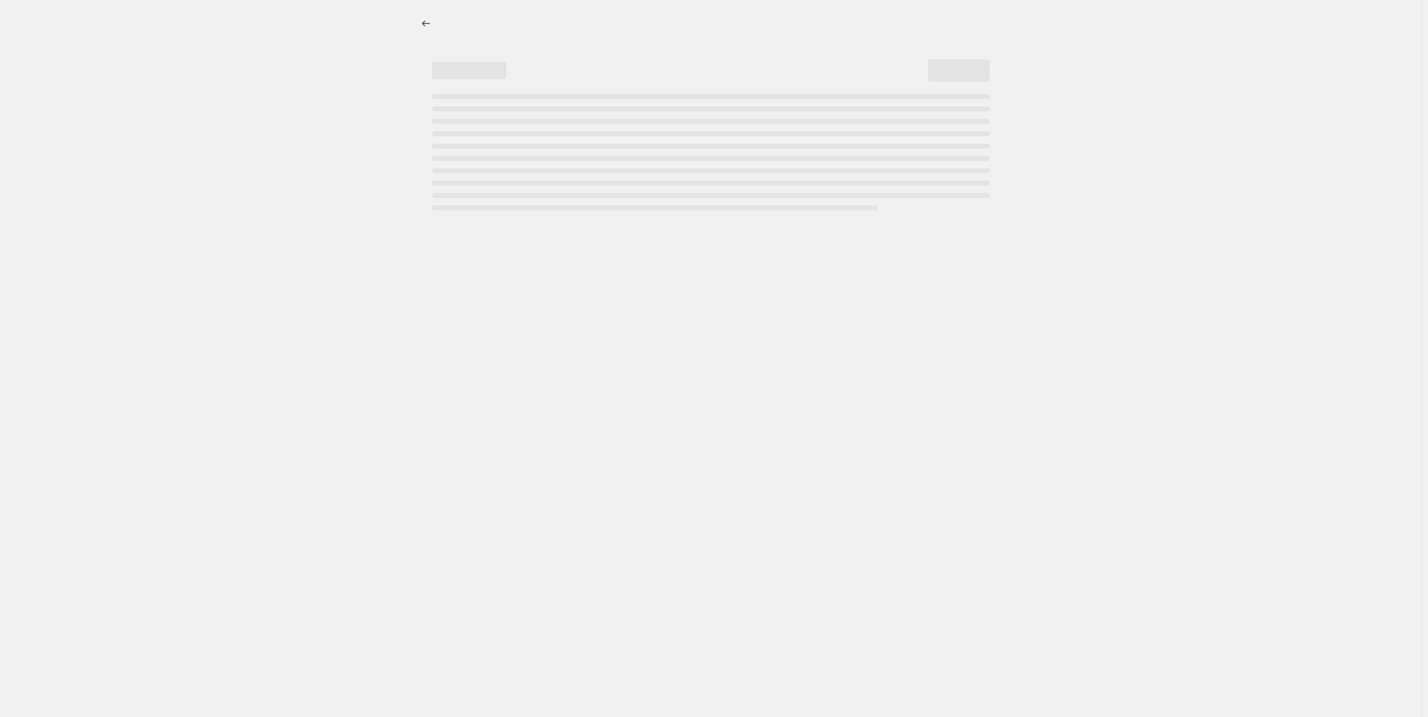
select select "percentage"
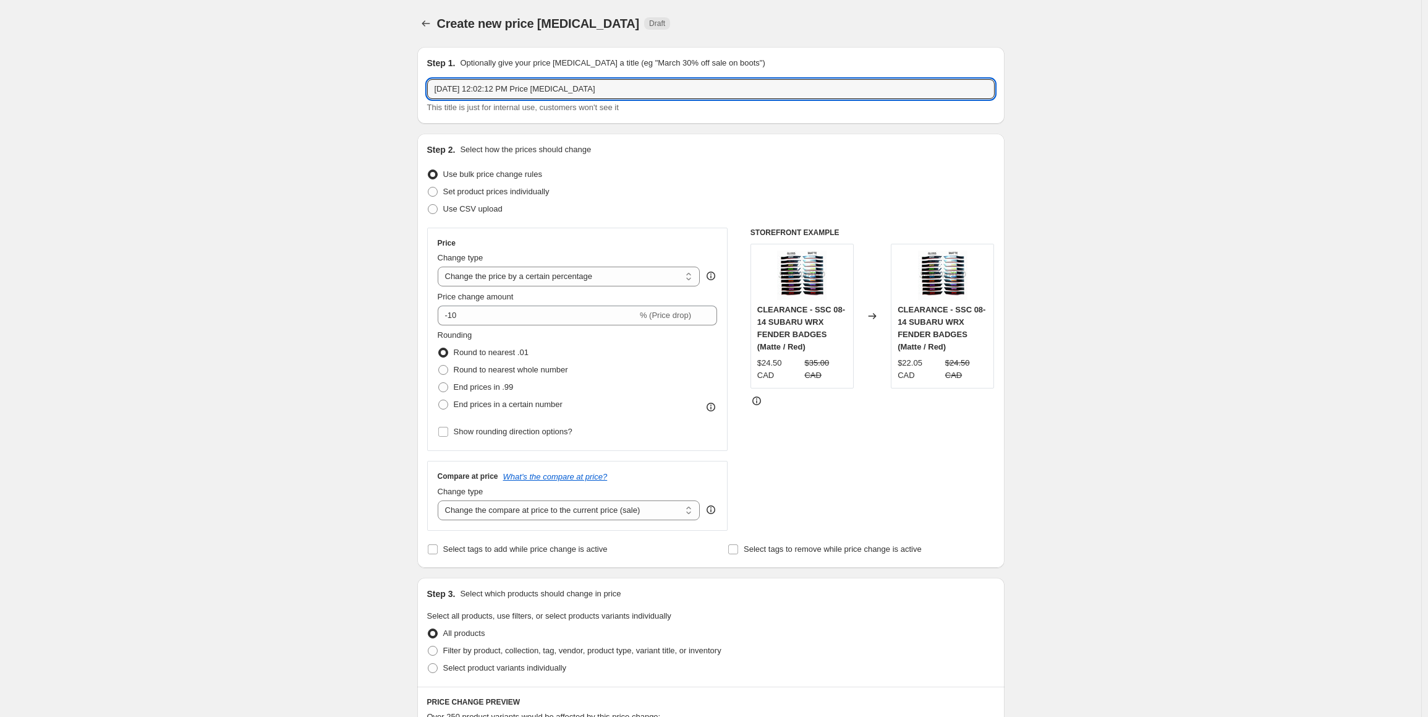
drag, startPoint x: 613, startPoint y: 88, endPoint x: 245, endPoint y: 93, distance: 367.3
click at [245, 96] on div "Create new price change job. This page is ready Create new price change job Dra…" at bounding box center [711, 628] width 1422 height 1256
type input "K"
drag, startPoint x: 482, startPoint y: 87, endPoint x: 501, endPoint y: 150, distance: 65.9
click at [482, 87] on input "Labour day -SSC" at bounding box center [711, 89] width 568 height 20
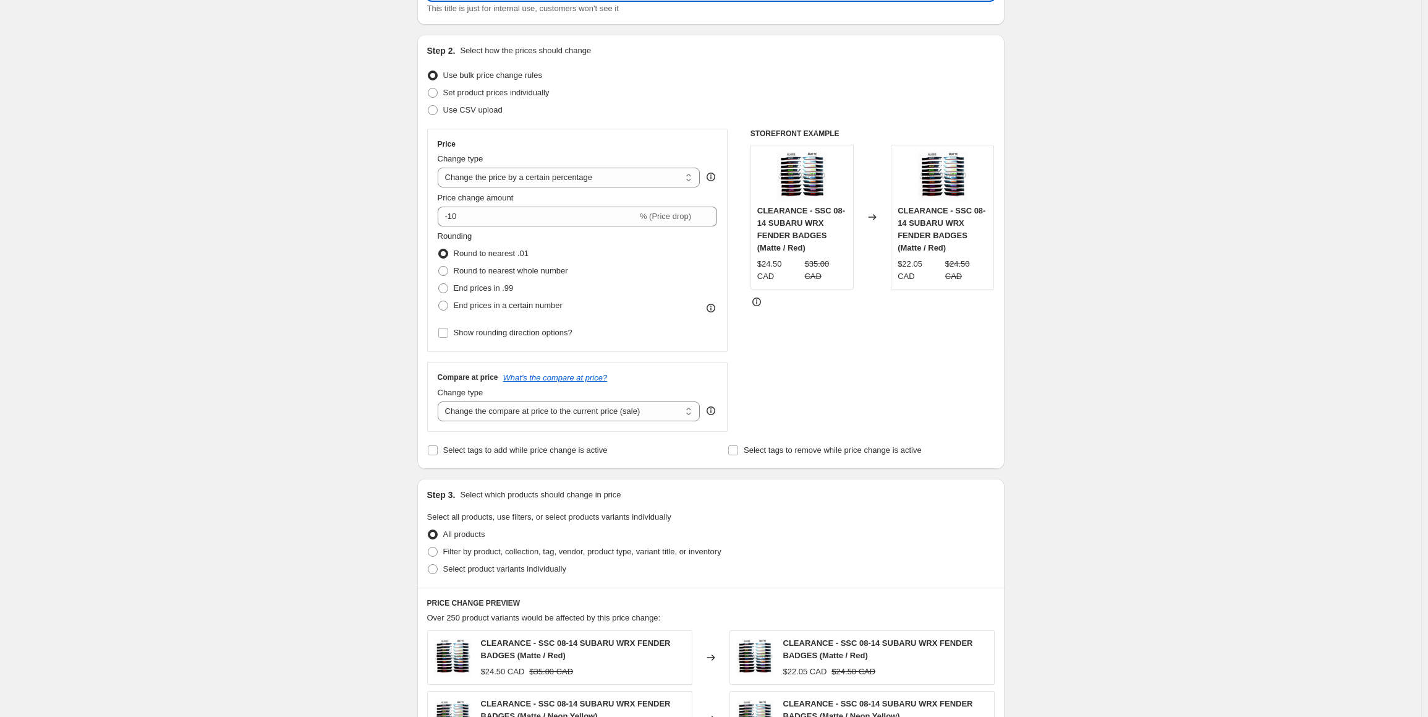
scroll to position [247, 0]
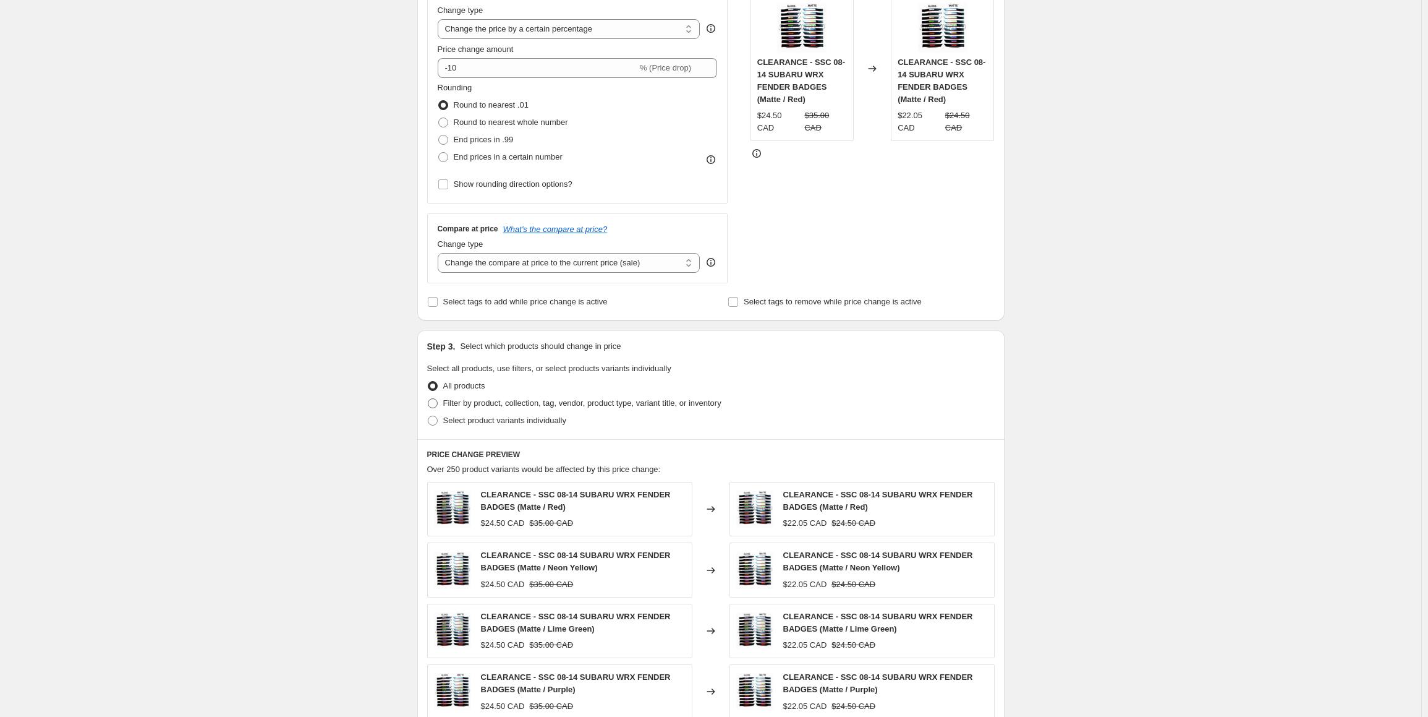
type input "Labour day - SSC"
click at [472, 406] on span "Filter by product, collection, tag, vendor, product type, variant title, or inv…" at bounding box center [582, 402] width 278 height 9
click at [429, 399] on input "Filter by product, collection, tag, vendor, product type, variant title, or inv…" at bounding box center [428, 398] width 1 height 1
radio input "true"
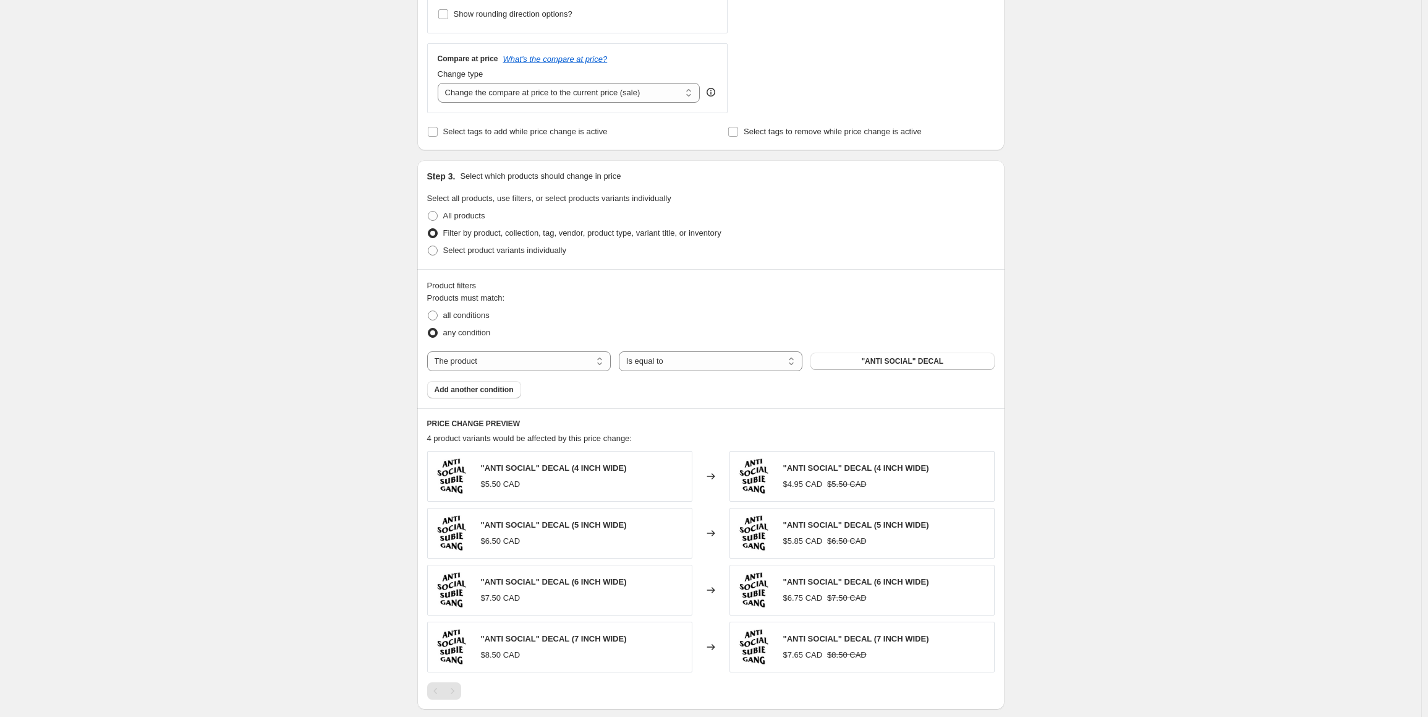
scroll to position [433, 0]
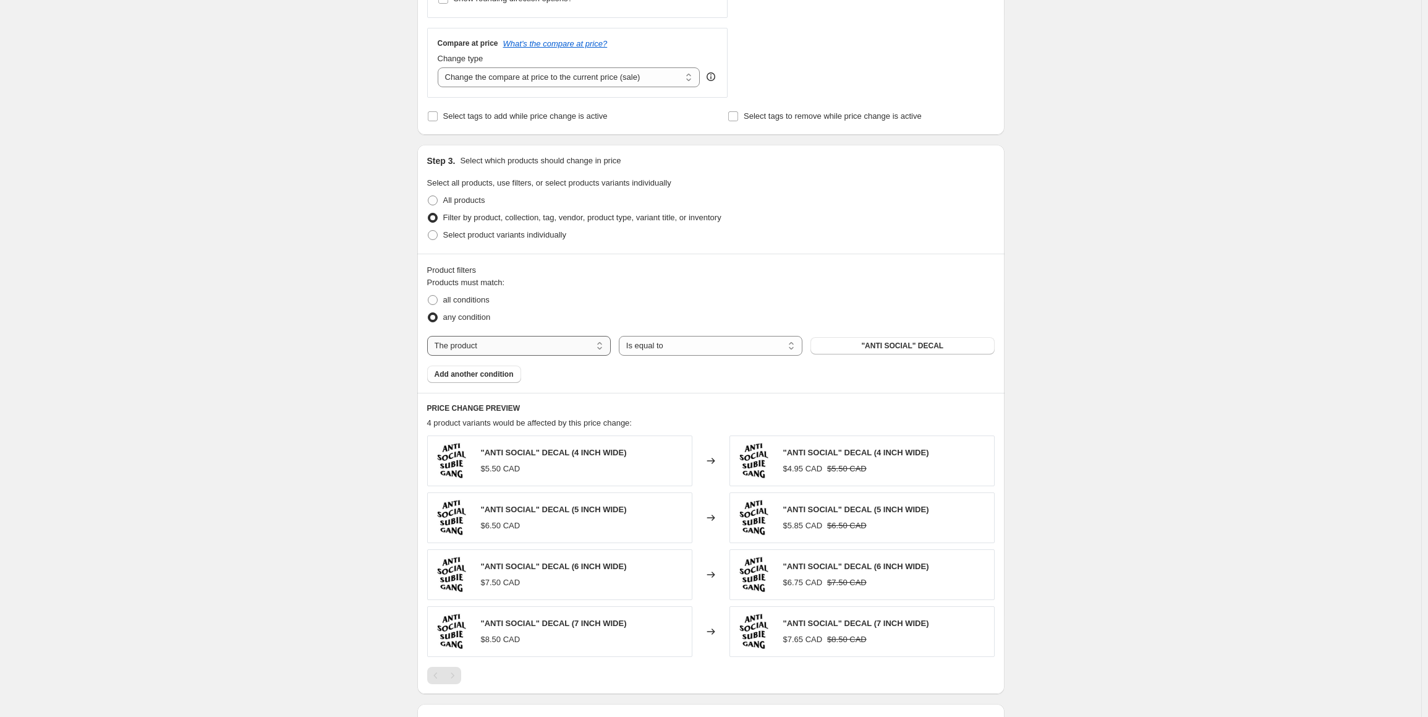
click at [473, 337] on select "The product The product's collection The product's tag The product's vendor The…" at bounding box center [519, 346] width 184 height 20
select select "tag"
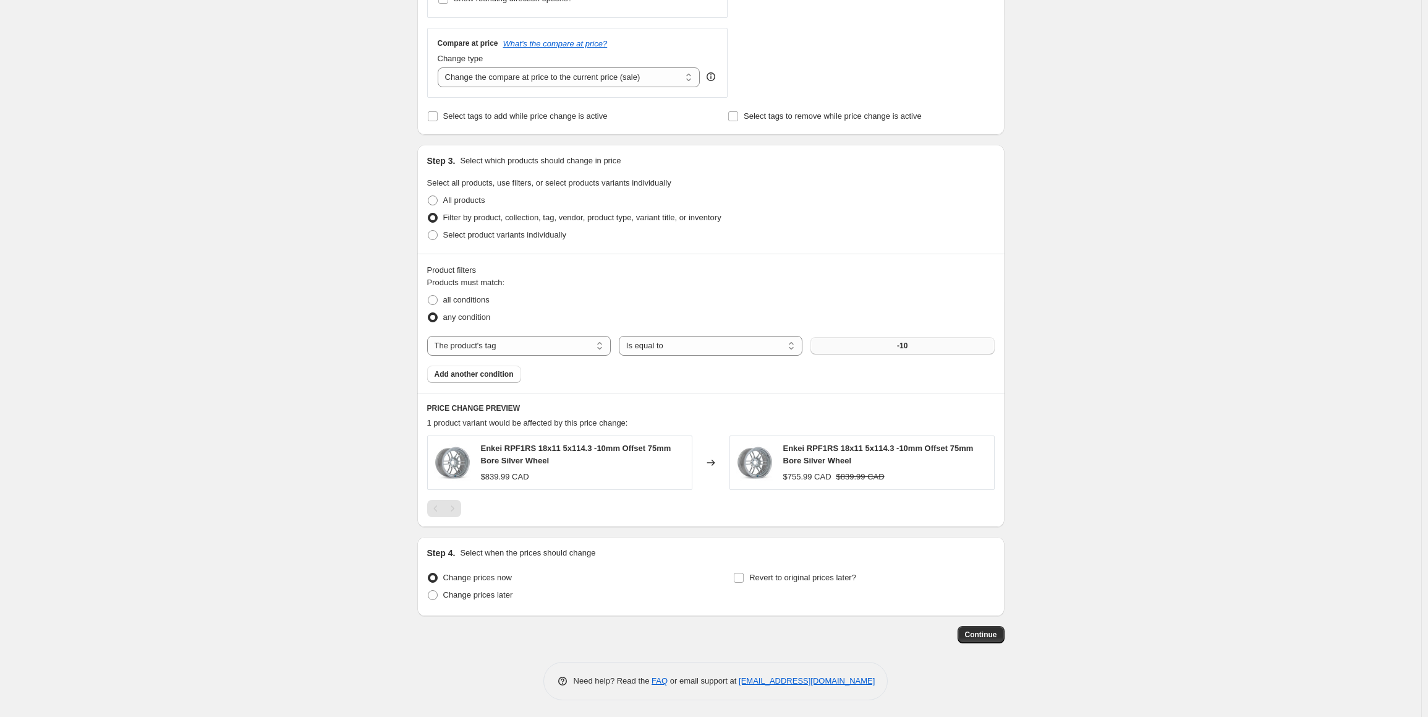
click at [923, 342] on button "-10" at bounding box center [903, 345] width 184 height 17
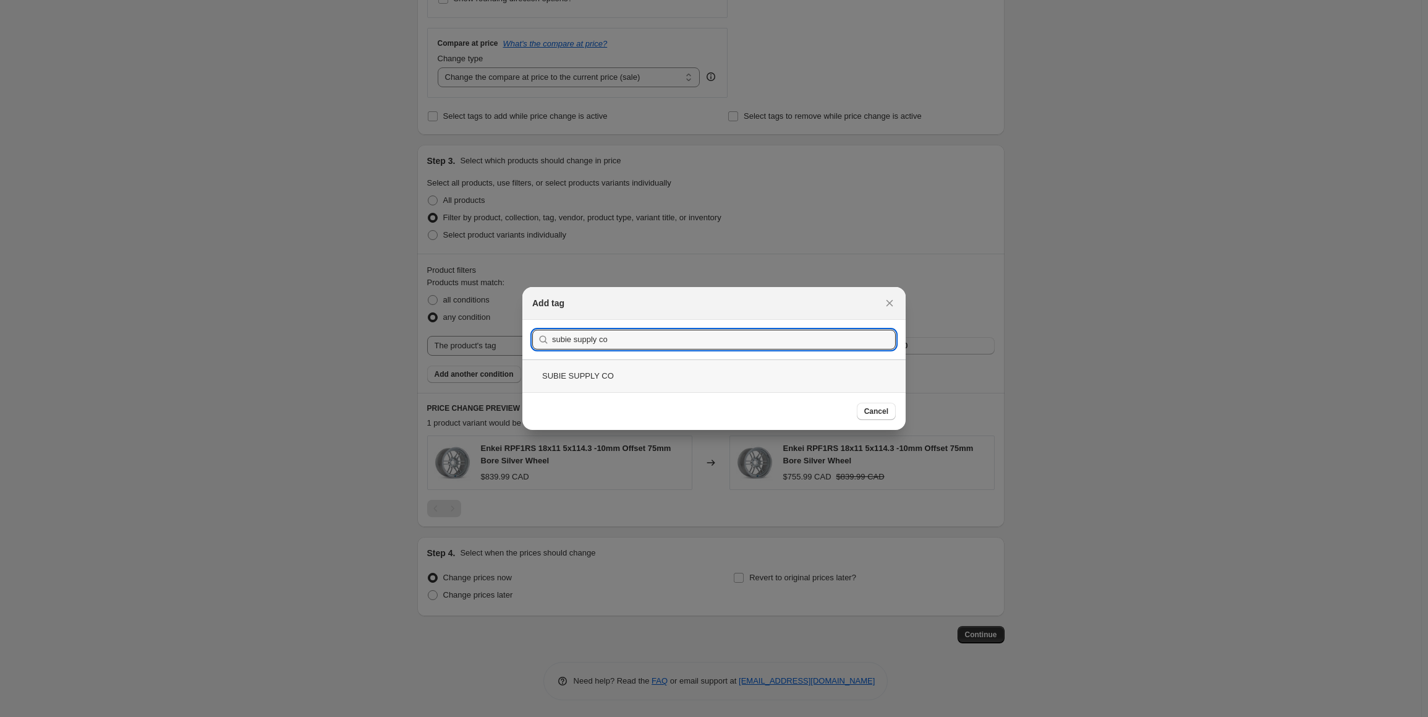
type input "subie supply co"
click at [599, 372] on div "SUBIE SUPPLY CO" at bounding box center [713, 375] width 383 height 33
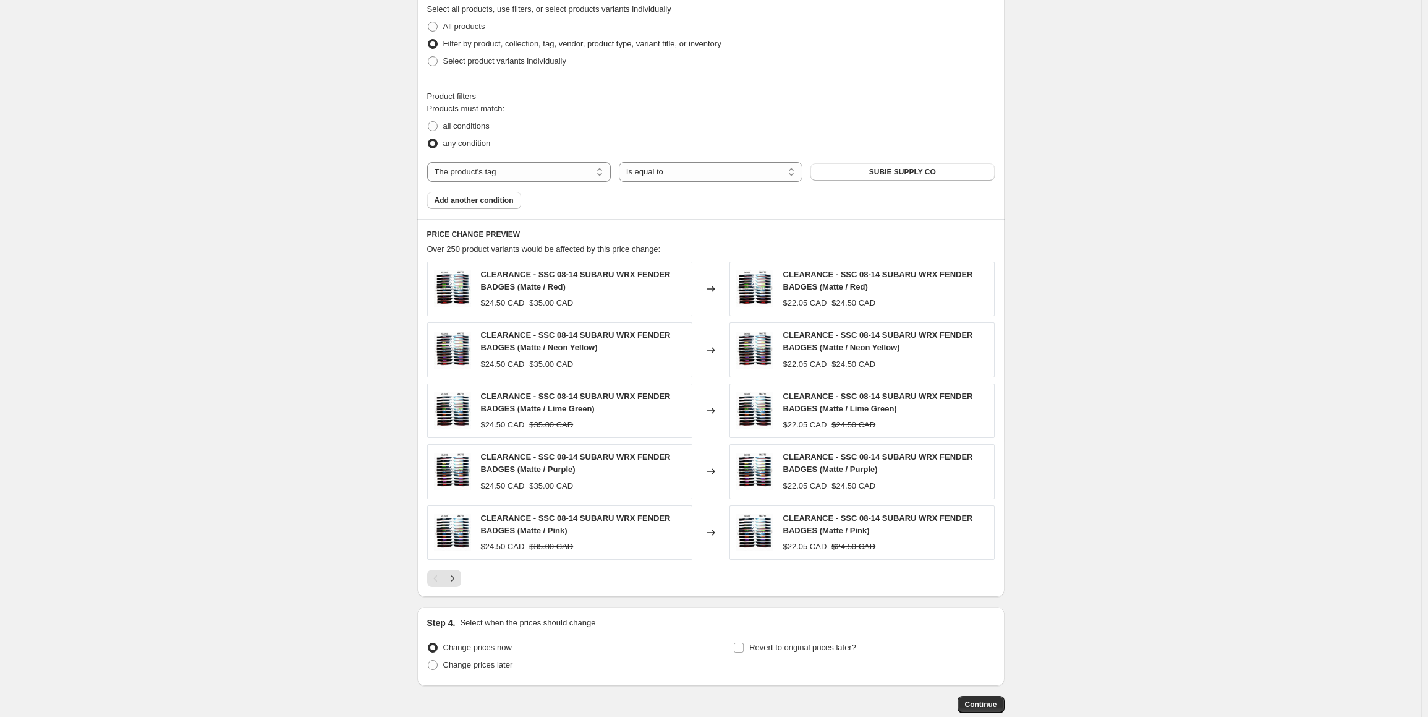
scroll to position [675, 0]
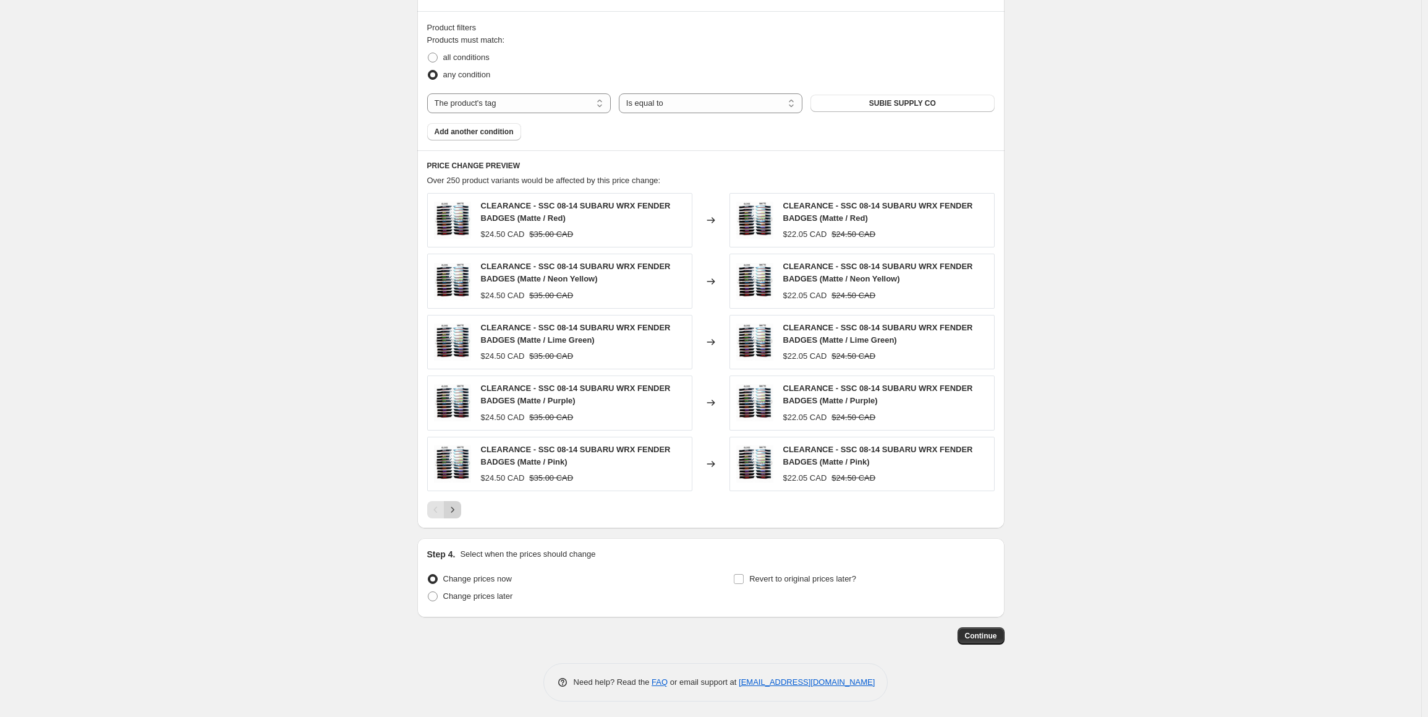
click at [454, 513] on icon "Next" at bounding box center [452, 509] width 12 height 12
click at [456, 511] on icon "Next" at bounding box center [452, 509] width 12 height 12
click at [458, 511] on icon "Next" at bounding box center [452, 509] width 12 height 12
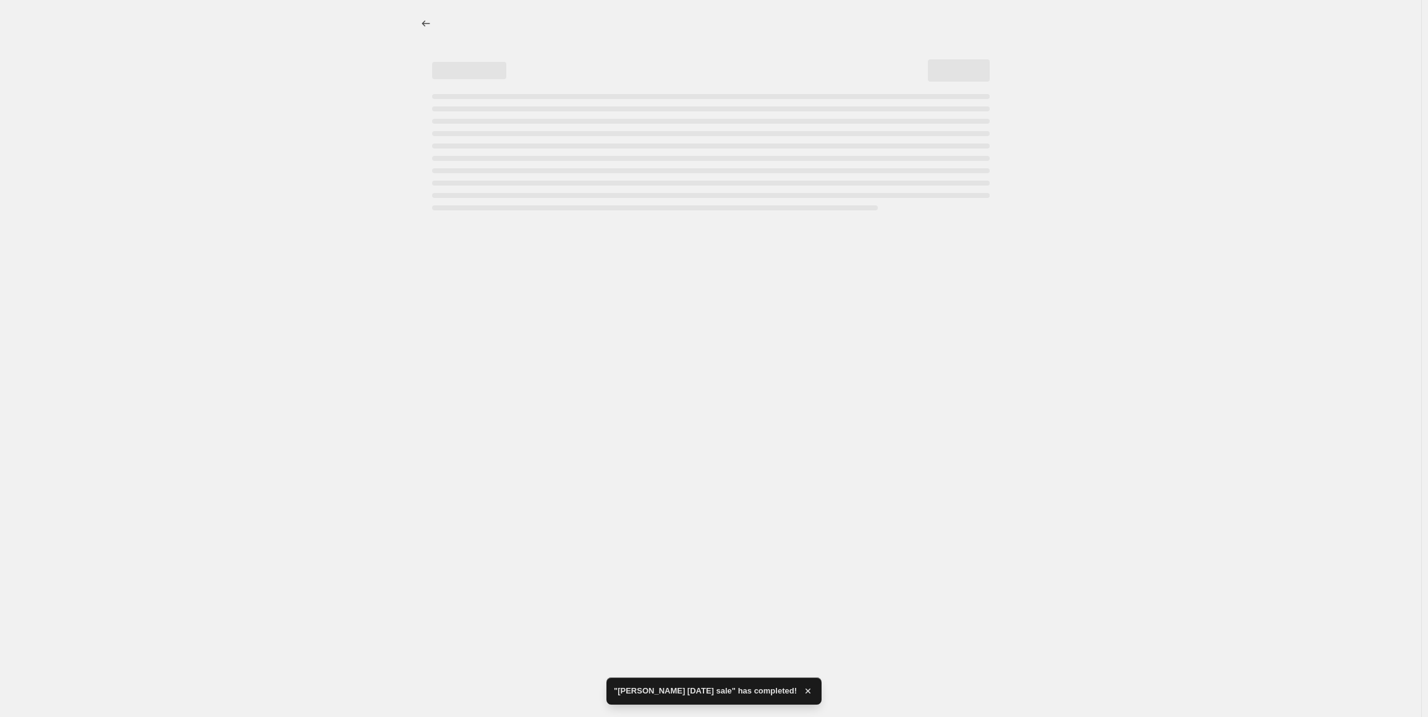
scroll to position [0, 0]
select select "percentage"
select select "tag"
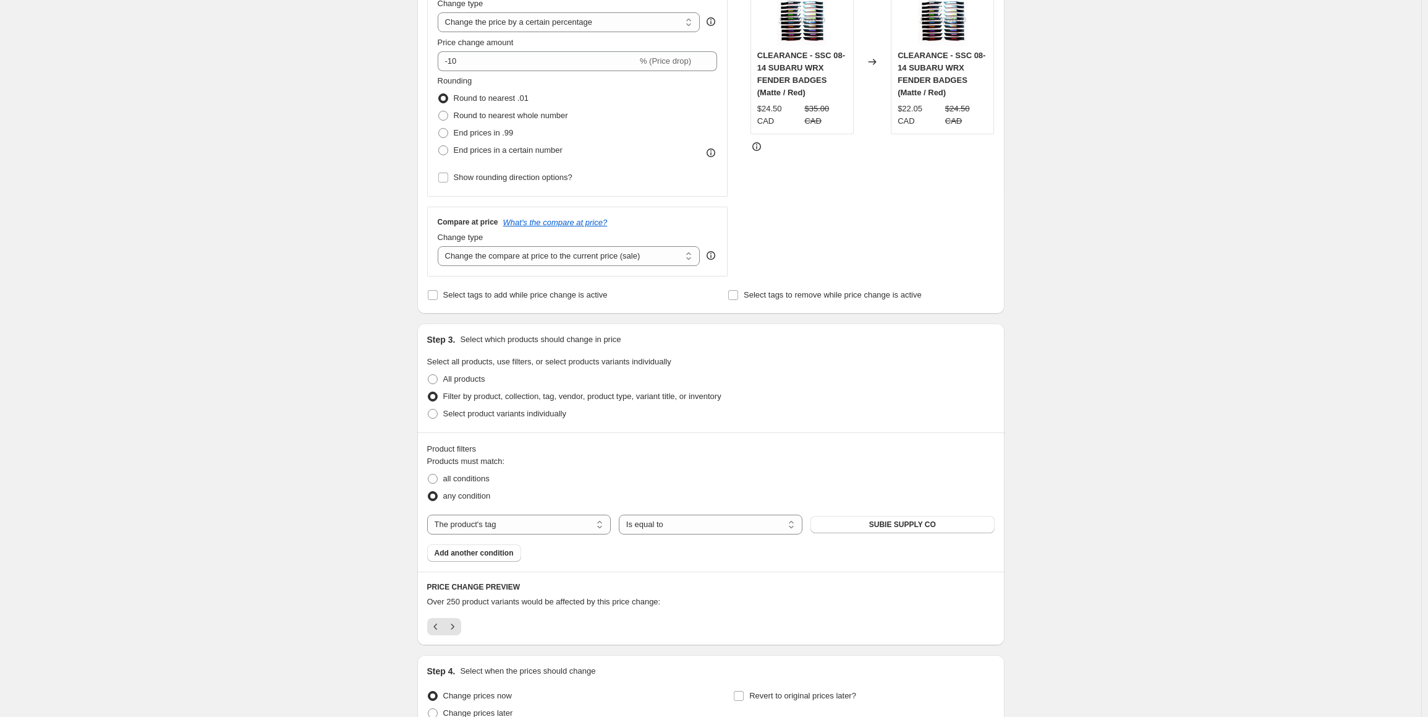
scroll to position [371, 0]
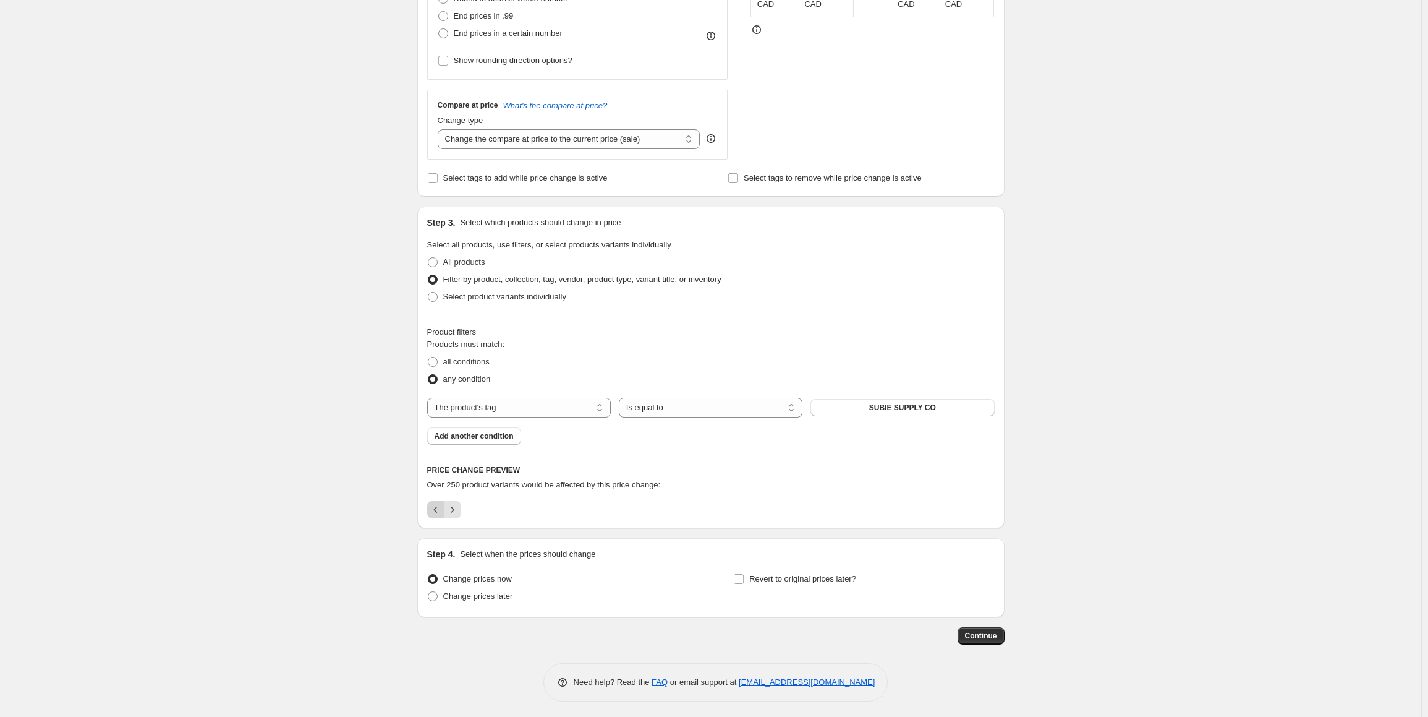
click at [437, 507] on icon "Previous" at bounding box center [436, 509] width 12 height 12
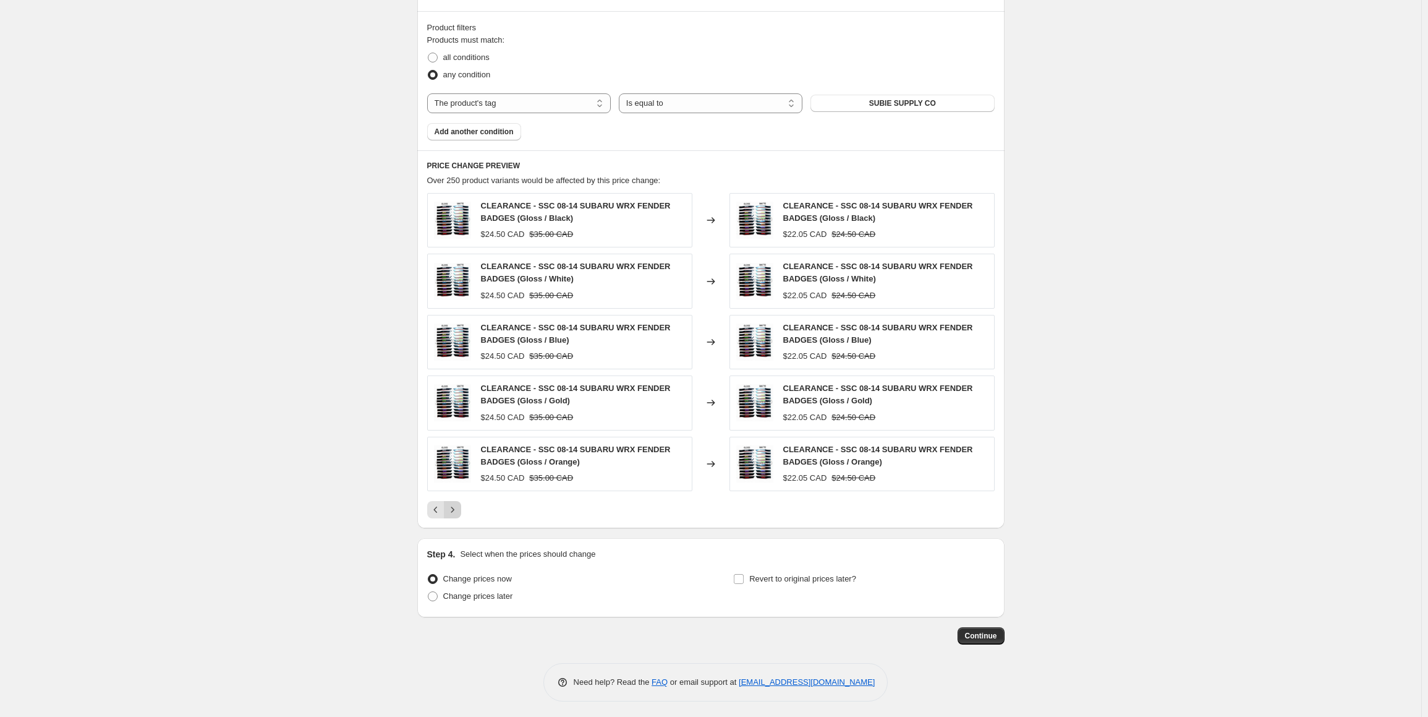
click at [458, 508] on icon "Next" at bounding box center [452, 509] width 12 height 12
click at [456, 508] on icon "Next" at bounding box center [452, 509] width 12 height 12
click at [454, 508] on icon "Next" at bounding box center [452, 509] width 3 height 6
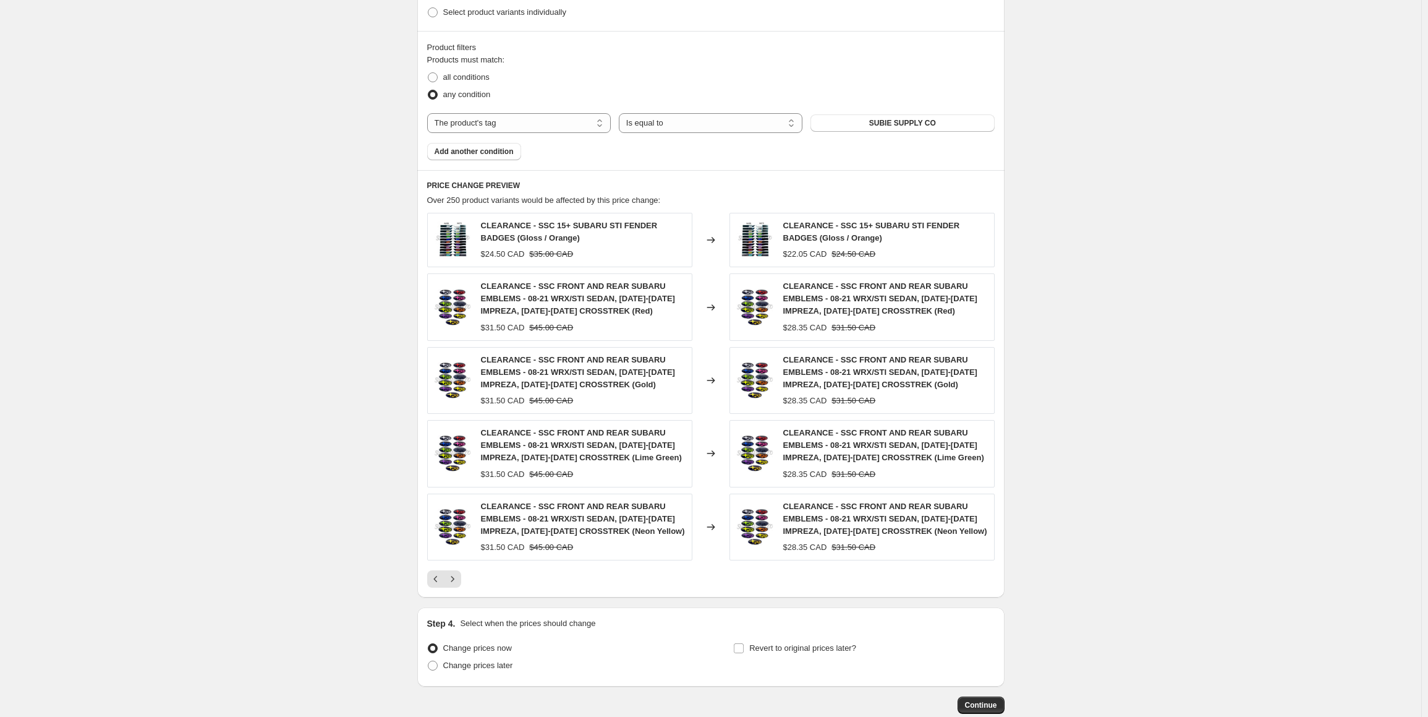
scroll to position [675, 0]
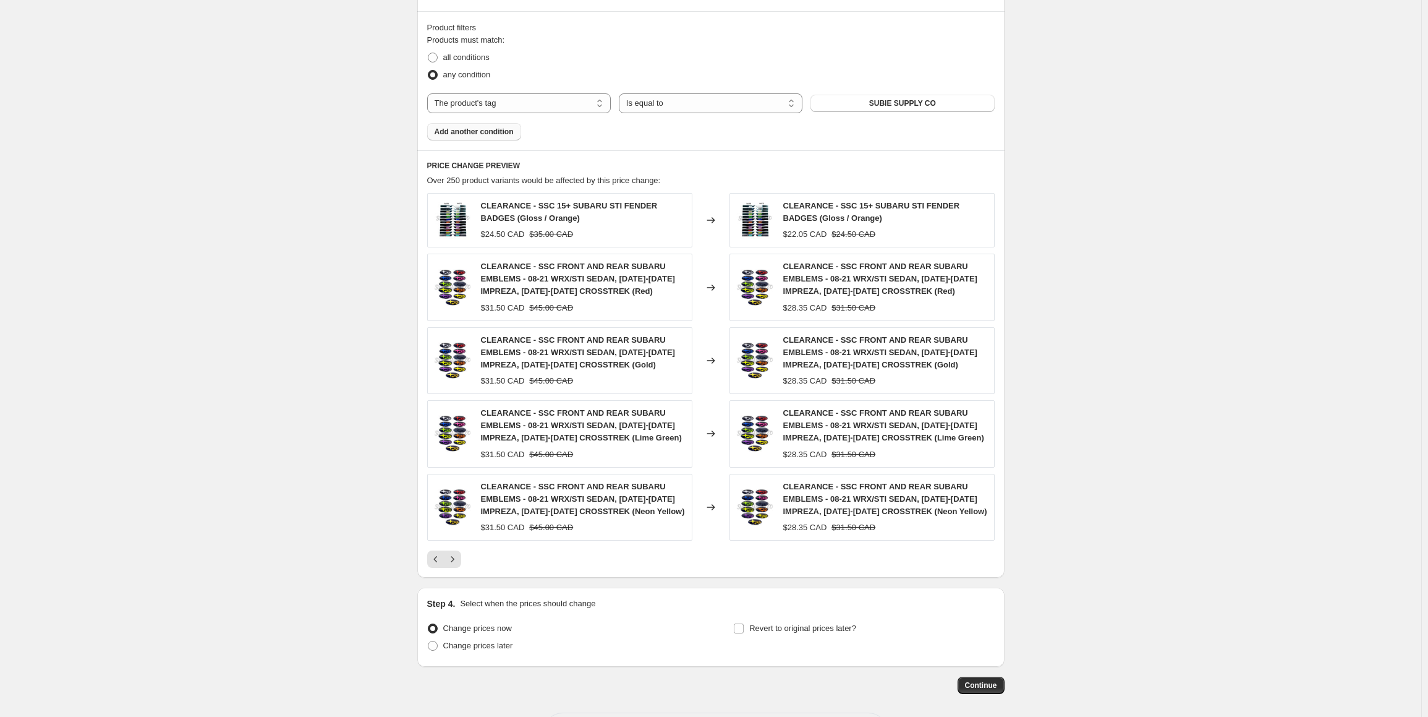
click at [469, 124] on button "Add another condition" at bounding box center [474, 131] width 94 height 17
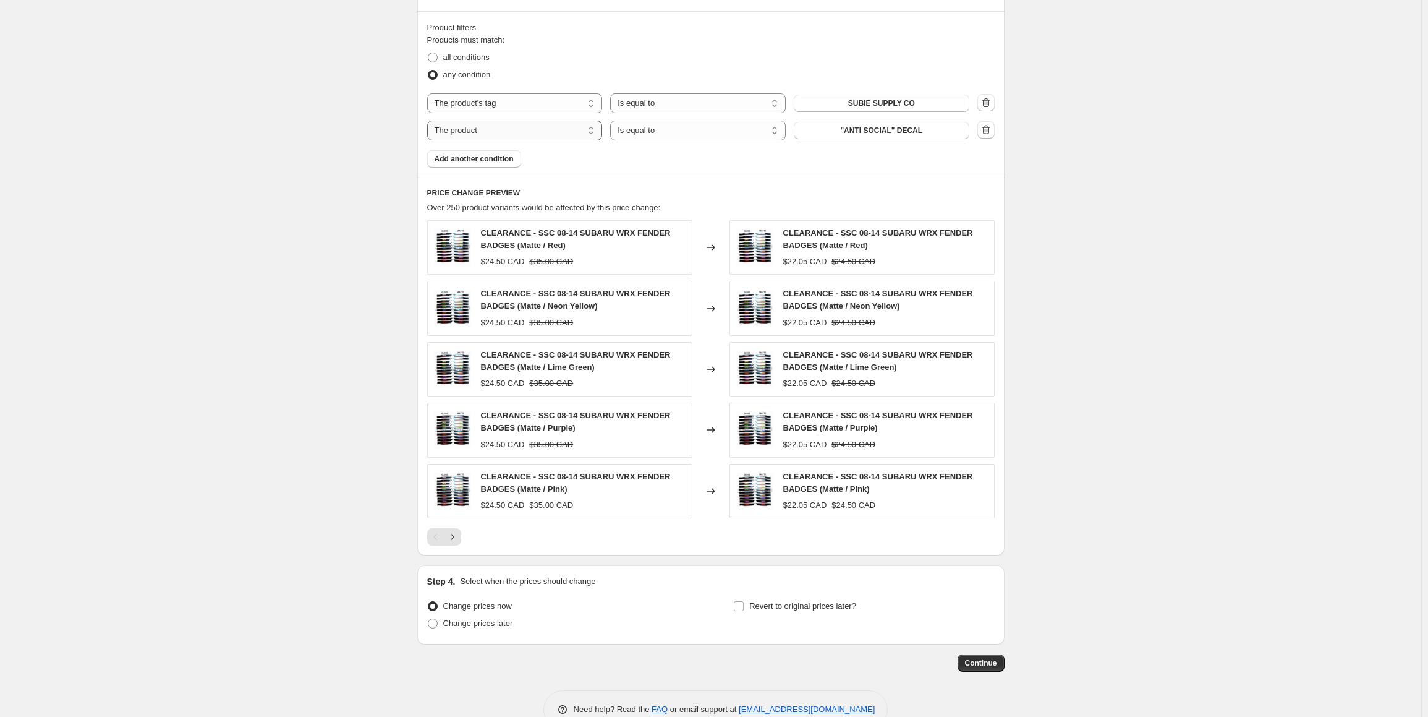
click at [465, 129] on select "The product The product's collection The product's tag The product's vendor The…" at bounding box center [515, 131] width 176 height 20
select select "product_status"
click at [671, 134] on select "Is equal to Is not equal to" at bounding box center [698, 131] width 176 height 20
click at [613, 121] on select "Is equal to Is not equal to" at bounding box center [698, 131] width 176 height 20
click at [830, 121] on select "Active Draft Archived" at bounding box center [882, 131] width 176 height 20
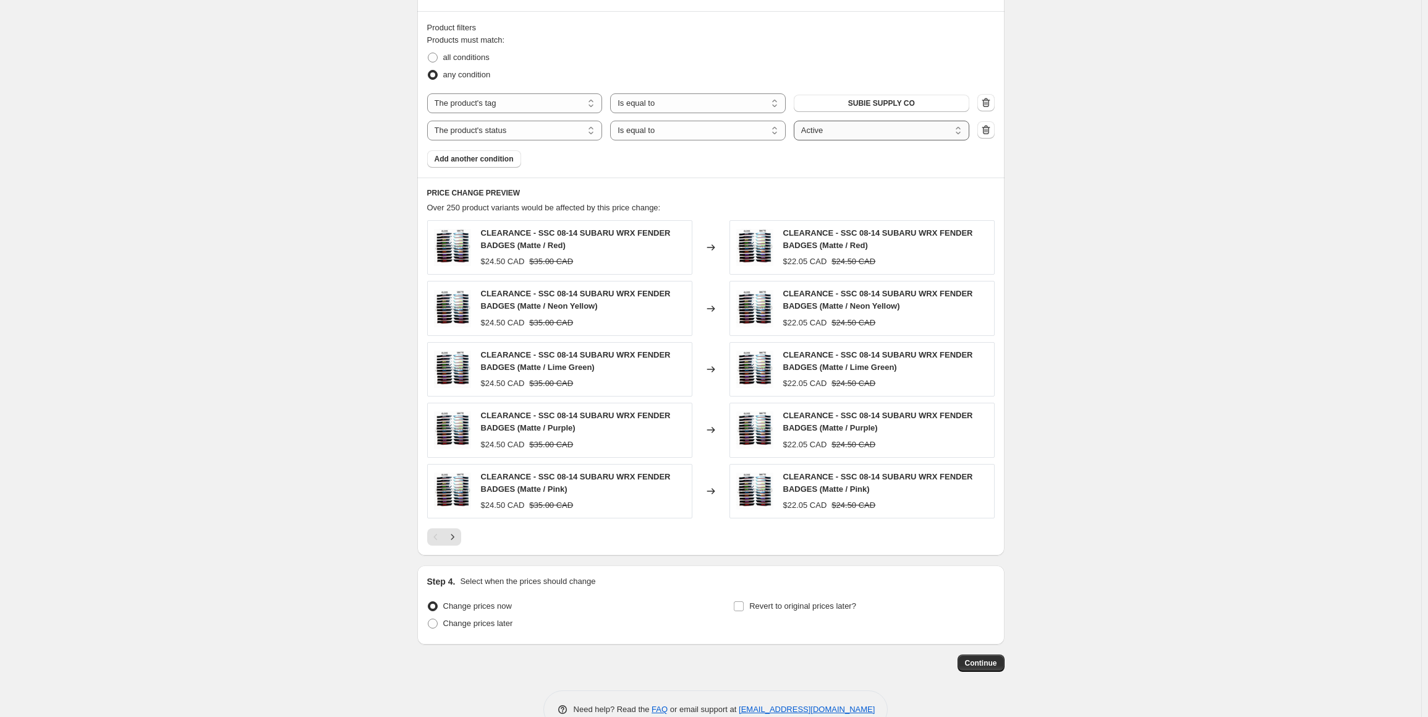
click at [797, 121] on select "Active Draft Archived" at bounding box center [882, 131] width 176 height 20
click at [675, 124] on select "Is equal to Is not equal to" at bounding box center [698, 131] width 176 height 20
click at [497, 131] on select "The product The product's collection The product's tag The product's vendor The…" at bounding box center [515, 131] width 176 height 20
click at [992, 129] on icon "button" at bounding box center [986, 130] width 12 height 12
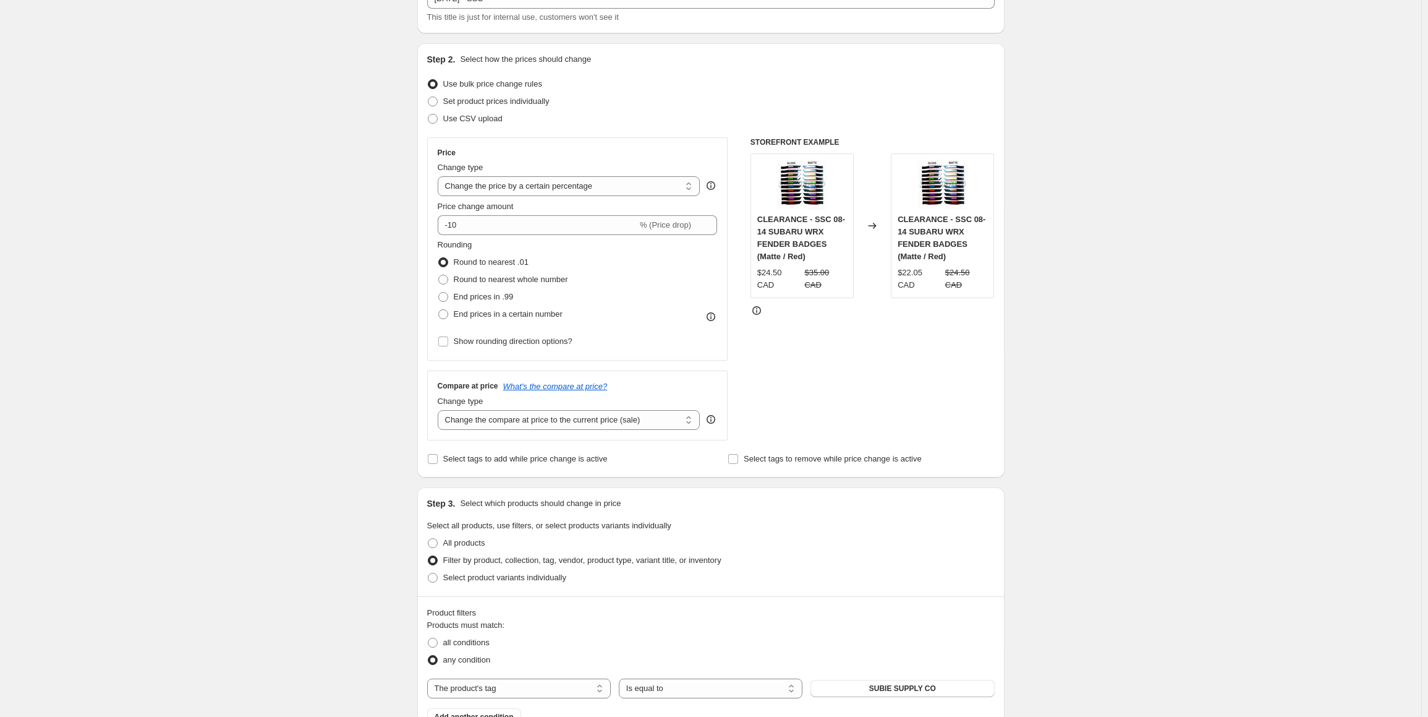
scroll to position [0, 0]
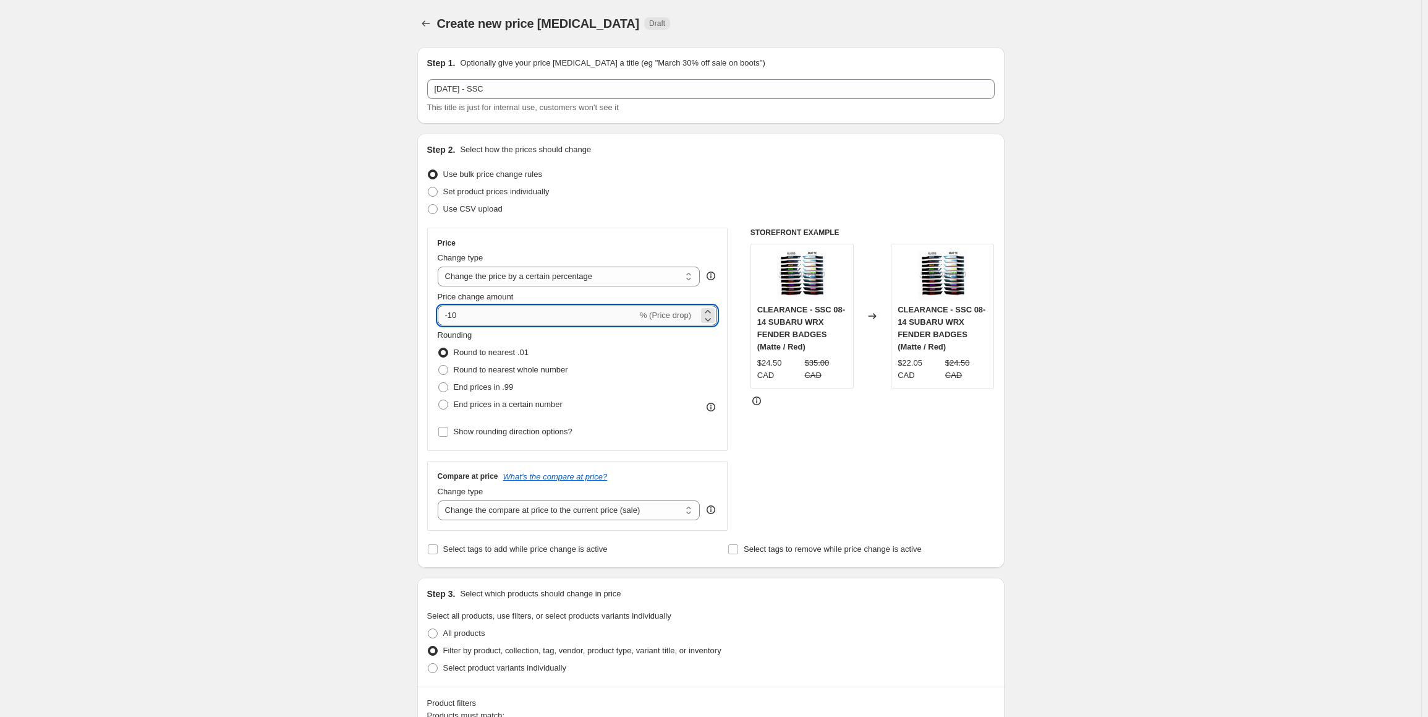
click at [479, 321] on input "-10" at bounding box center [538, 315] width 200 height 20
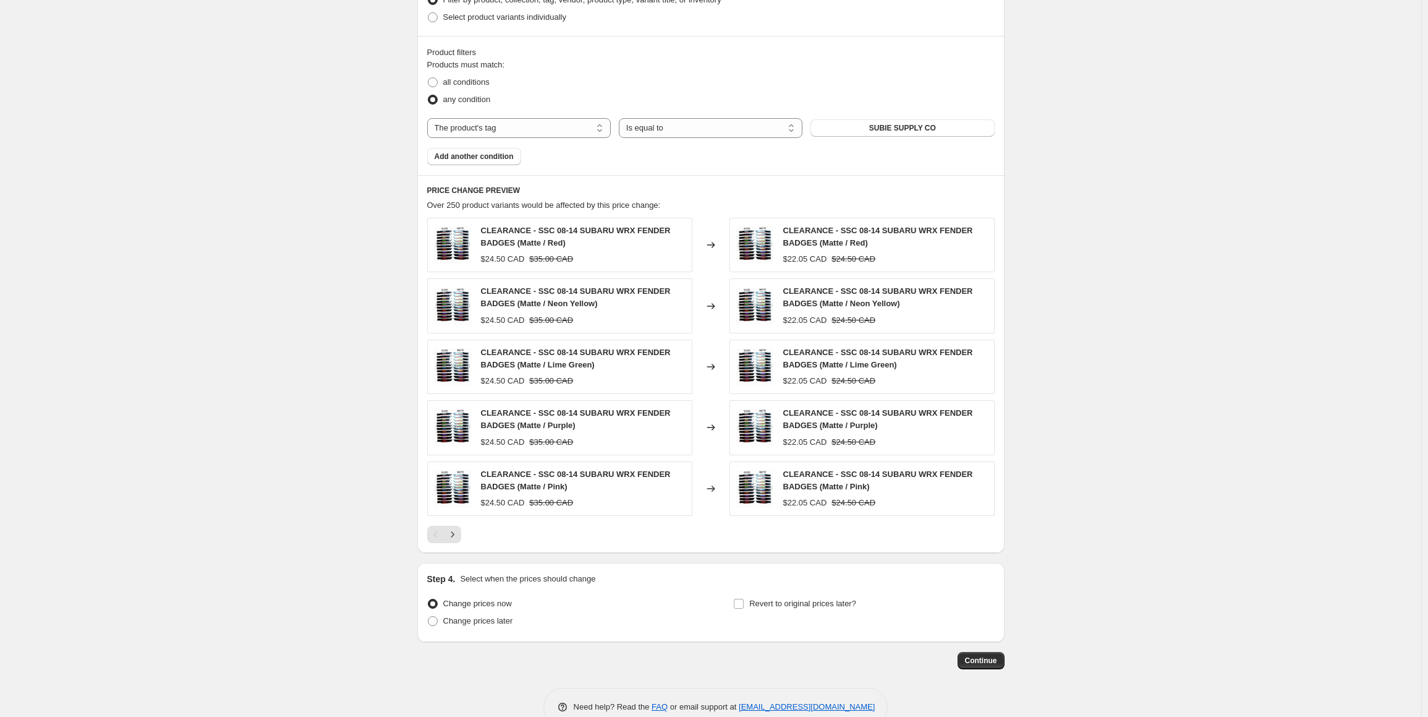
scroll to position [675, 0]
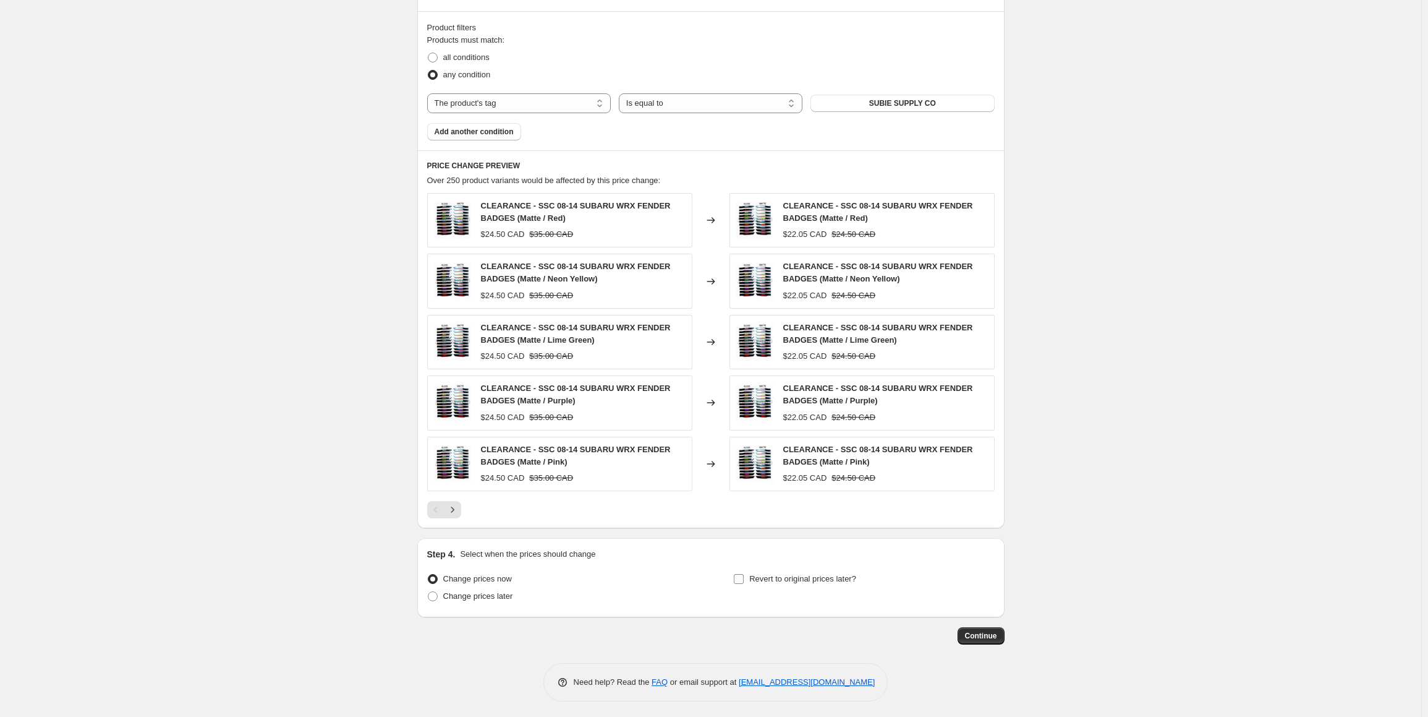
type input "-15"
click at [743, 574] on input "Revert to original prices later?" at bounding box center [739, 579] width 10 height 10
checkbox input "true"
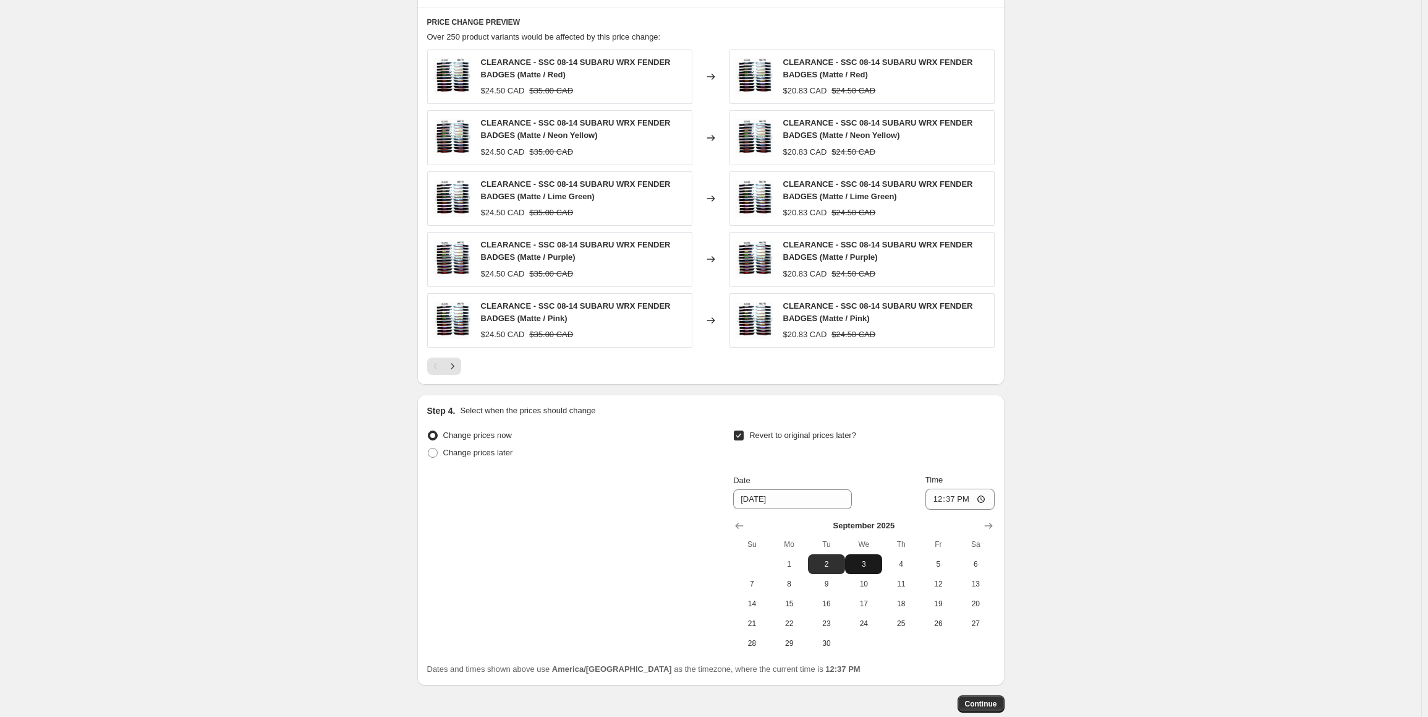
scroll to position [887, 0]
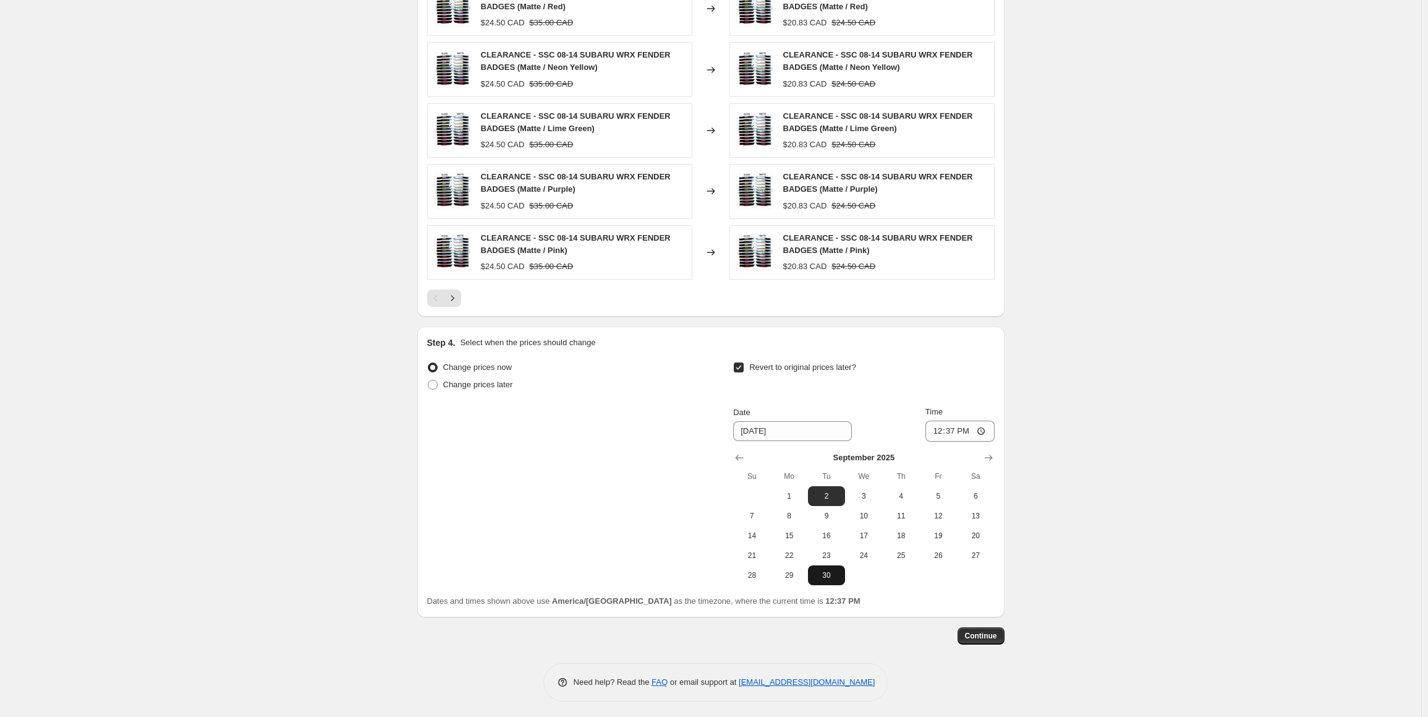
click at [832, 576] on span "30" at bounding box center [826, 575] width 27 height 10
type input "9/30/2025"
click at [940, 429] on input "12:37" at bounding box center [960, 430] width 69 height 21
type input "23:59"
click at [992, 631] on span "Continue" at bounding box center [981, 636] width 32 height 10
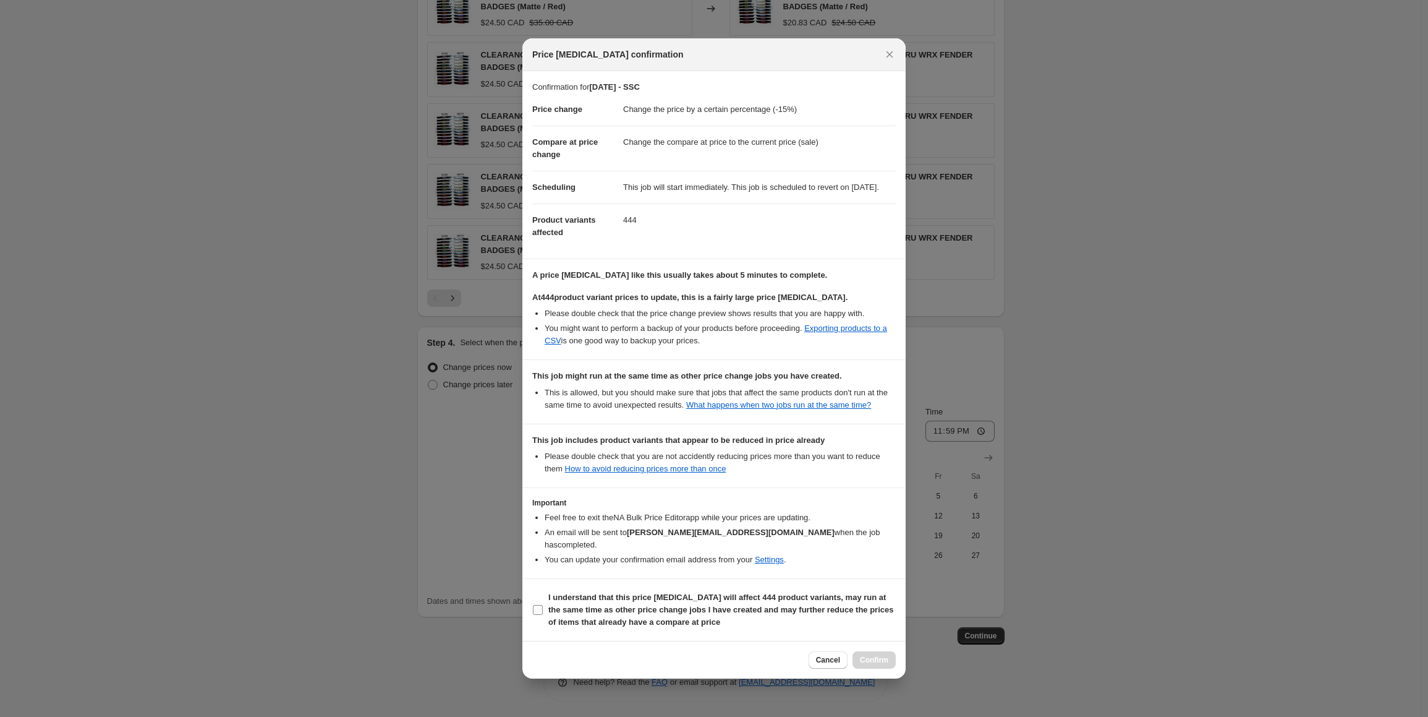
click at [539, 605] on input "I understand that this price change job will affect 444 product variants, may r…" at bounding box center [538, 610] width 10 height 10
checkbox input "true"
click at [884, 657] on span "Confirm" at bounding box center [874, 660] width 28 height 10
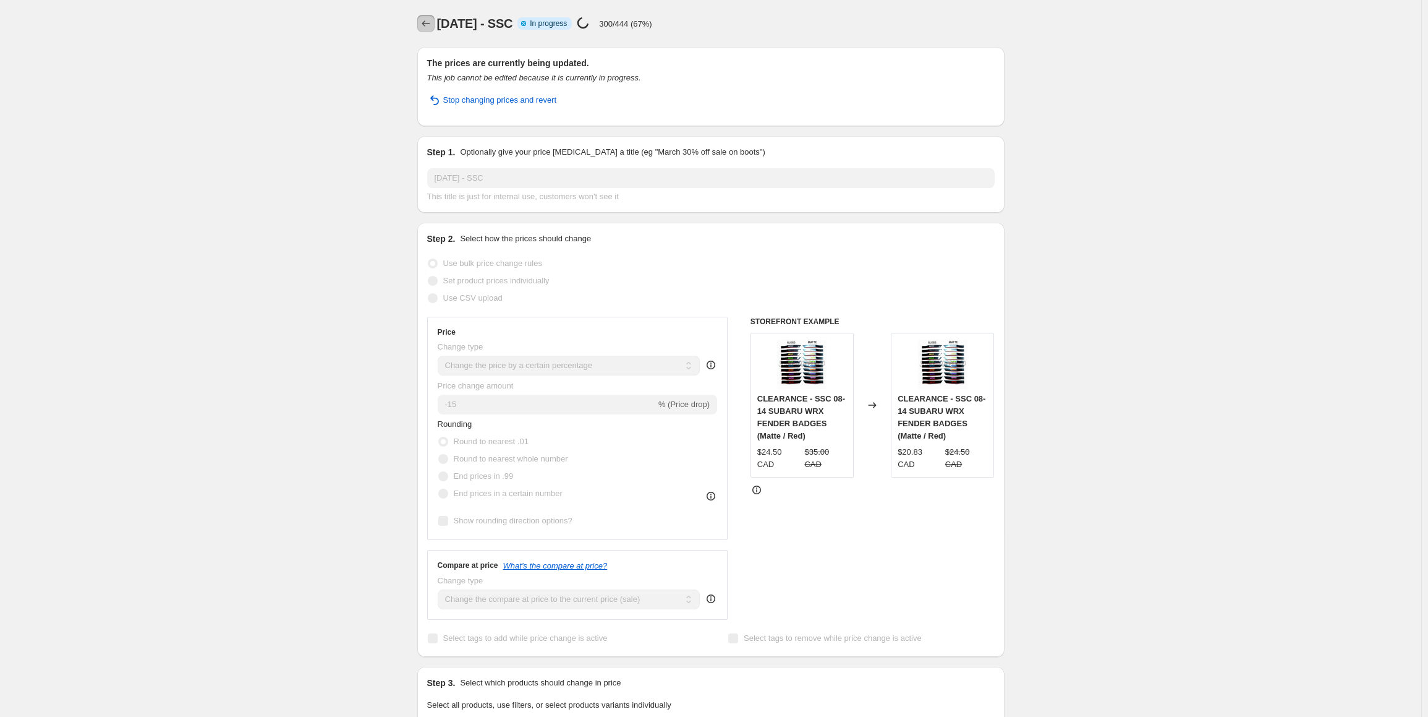
click at [432, 20] on icon "Price change jobs" at bounding box center [426, 23] width 12 height 12
